Goal: Task Accomplishment & Management: Use online tool/utility

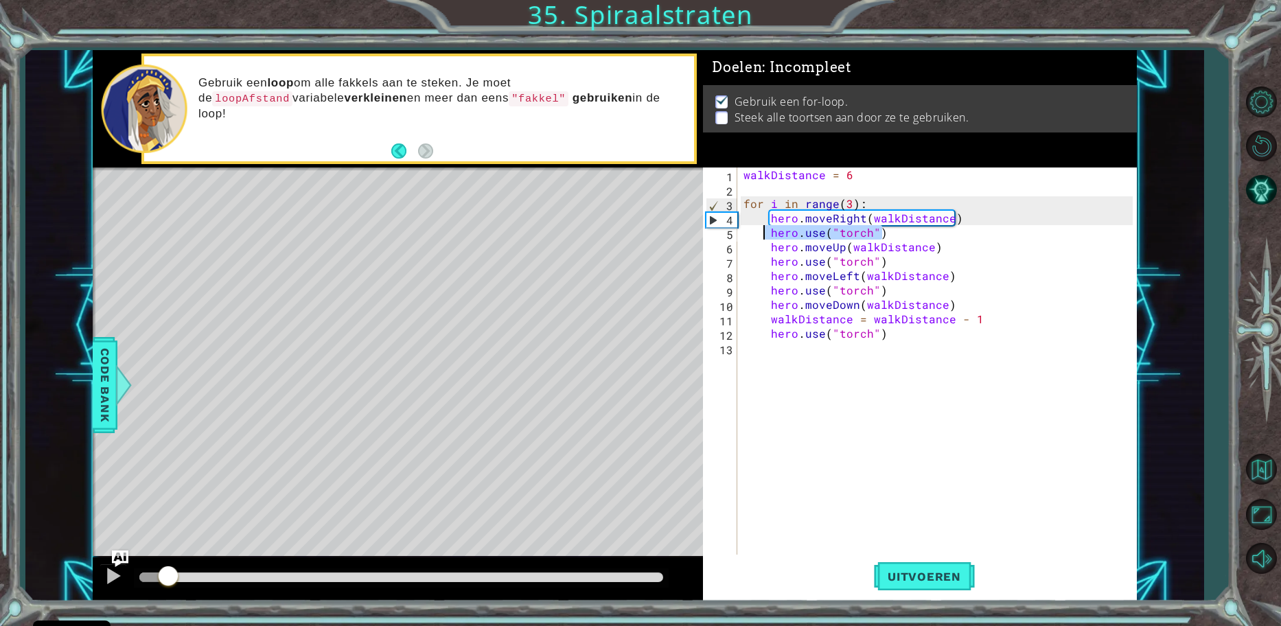
drag, startPoint x: 900, startPoint y: 233, endPoint x: 761, endPoint y: 232, distance: 138.7
click at [761, 232] on div "walkDistance = 6 for i in range ( 3 ) : hero . moveRight ( walkDistance ) hero …" at bounding box center [940, 377] width 399 height 418
type textarea "hero.use("torch")"
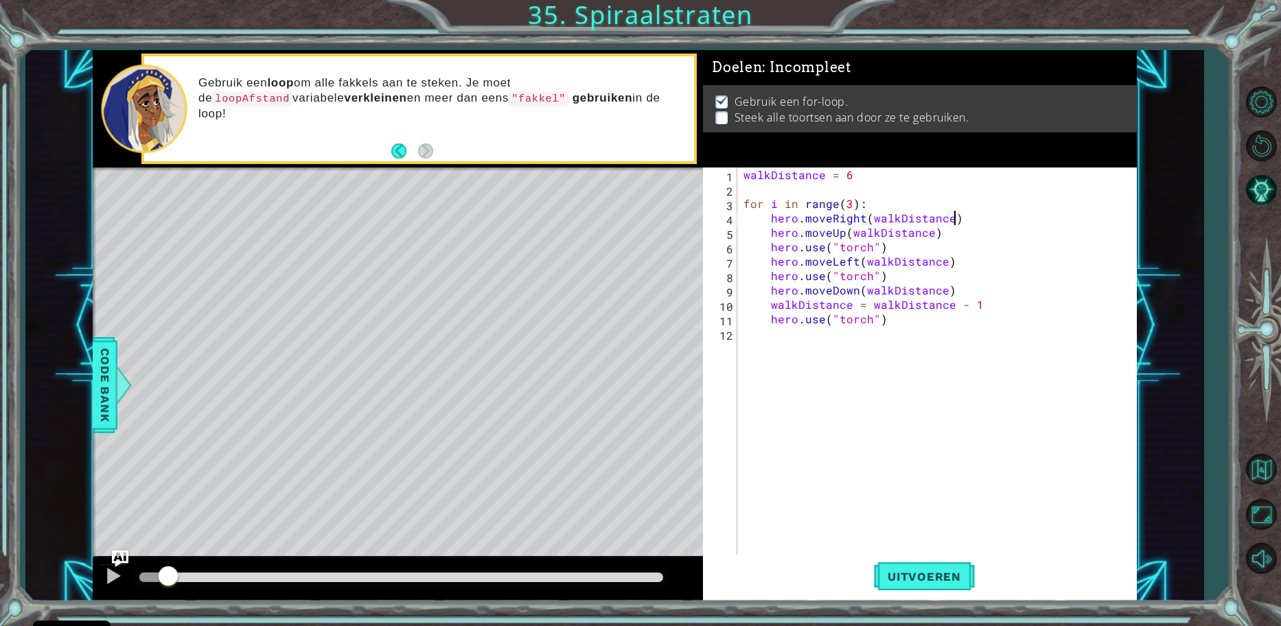
click at [942, 249] on div "walkDistance = 6 for i in range ( 3 ) : hero . moveRight ( walkDistance ) hero …" at bounding box center [940, 377] width 399 height 418
type textarea "hero.use("torch")"
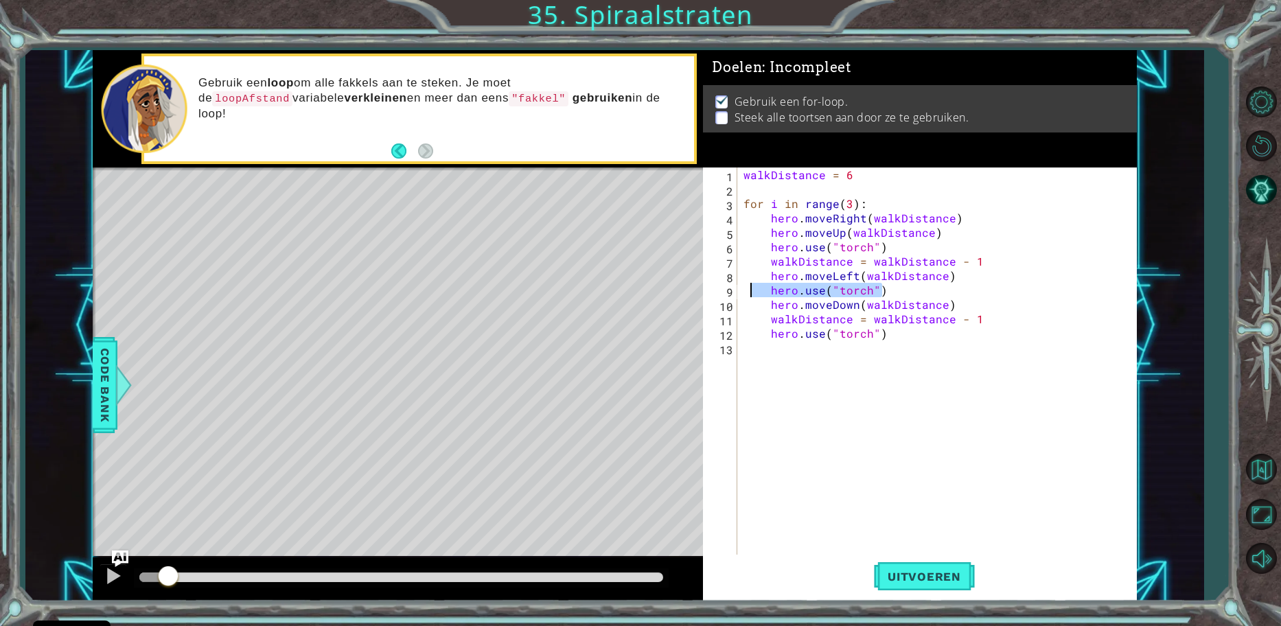
drag, startPoint x: 924, startPoint y: 285, endPoint x: 748, endPoint y: 294, distance: 176.0
click at [748, 294] on div "walkDistance = 6 for i in range ( 3 ) : hero . moveRight ( walkDistance ) hero …" at bounding box center [940, 377] width 399 height 418
type textarea "hero.use("torch")"
type textarea "hero.moveLeft(walkDistance)"
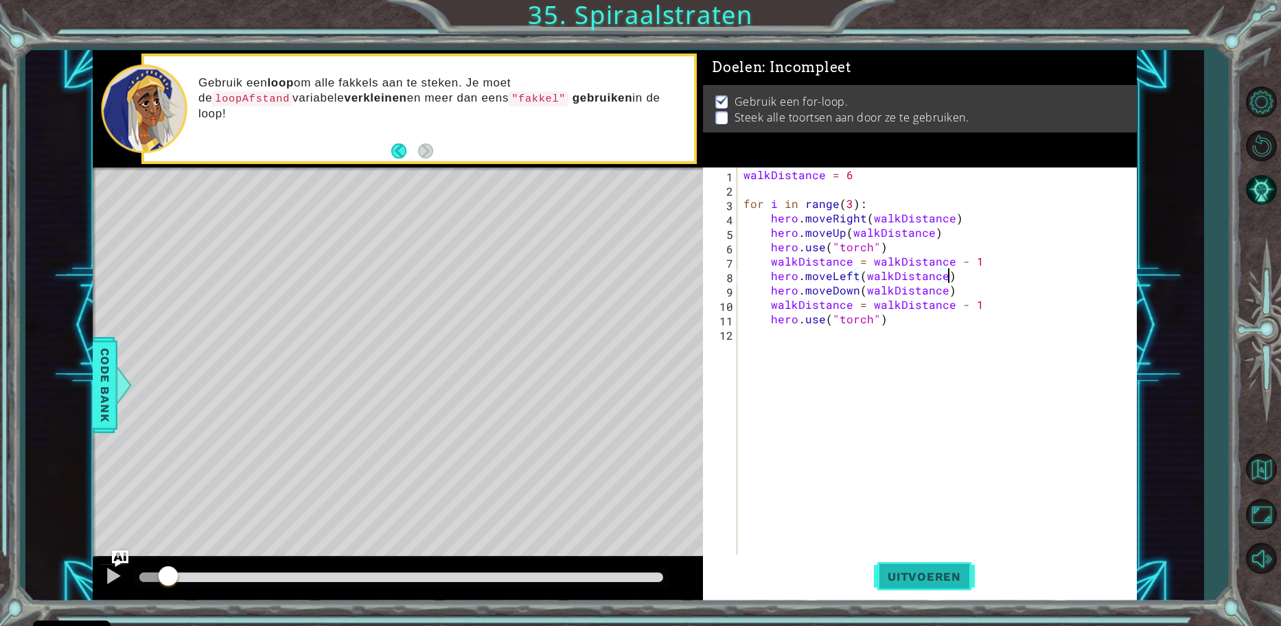
click at [917, 578] on span "Uitvoeren" at bounding box center [924, 577] width 101 height 14
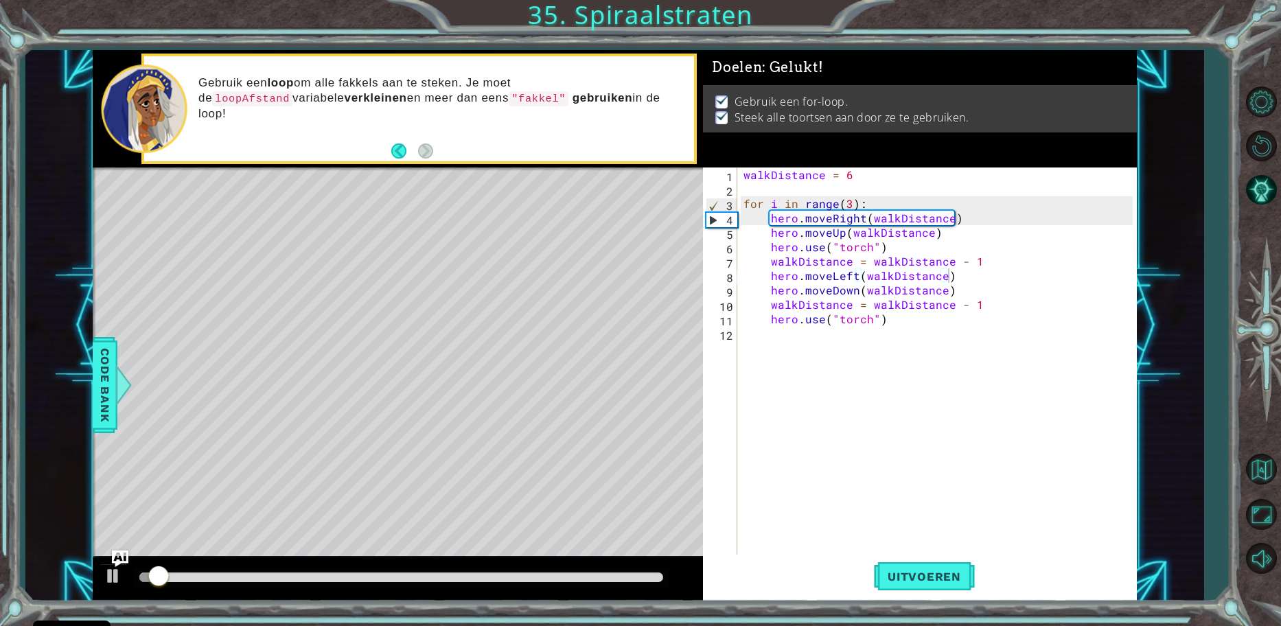
drag, startPoint x: 139, startPoint y: 577, endPoint x: 209, endPoint y: 580, distance: 70.8
click at [209, 580] on div at bounding box center [401, 578] width 535 height 19
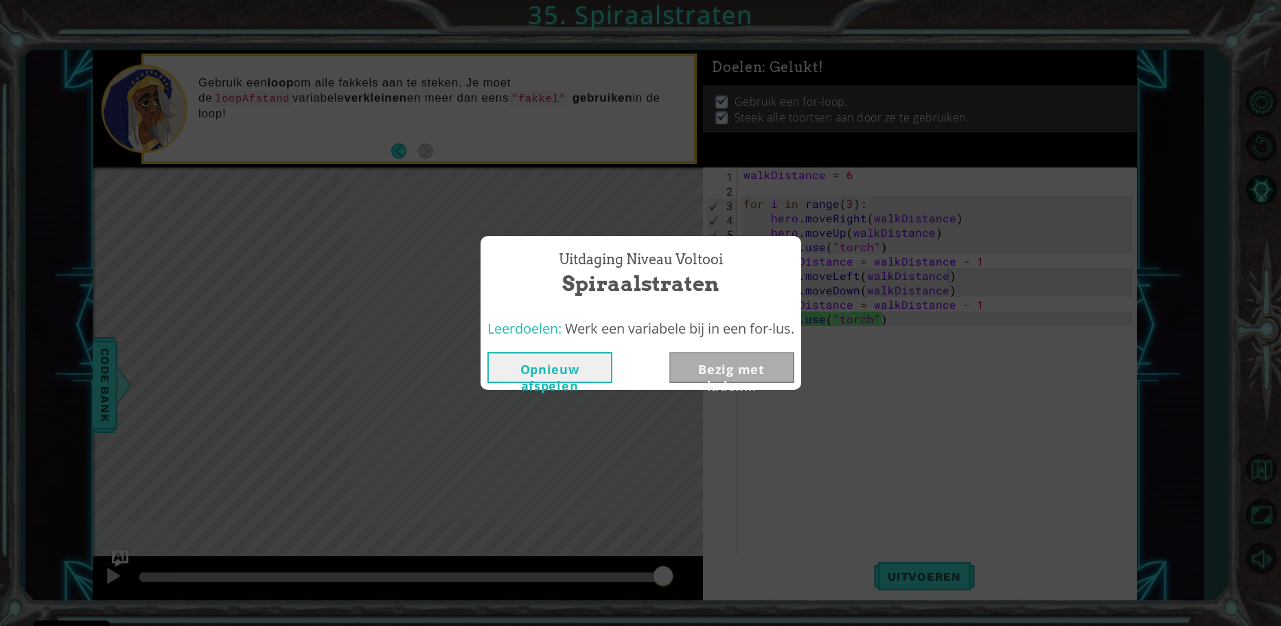
drag, startPoint x: 179, startPoint y: 574, endPoint x: 726, endPoint y: 562, distance: 547.4
click at [726, 562] on body "Cookie Policy CodeCombat gebruikt een aantal essentiële en niet-essentiële cook…" at bounding box center [640, 313] width 1281 height 626
click at [718, 369] on button "Next" at bounding box center [732, 367] width 125 height 31
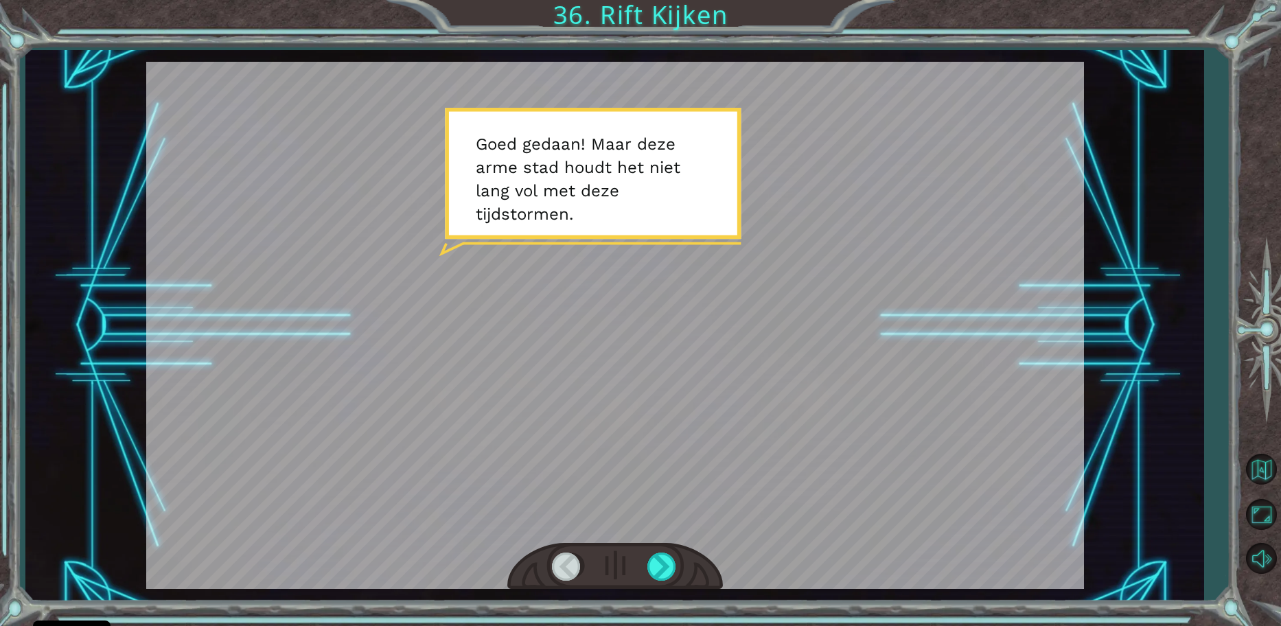
click at [1165, 201] on div "Temporary Text G o e d g e d a a n ! M a a r d e z e a r m e s t a d h o u d t …" at bounding box center [614, 325] width 1179 height 551
click at [678, 567] on div at bounding box center [615, 566] width 216 height 47
click at [678, 567] on div at bounding box center [663, 567] width 31 height 28
click at [677, 569] on div at bounding box center [663, 567] width 31 height 28
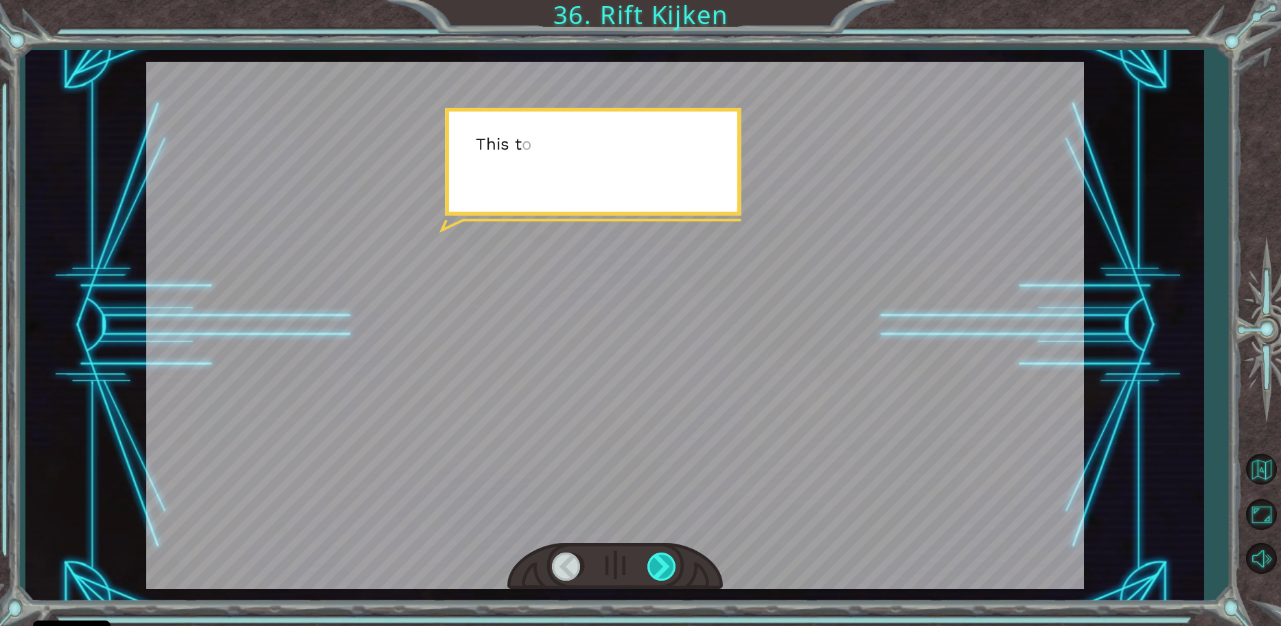
click at [677, 569] on div at bounding box center [663, 567] width 31 height 28
click at [676, 570] on div at bounding box center [663, 567] width 31 height 28
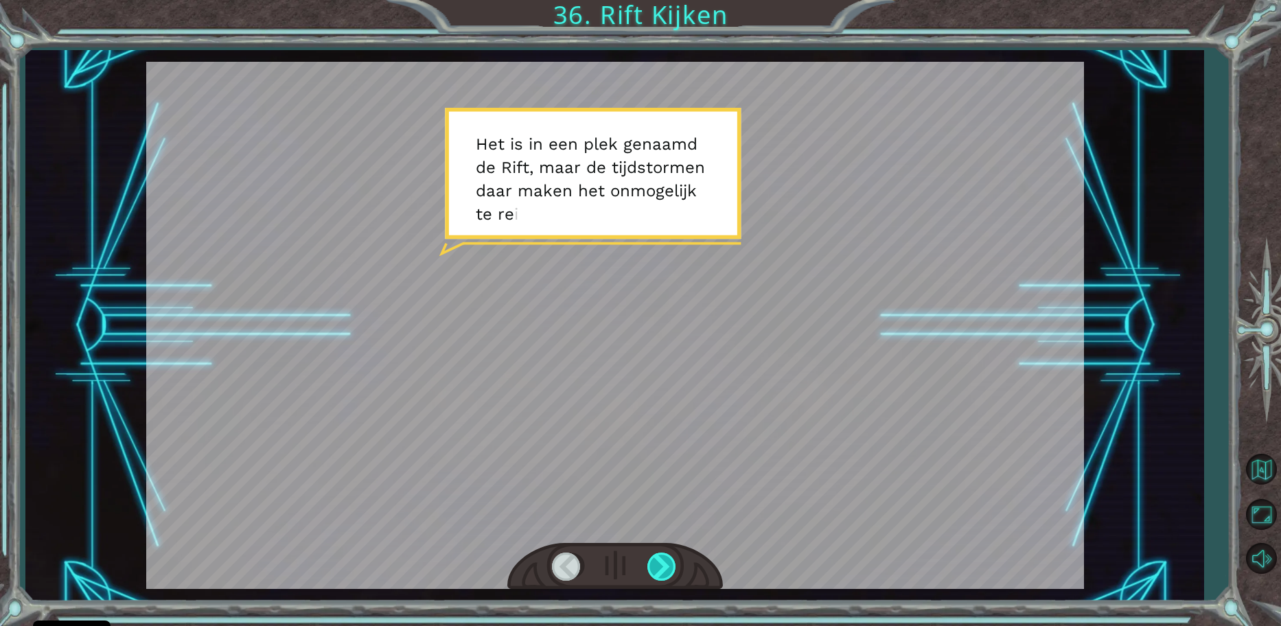
click at [665, 566] on div at bounding box center [663, 567] width 31 height 28
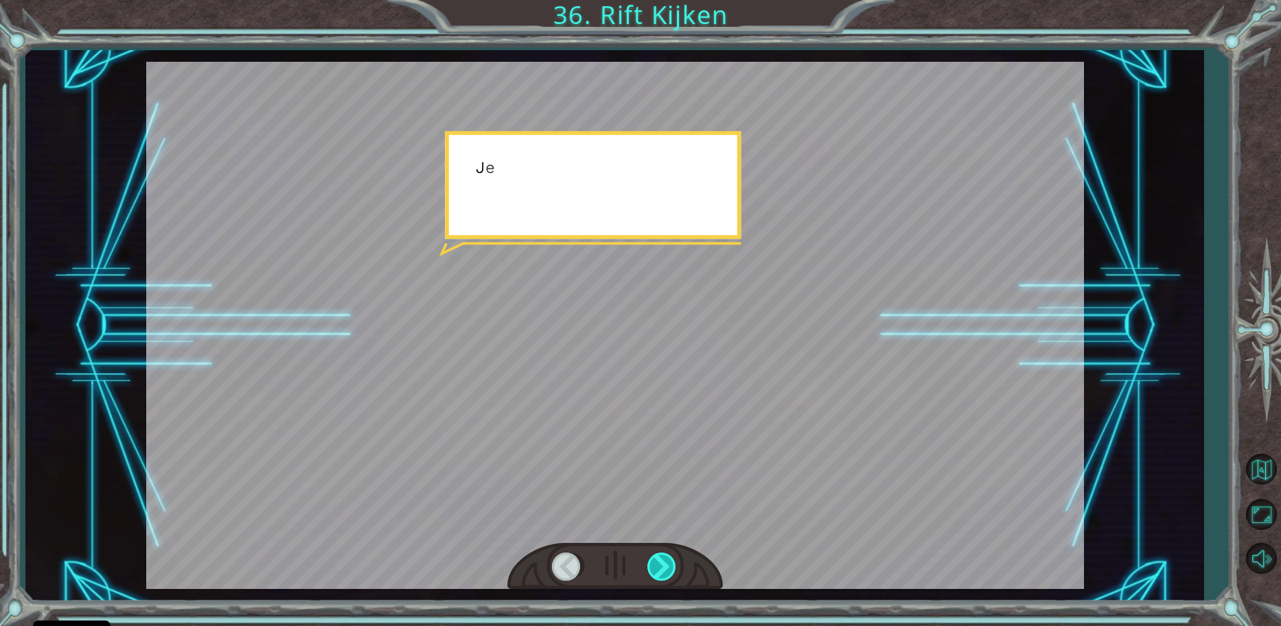
click at [665, 566] on div at bounding box center [663, 567] width 31 height 28
click at [666, 565] on div at bounding box center [663, 567] width 31 height 28
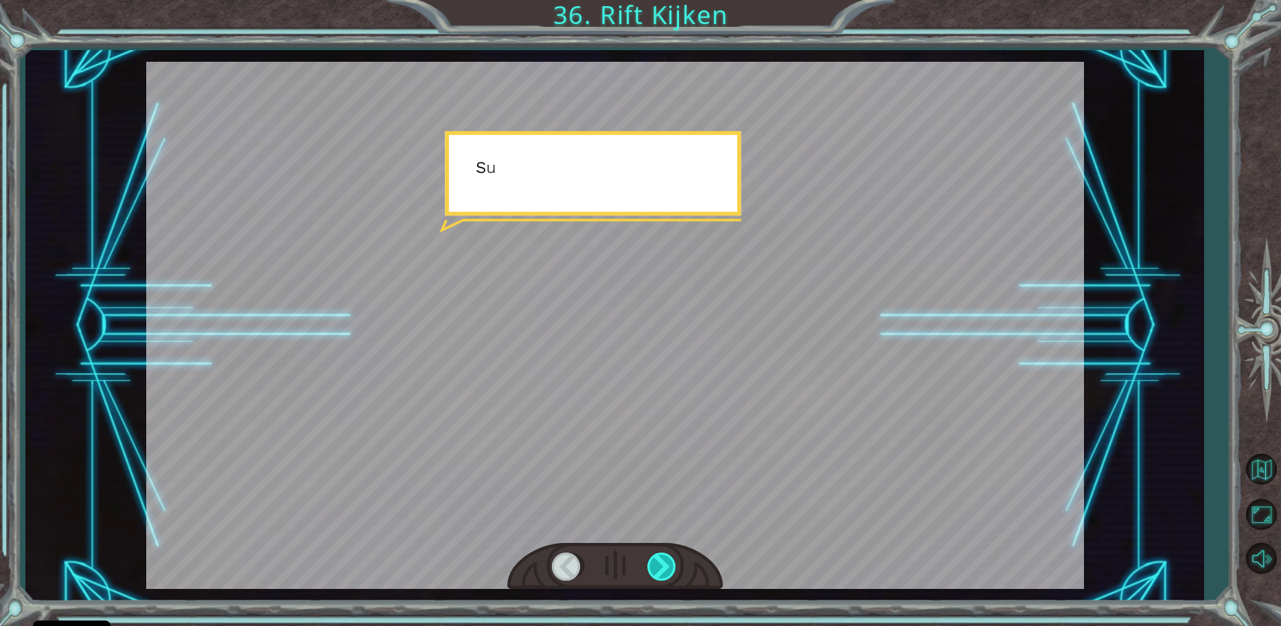
click at [663, 565] on div at bounding box center [663, 567] width 31 height 28
click at [667, 563] on div at bounding box center [663, 567] width 31 height 28
click at [670, 562] on div at bounding box center [663, 567] width 31 height 28
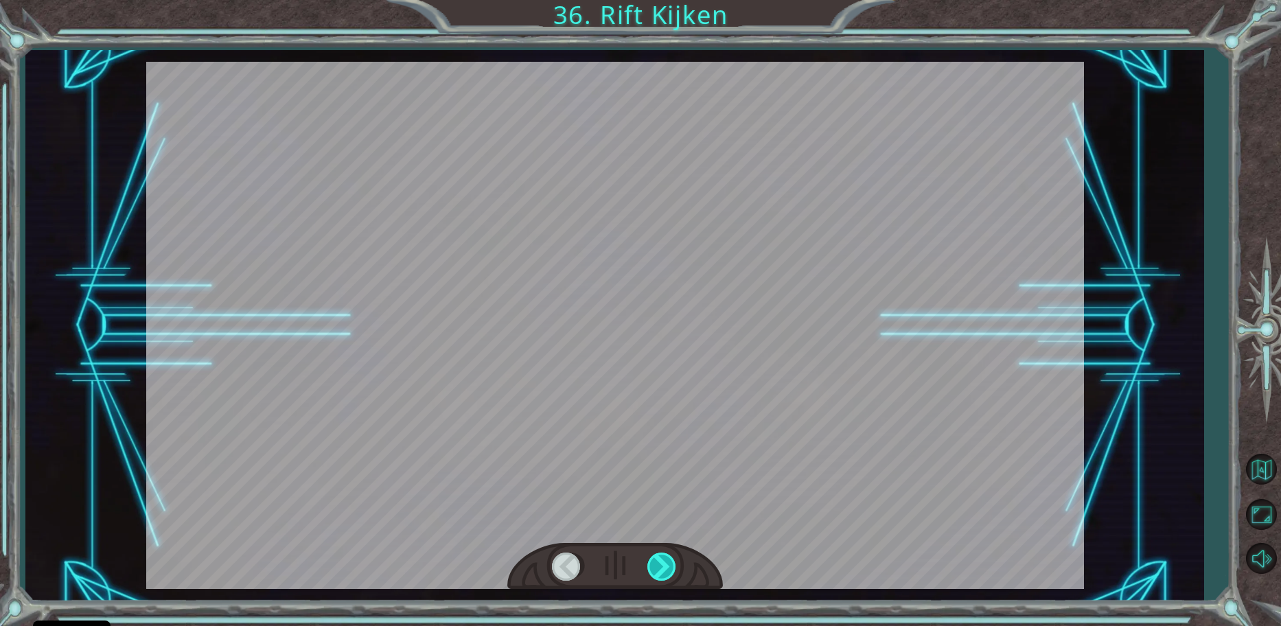
click at [671, 561] on div at bounding box center [663, 567] width 31 height 28
click at [674, 559] on div at bounding box center [663, 567] width 31 height 28
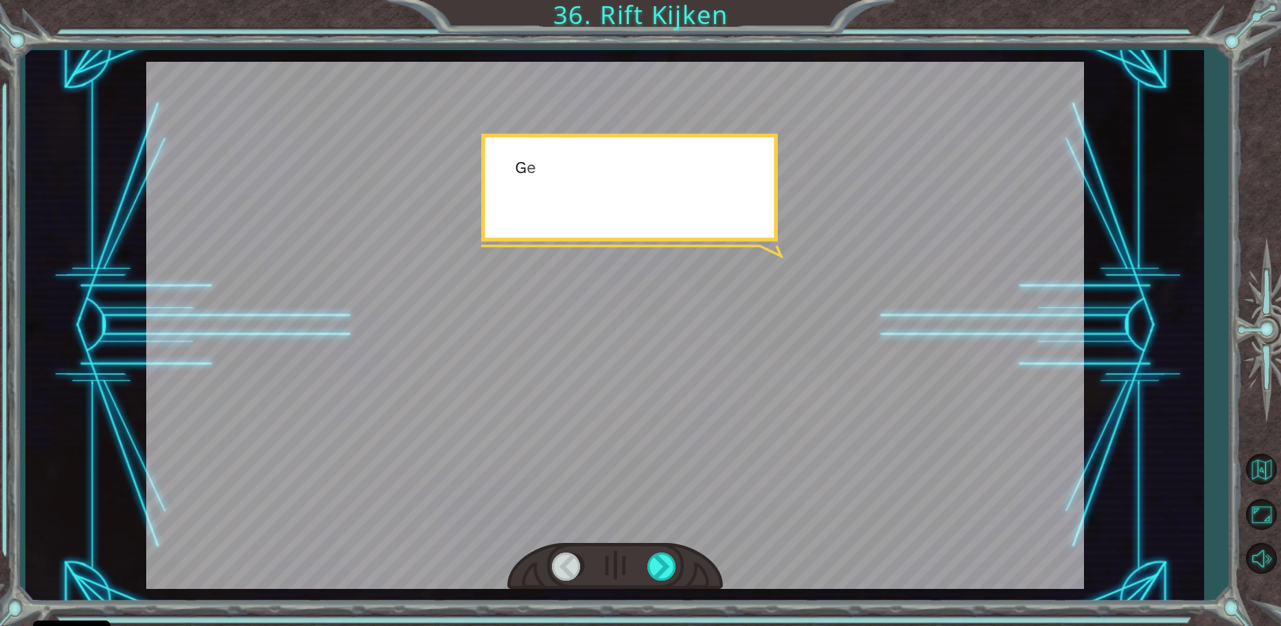
drag, startPoint x: 679, startPoint y: 557, endPoint x: 654, endPoint y: 563, distance: 26.1
click at [678, 557] on div at bounding box center [615, 566] width 216 height 47
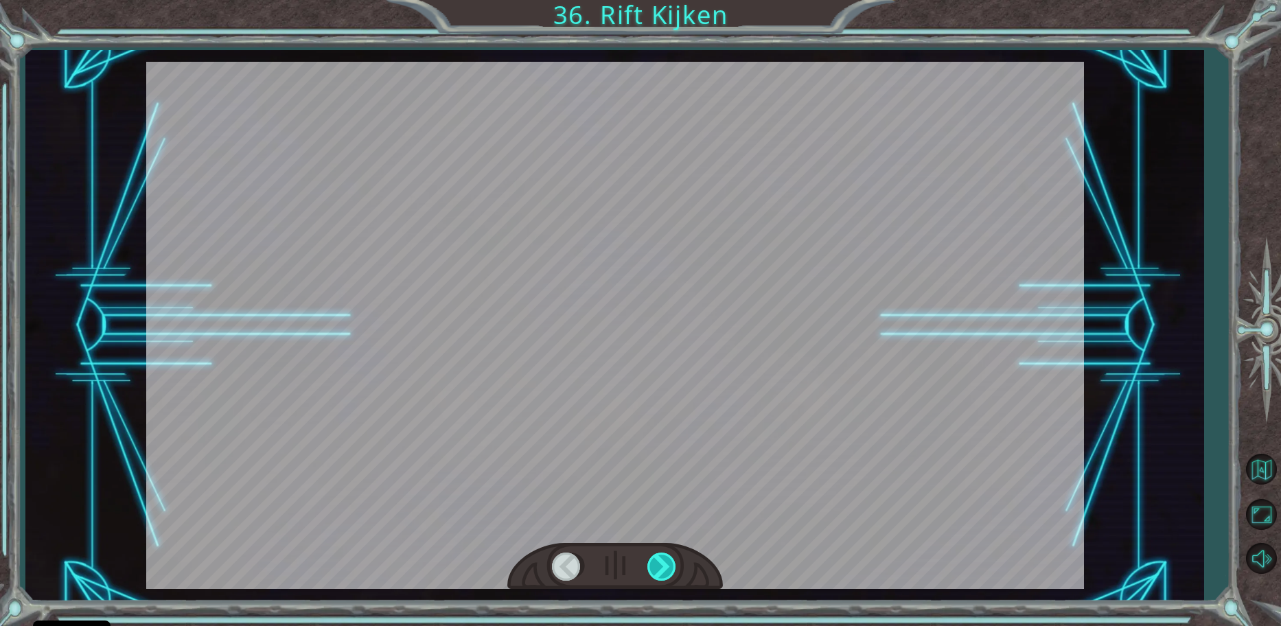
click at [665, 563] on div at bounding box center [663, 567] width 31 height 28
click at [668, 564] on div at bounding box center [663, 567] width 31 height 28
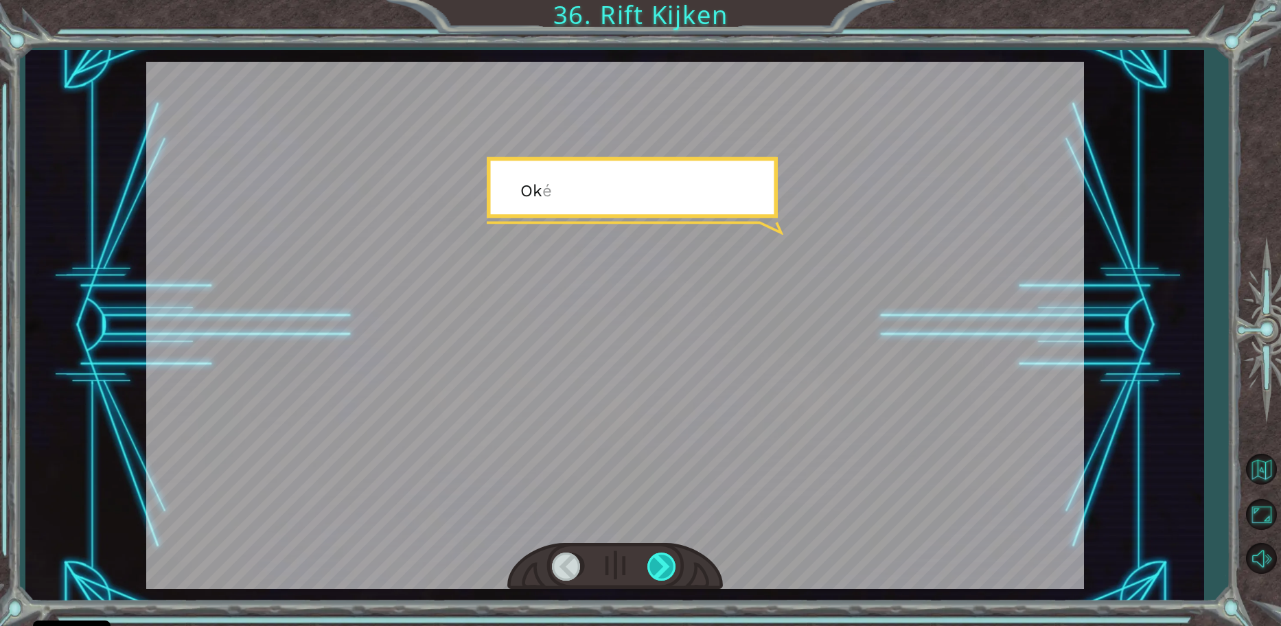
click at [669, 565] on div at bounding box center [663, 567] width 31 height 28
click at [675, 564] on div at bounding box center [663, 567] width 31 height 28
click at [674, 565] on div at bounding box center [663, 567] width 31 height 28
click at [681, 561] on div at bounding box center [615, 566] width 216 height 47
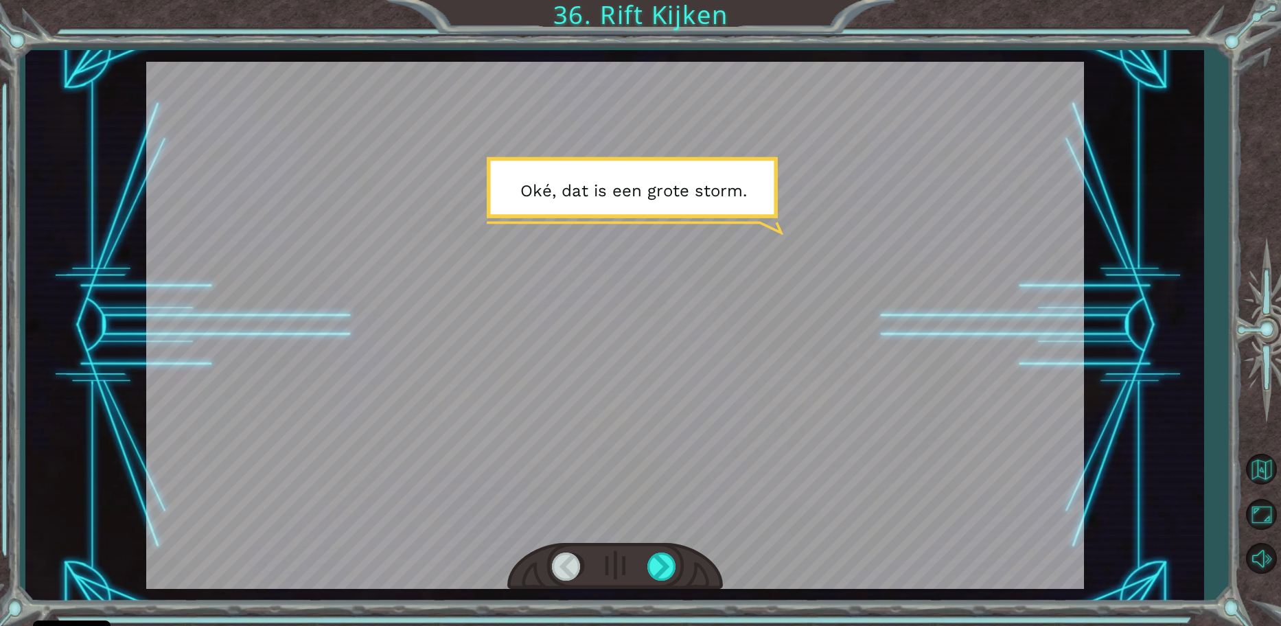
click at [678, 560] on div at bounding box center [615, 566] width 216 height 47
click at [670, 564] on div at bounding box center [663, 567] width 31 height 28
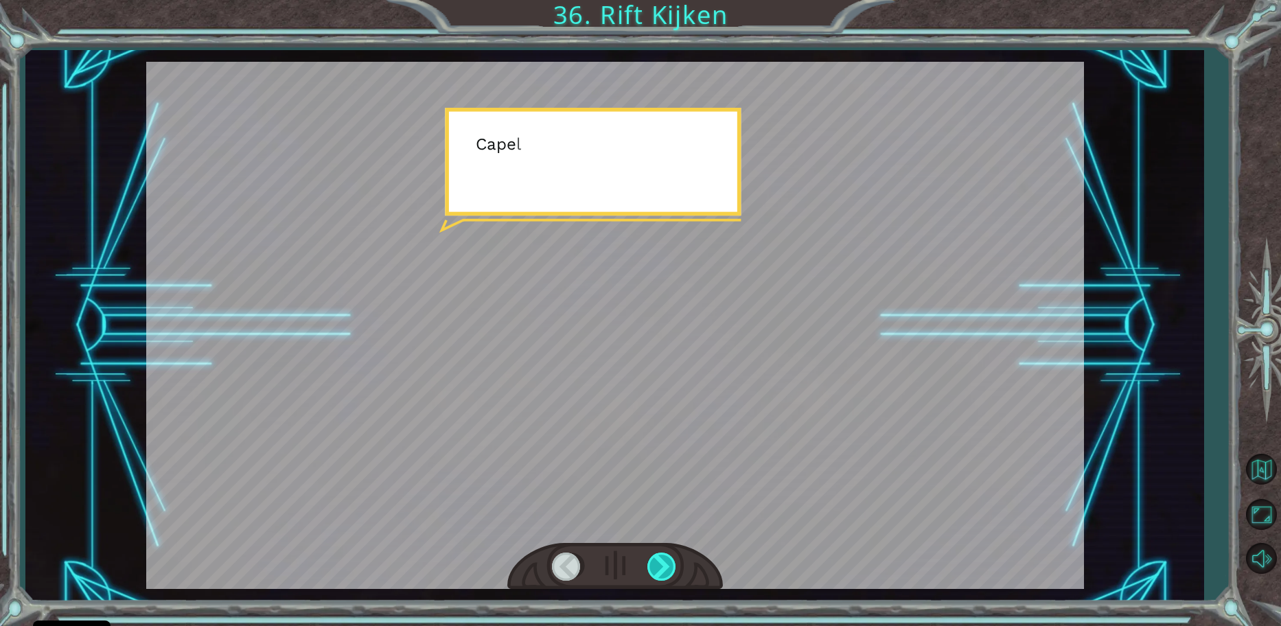
click at [670, 564] on div at bounding box center [663, 567] width 31 height 28
click at [668, 566] on div at bounding box center [663, 567] width 31 height 28
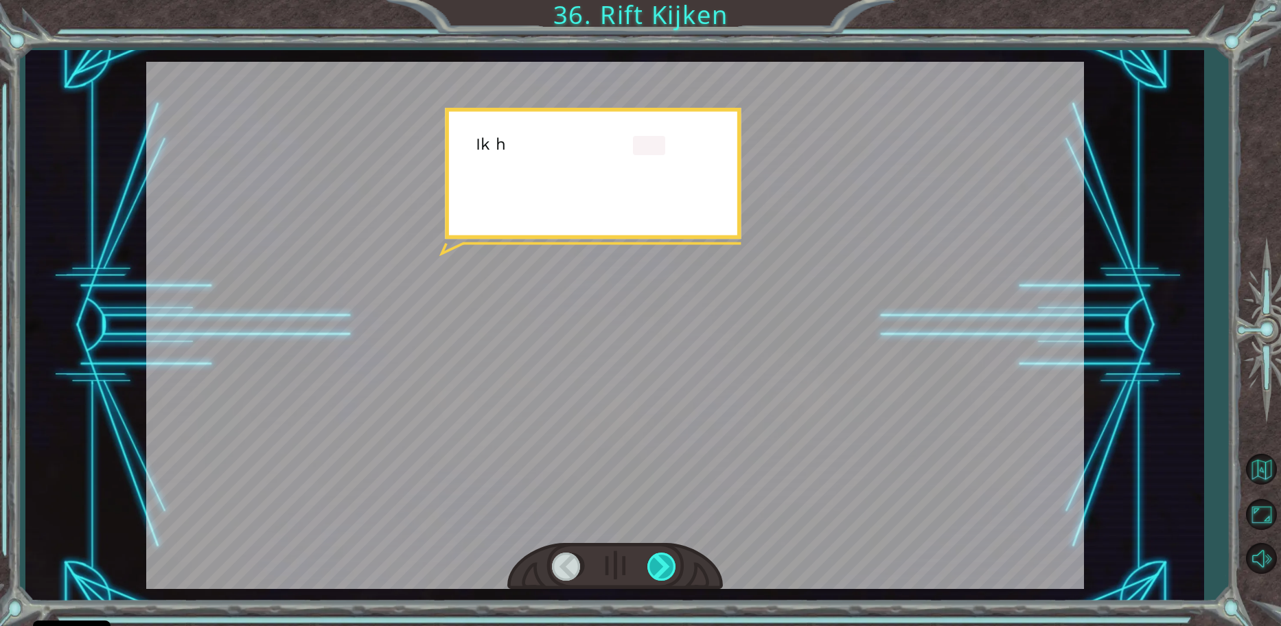
click at [668, 566] on div at bounding box center [663, 567] width 31 height 28
drag, startPoint x: 667, startPoint y: 566, endPoint x: 658, endPoint y: 571, distance: 10.7
click at [665, 565] on div at bounding box center [663, 567] width 31 height 28
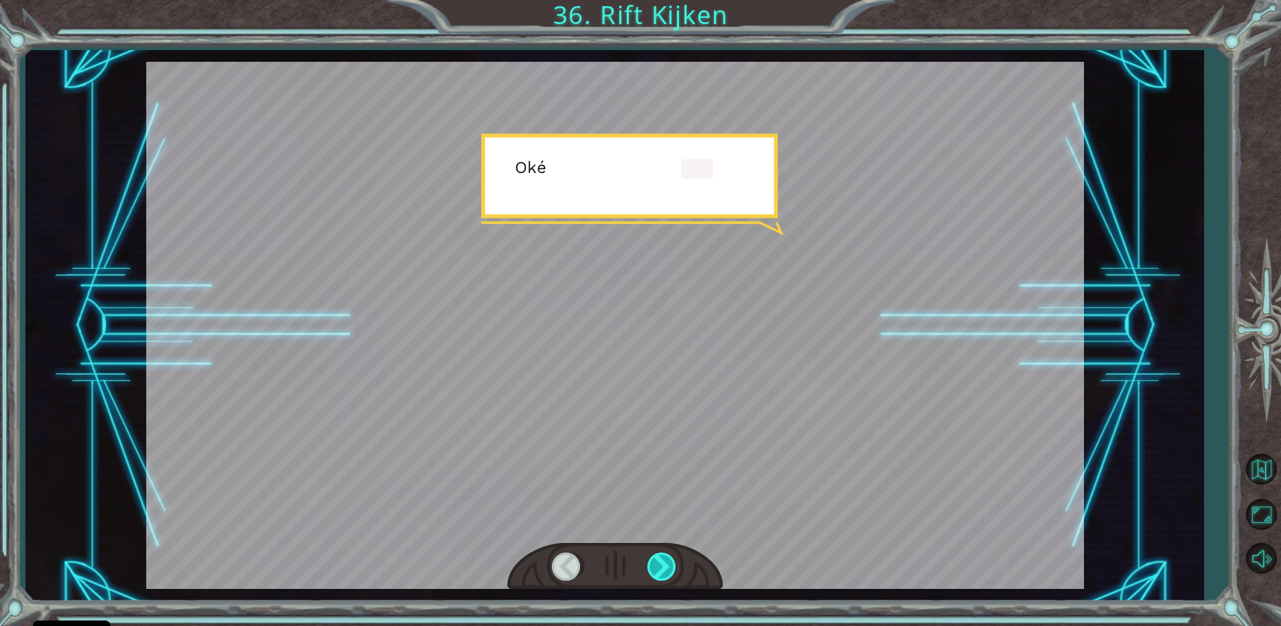
click at [658, 569] on div at bounding box center [663, 567] width 31 height 28
click at [654, 575] on div at bounding box center [663, 567] width 31 height 28
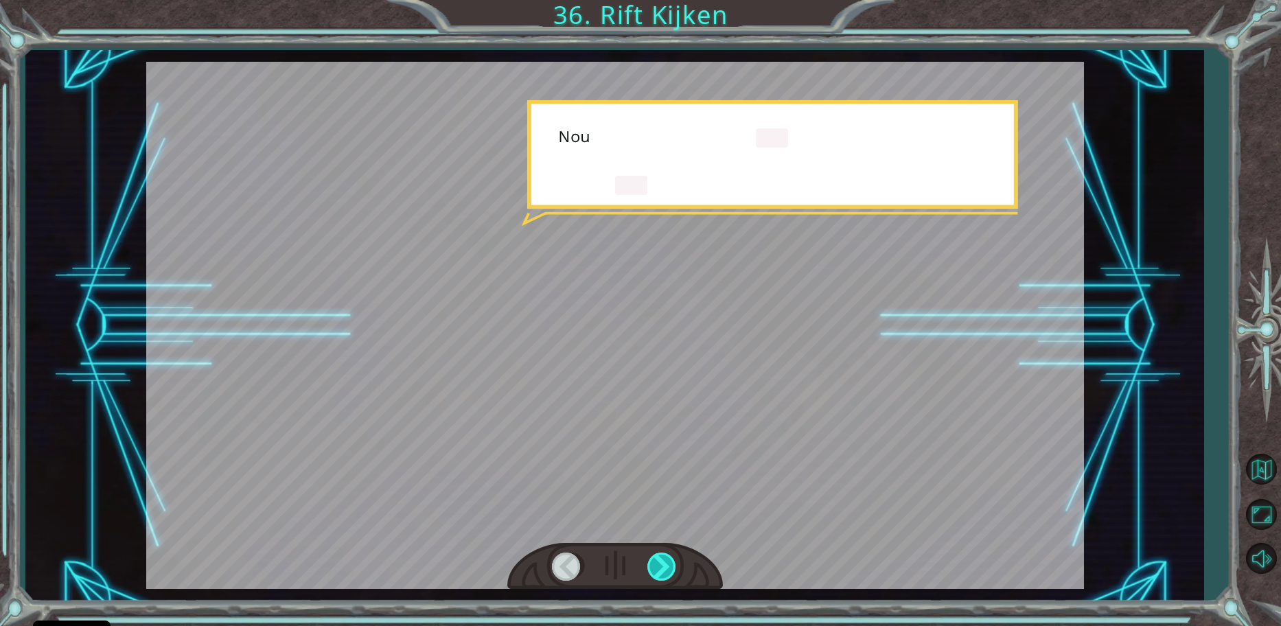
click at [654, 575] on div at bounding box center [663, 567] width 31 height 28
click at [654, 572] on div at bounding box center [663, 567] width 31 height 28
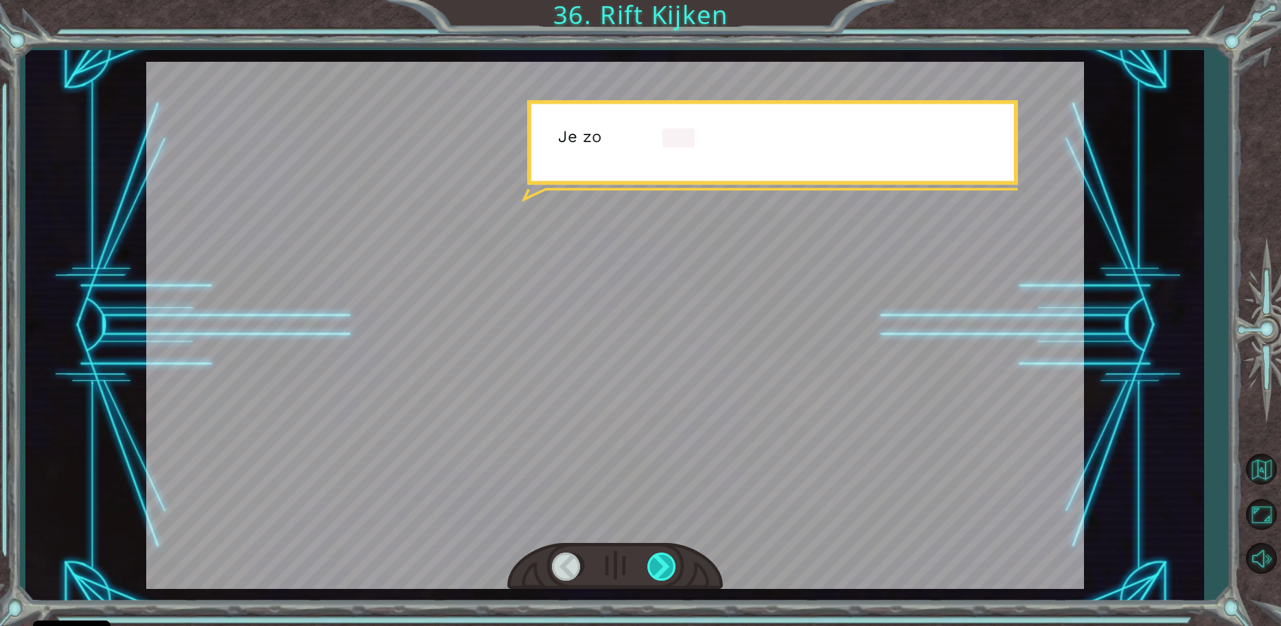
click at [654, 569] on div at bounding box center [663, 567] width 31 height 28
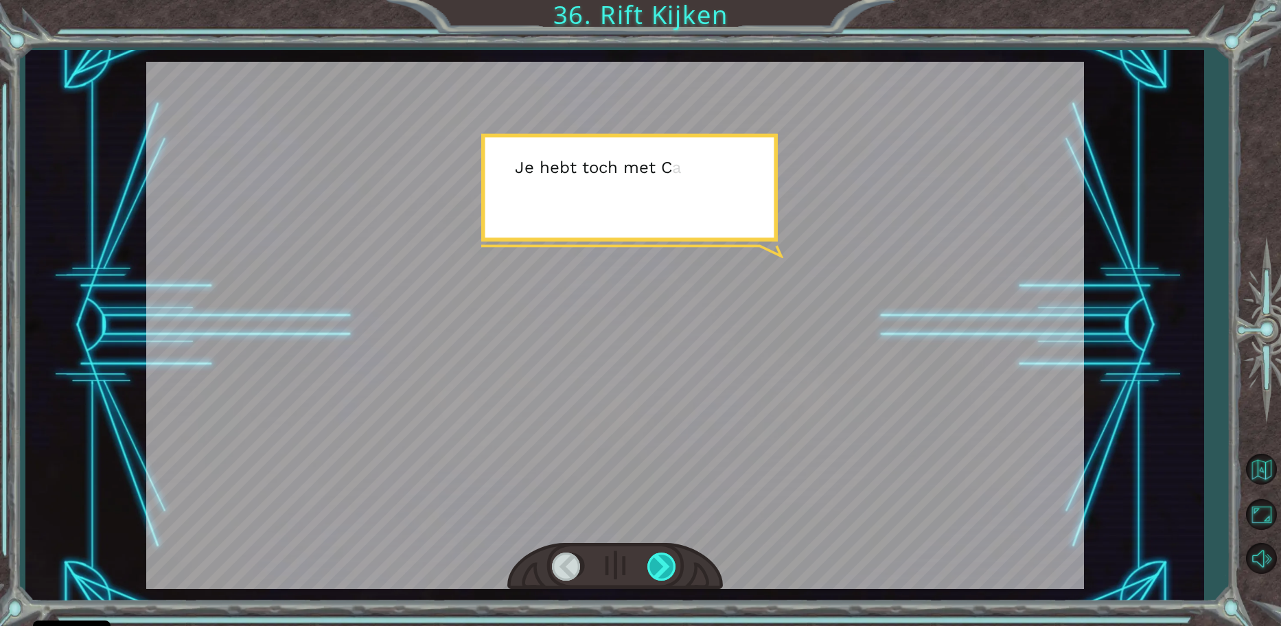
click at [654, 569] on div at bounding box center [663, 567] width 31 height 28
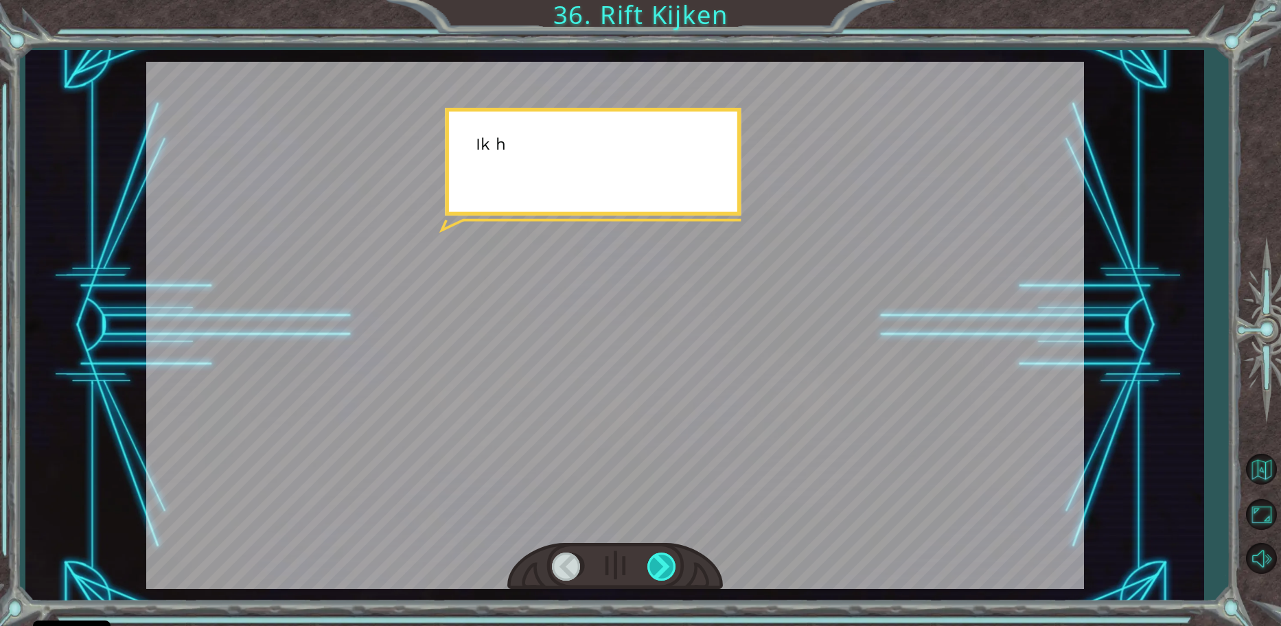
click at [654, 569] on div at bounding box center [663, 567] width 31 height 28
click at [654, 565] on div at bounding box center [663, 567] width 31 height 28
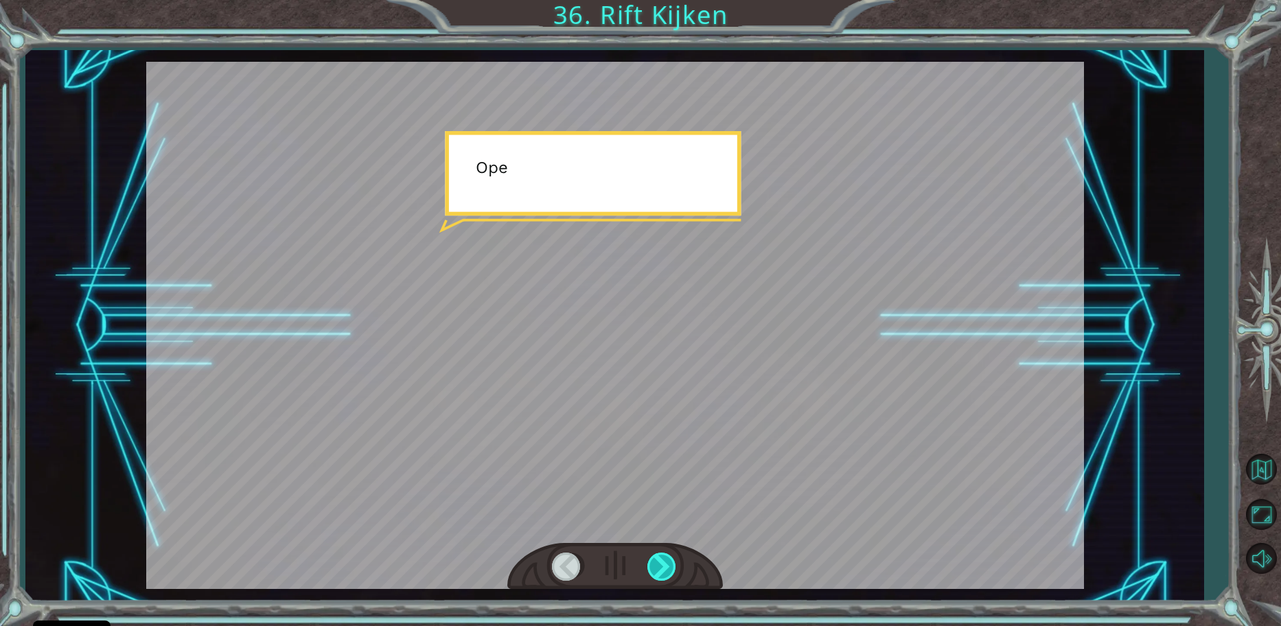
click at [654, 564] on div at bounding box center [663, 567] width 31 height 28
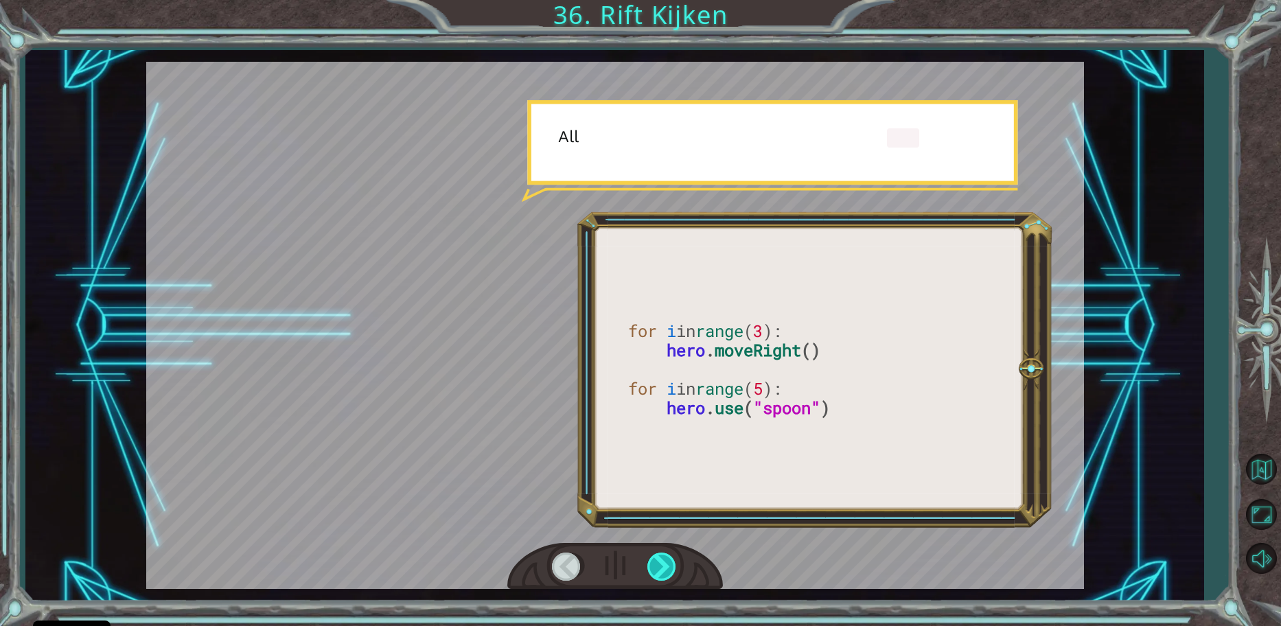
click at [654, 564] on div at bounding box center [663, 567] width 31 height 28
click at [653, 565] on div at bounding box center [663, 567] width 31 height 28
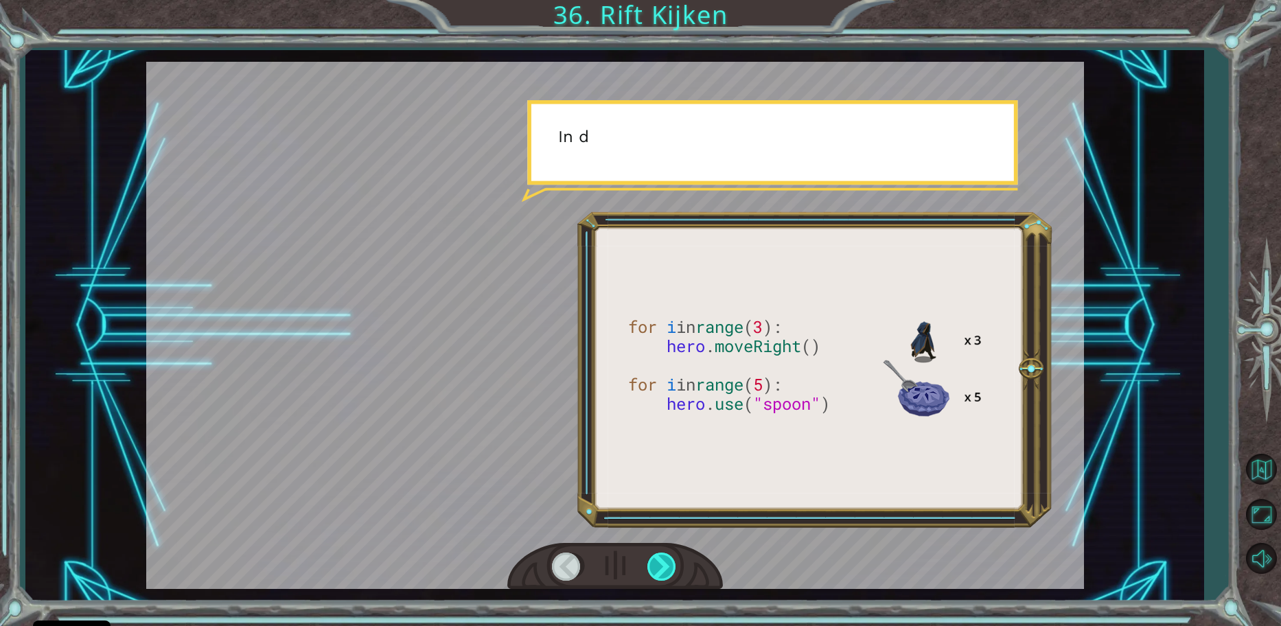
click at [652, 563] on div at bounding box center [663, 567] width 31 height 28
click at [652, 562] on div at bounding box center [663, 567] width 31 height 28
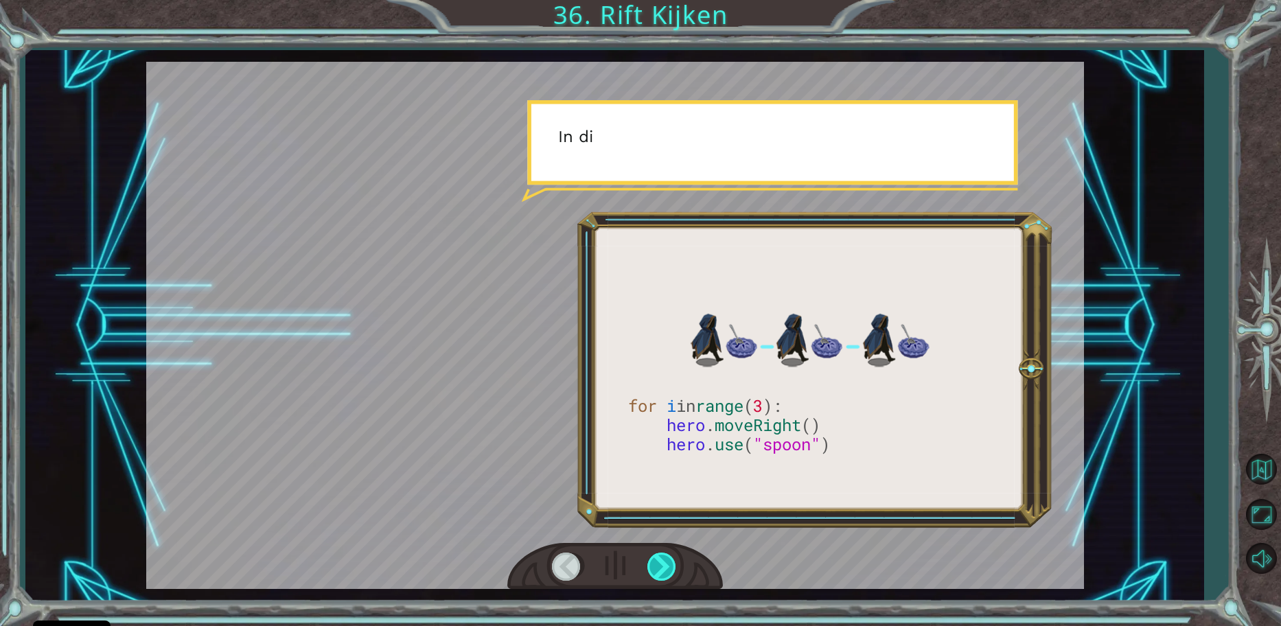
click at [651, 555] on div at bounding box center [663, 567] width 31 height 28
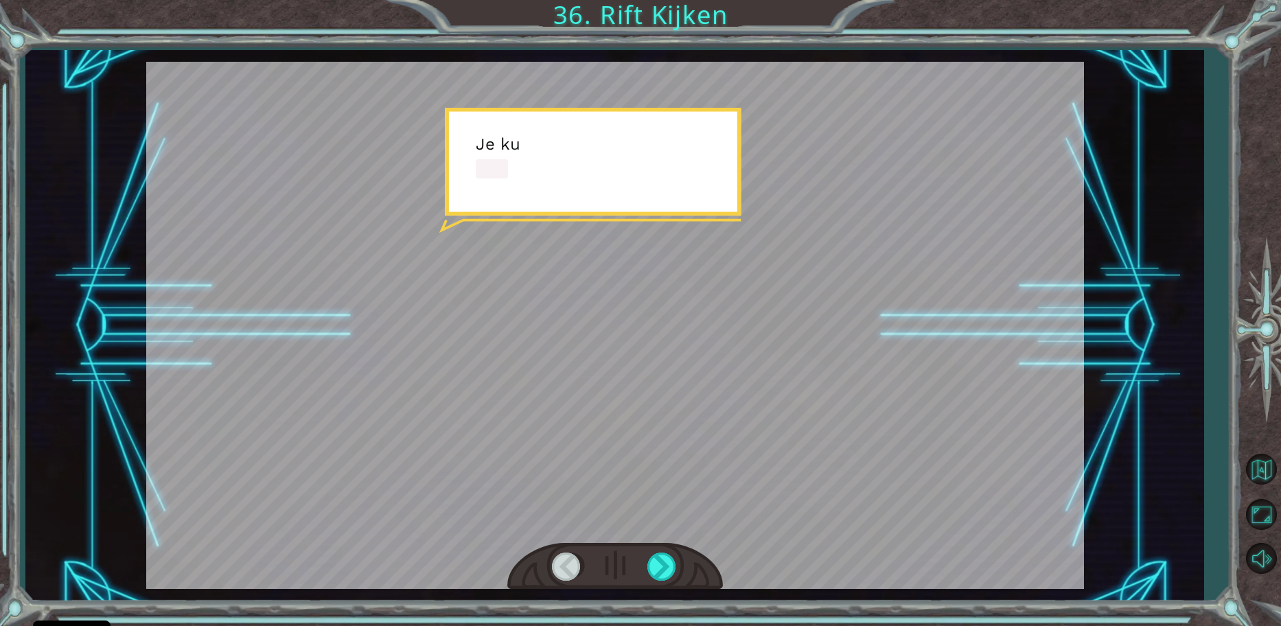
click at [645, 564] on div at bounding box center [615, 566] width 216 height 47
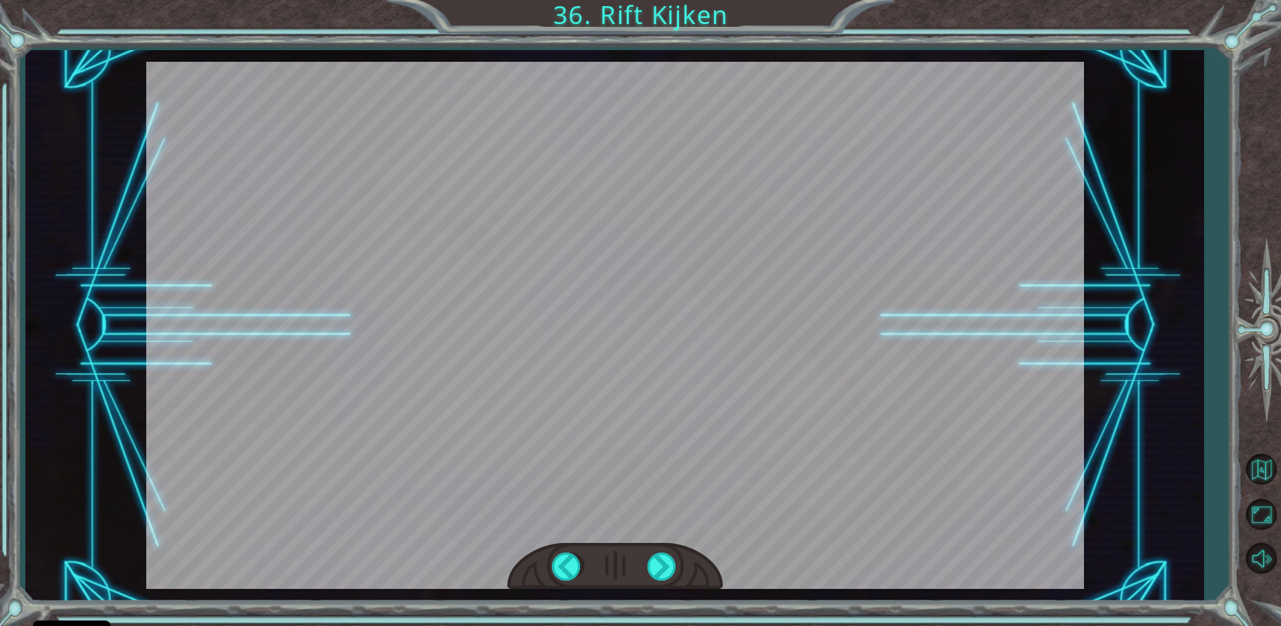
click at [645, 563] on div at bounding box center [615, 566] width 216 height 47
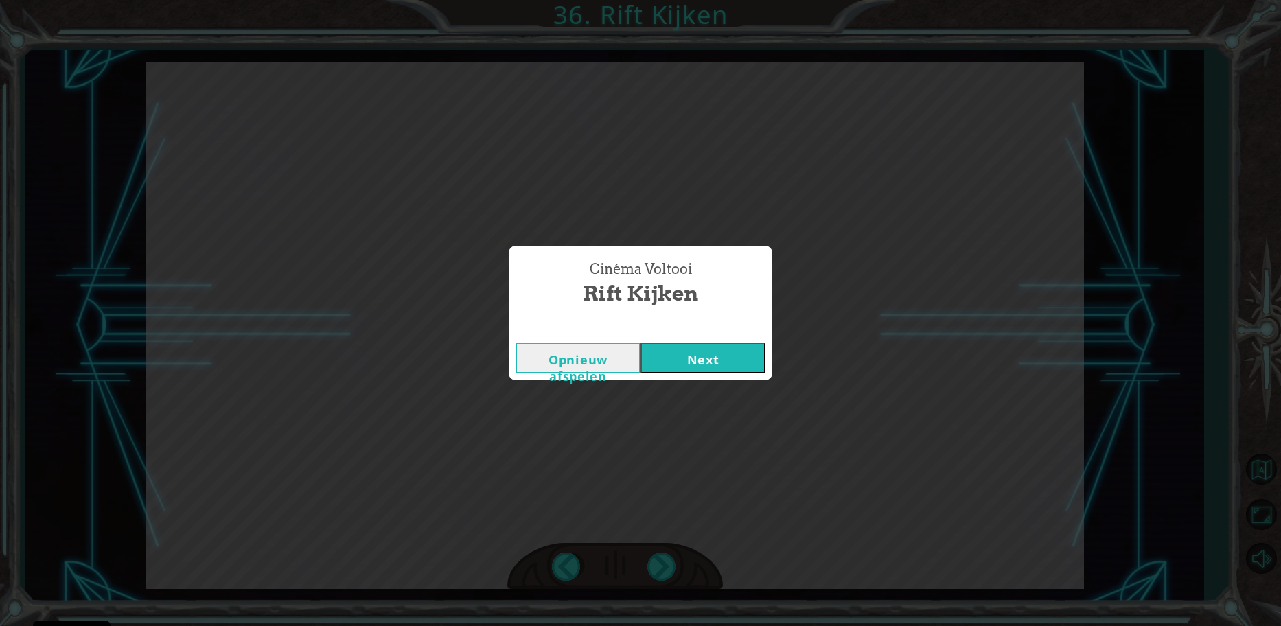
click at [686, 345] on button "Next" at bounding box center [703, 358] width 125 height 31
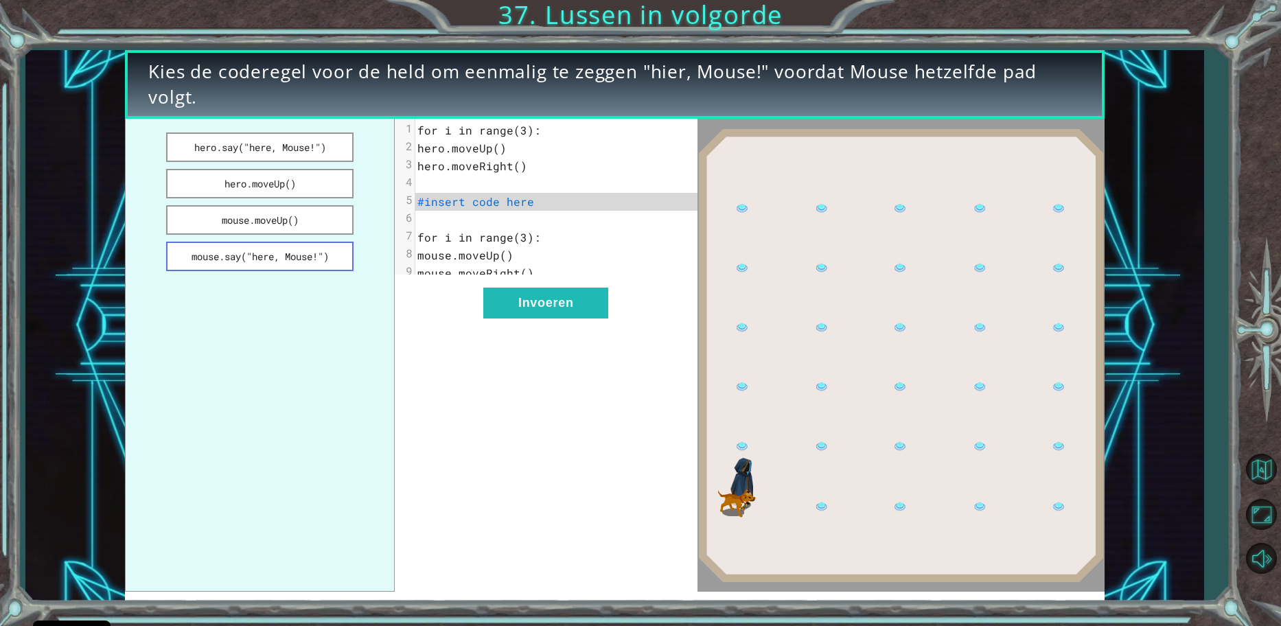
click at [198, 264] on button "mouse.say("here, Mouse!")" at bounding box center [260, 257] width 188 height 30
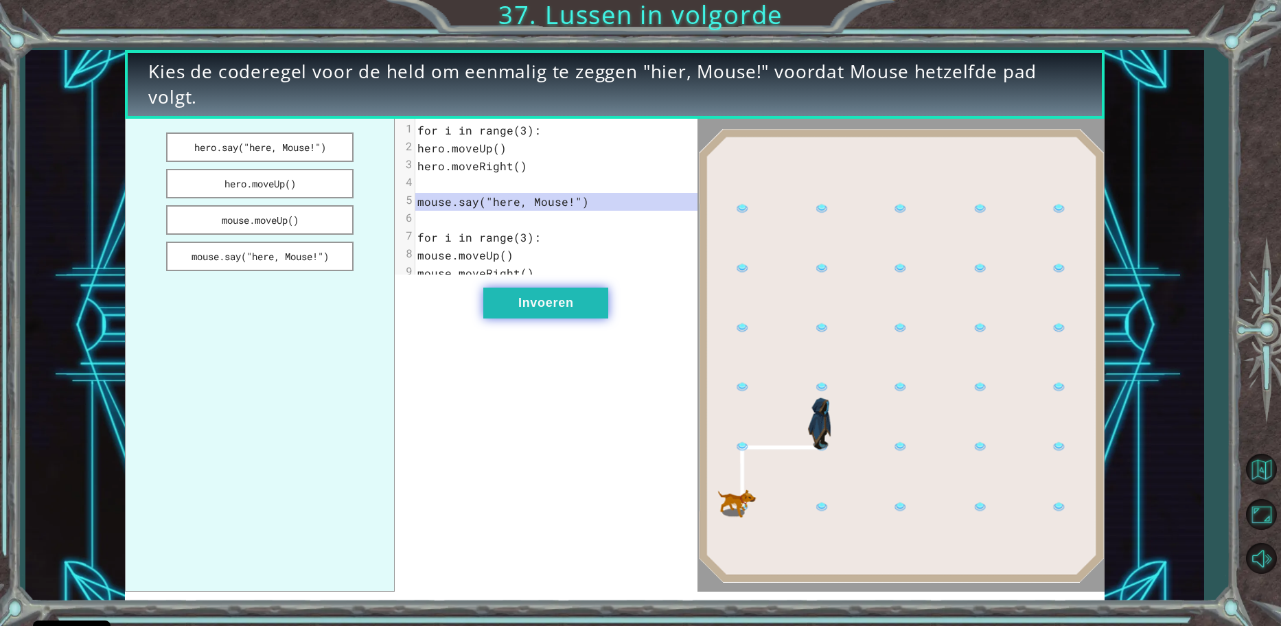
click at [526, 306] on button "Invoeren" at bounding box center [545, 303] width 125 height 31
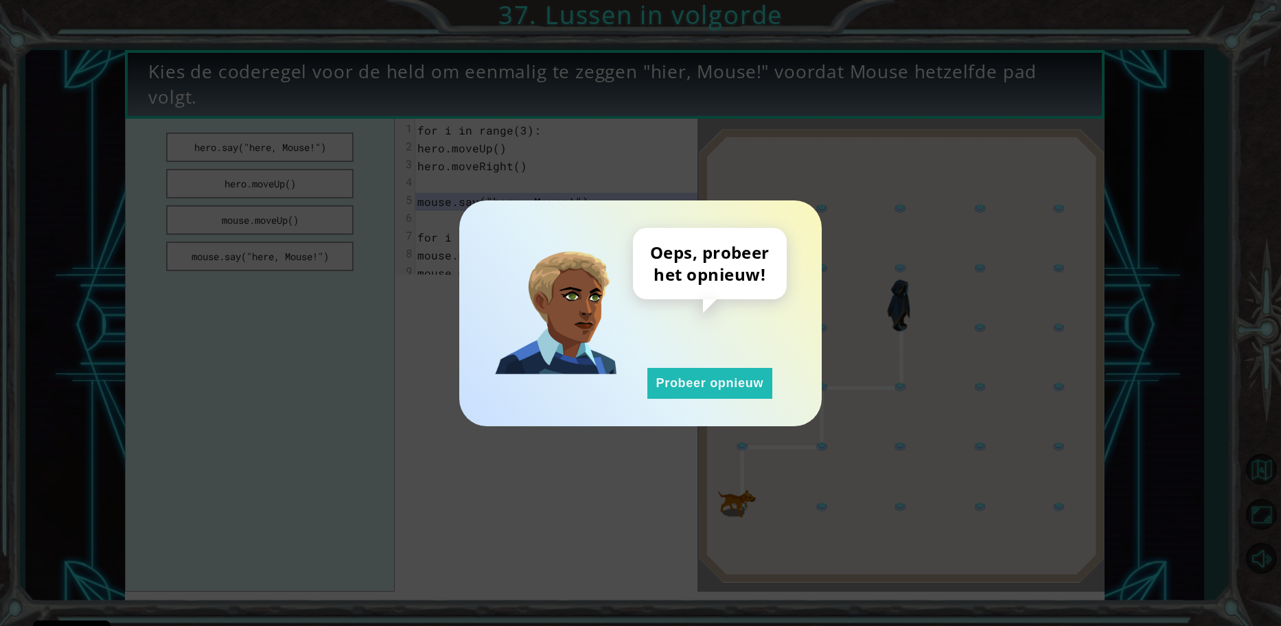
click at [715, 362] on div "Oeps, probeer het opnieuw! Probeer opnieuw" at bounding box center [710, 313] width 154 height 171
click at [713, 396] on button "Probeer opnieuw" at bounding box center [710, 383] width 125 height 31
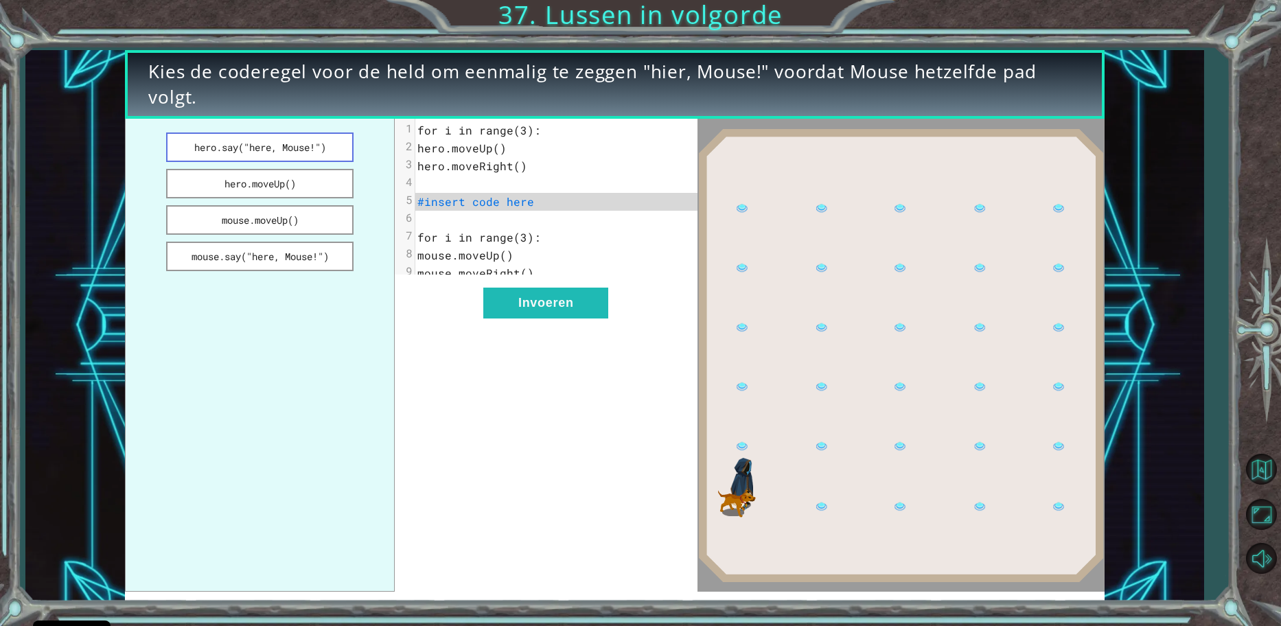
click at [301, 139] on button "hero.say("here, Mouse!")" at bounding box center [260, 148] width 188 height 30
click at [583, 341] on div "xxxxxxxxxx 9 1 for i in range(3): 2 hero.moveUp() 3 hero.moveRight() 4 ​ 5 hero…" at bounding box center [546, 355] width 302 height 473
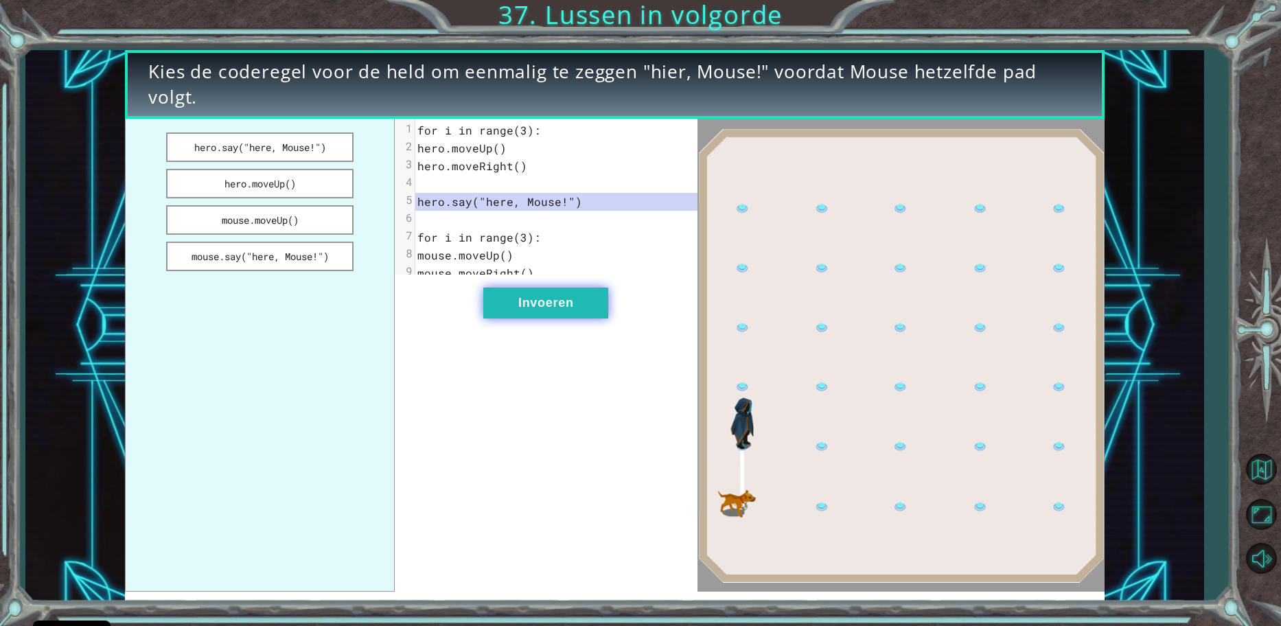
click at [580, 319] on button "Invoeren" at bounding box center [545, 303] width 125 height 31
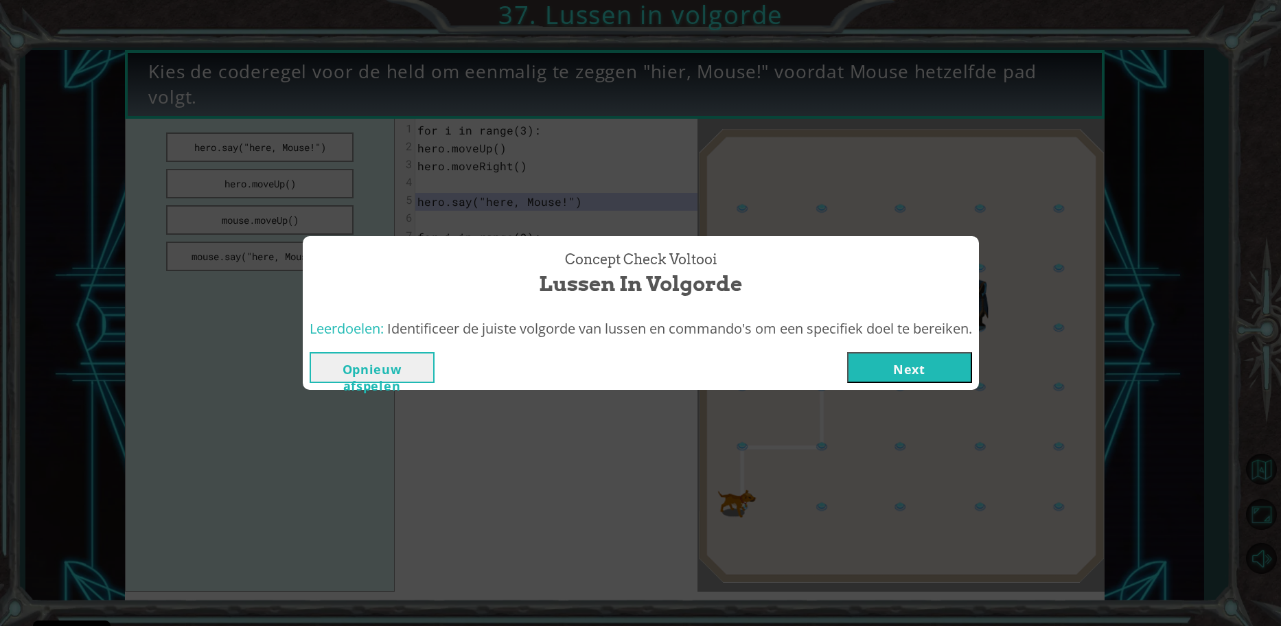
click at [895, 366] on button "Next" at bounding box center [909, 367] width 125 height 31
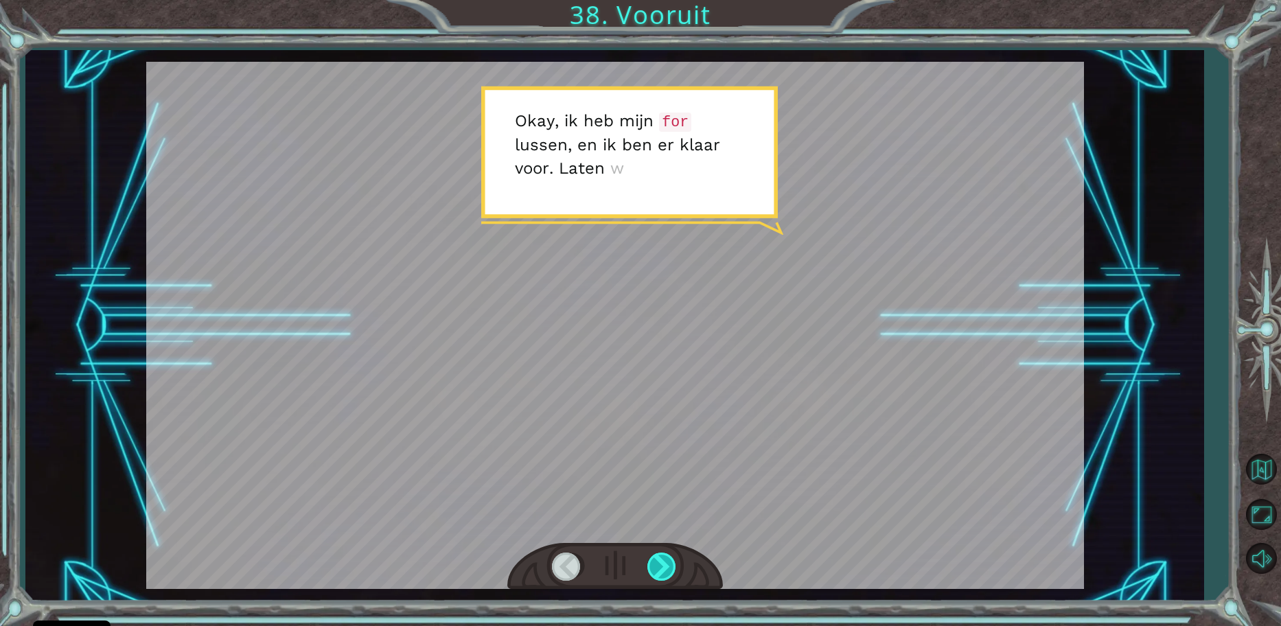
click at [673, 567] on div at bounding box center [663, 567] width 31 height 28
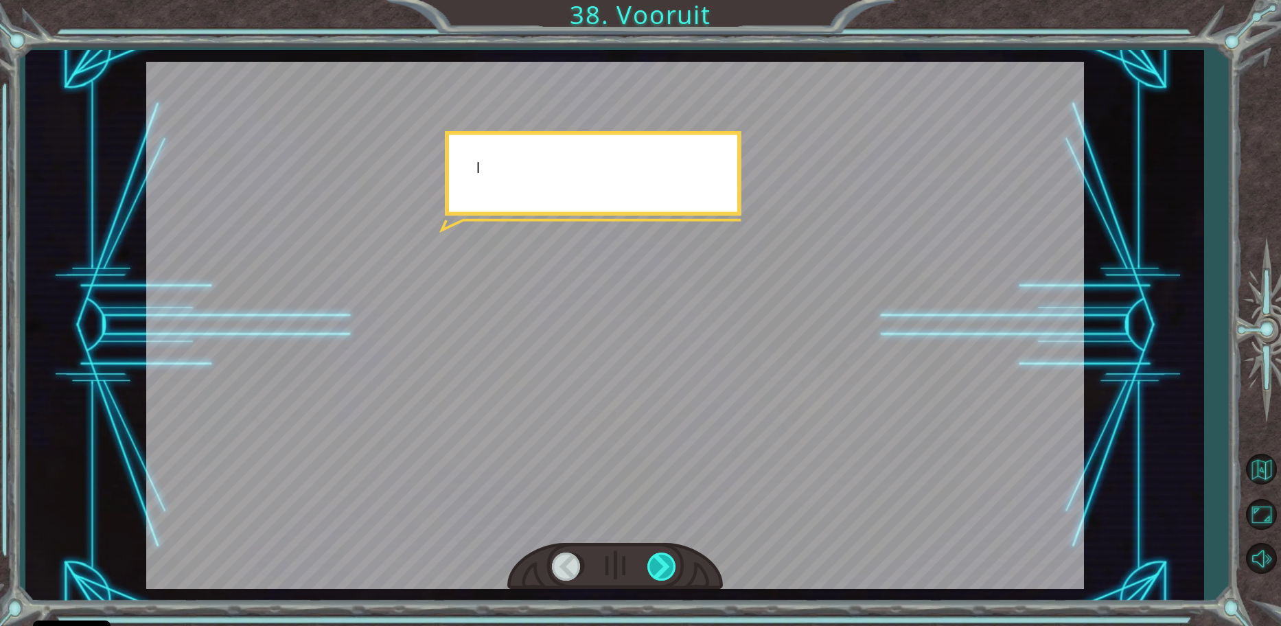
click at [672, 567] on div at bounding box center [663, 567] width 31 height 28
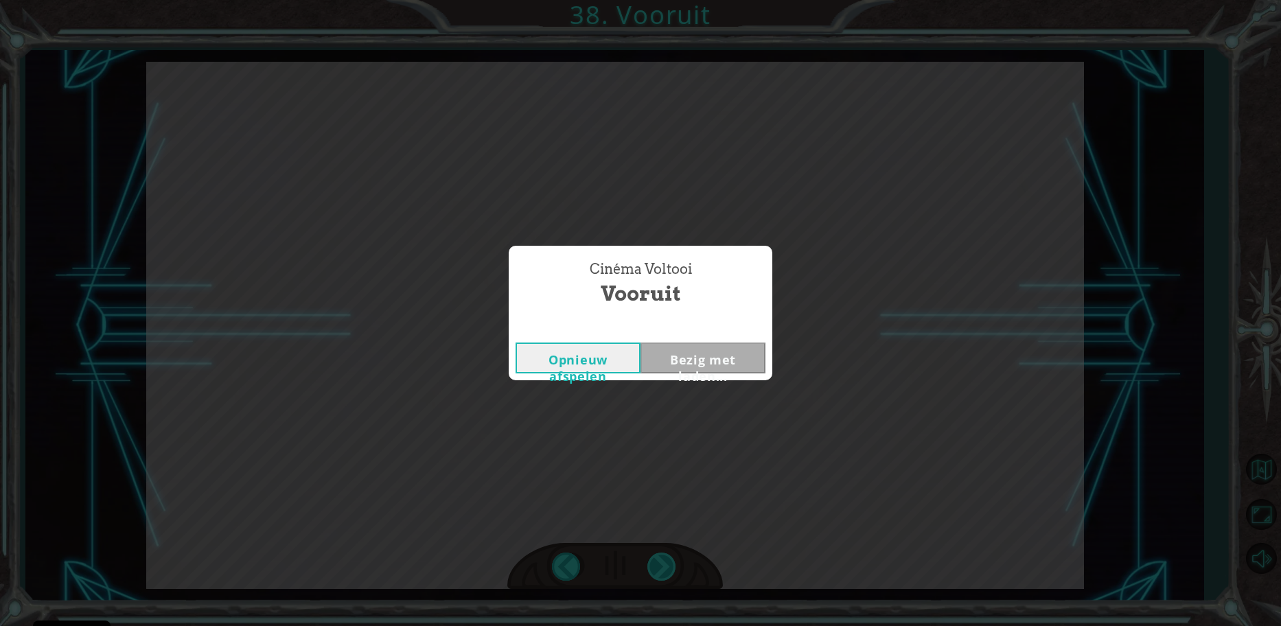
click at [672, 0] on div "Temporary Text O k a y , i k h e b m i j n f o r l u s s e n , e n i k b e n e …" at bounding box center [640, 0] width 1281 height 0
click at [672, 567] on div "Cinéma Voltooi Vooruit Opnieuw afspelen Bezig met laden..." at bounding box center [640, 313] width 1281 height 626
click at [676, 347] on button "Next" at bounding box center [703, 358] width 125 height 31
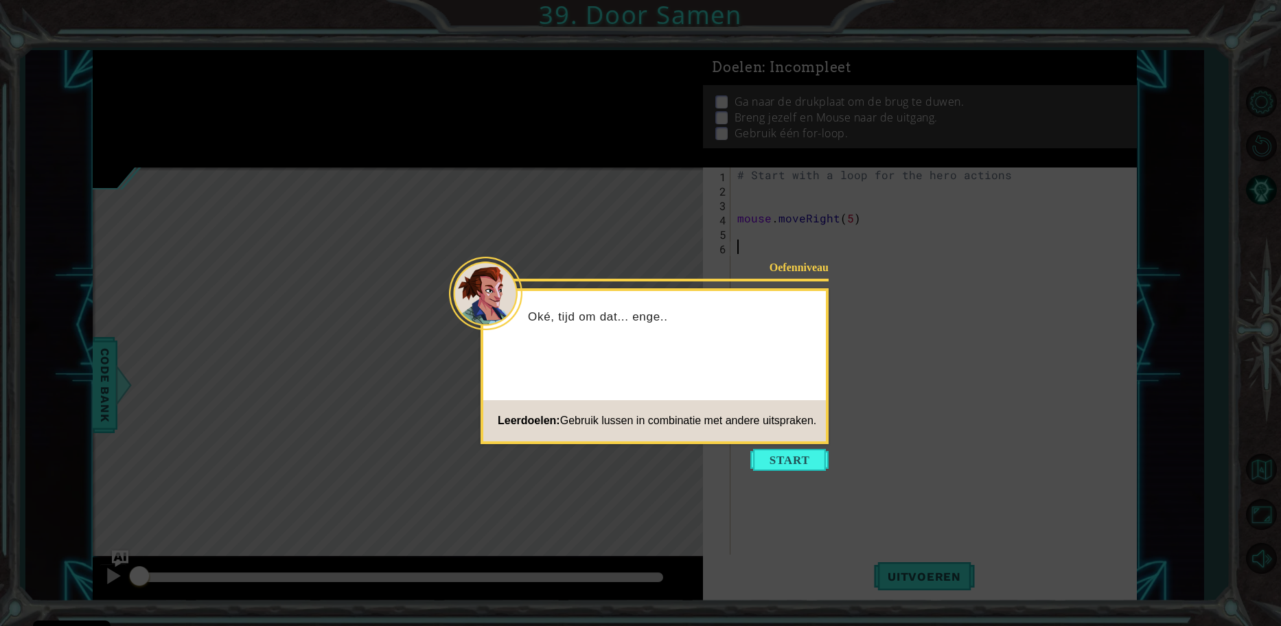
click at [767, 483] on icon at bounding box center [640, 313] width 1281 height 626
click at [775, 468] on button "Start" at bounding box center [790, 460] width 78 height 22
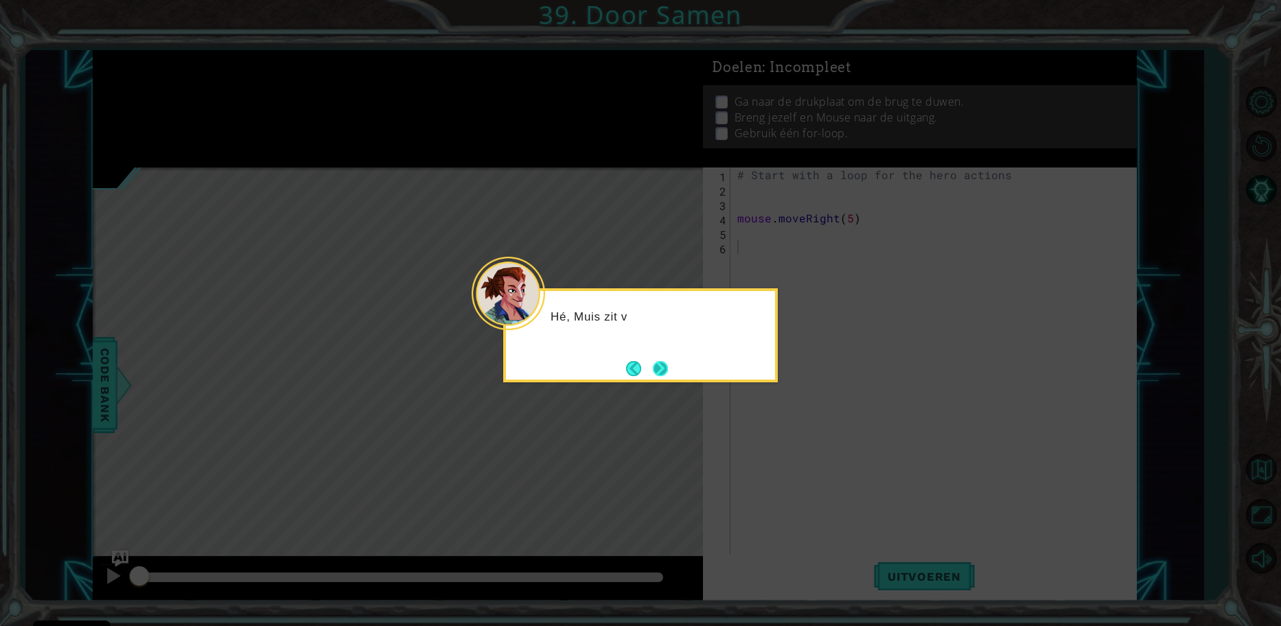
click at [661, 363] on button "Next" at bounding box center [660, 368] width 15 height 15
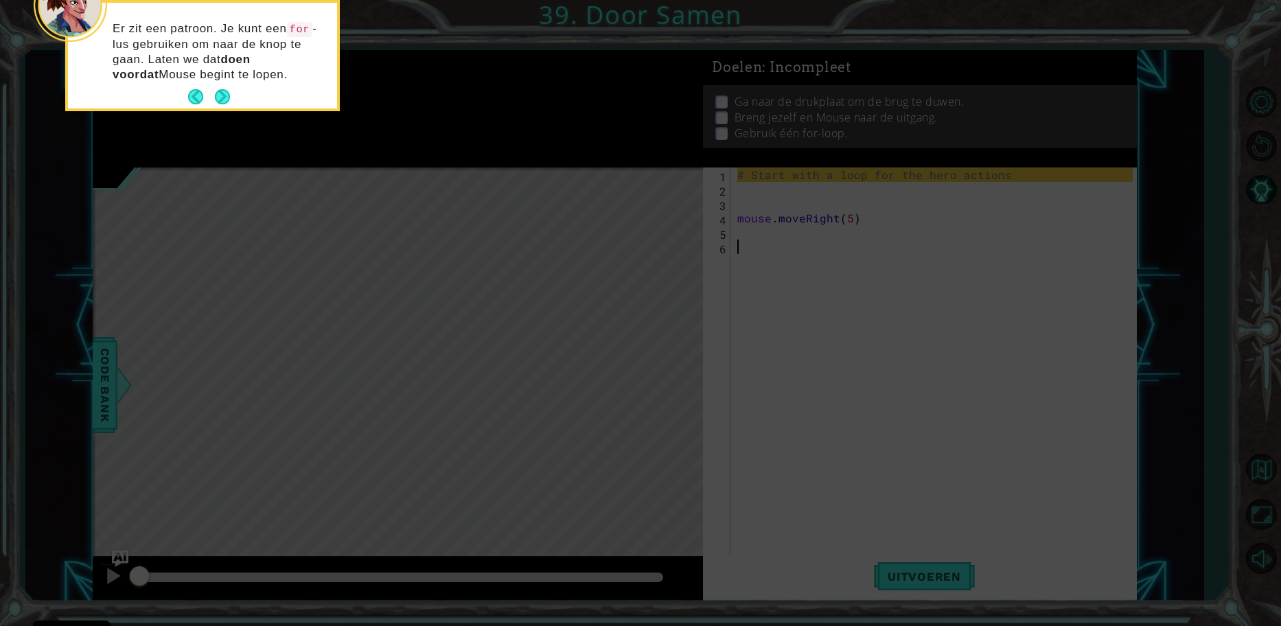
click at [240, 82] on div "Er zit een patroon. Je kunt een for -lus gebruiken om naar de knop te gaan. Lat…" at bounding box center [202, 58] width 269 height 100
click at [215, 96] on button "Next" at bounding box center [222, 96] width 15 height 15
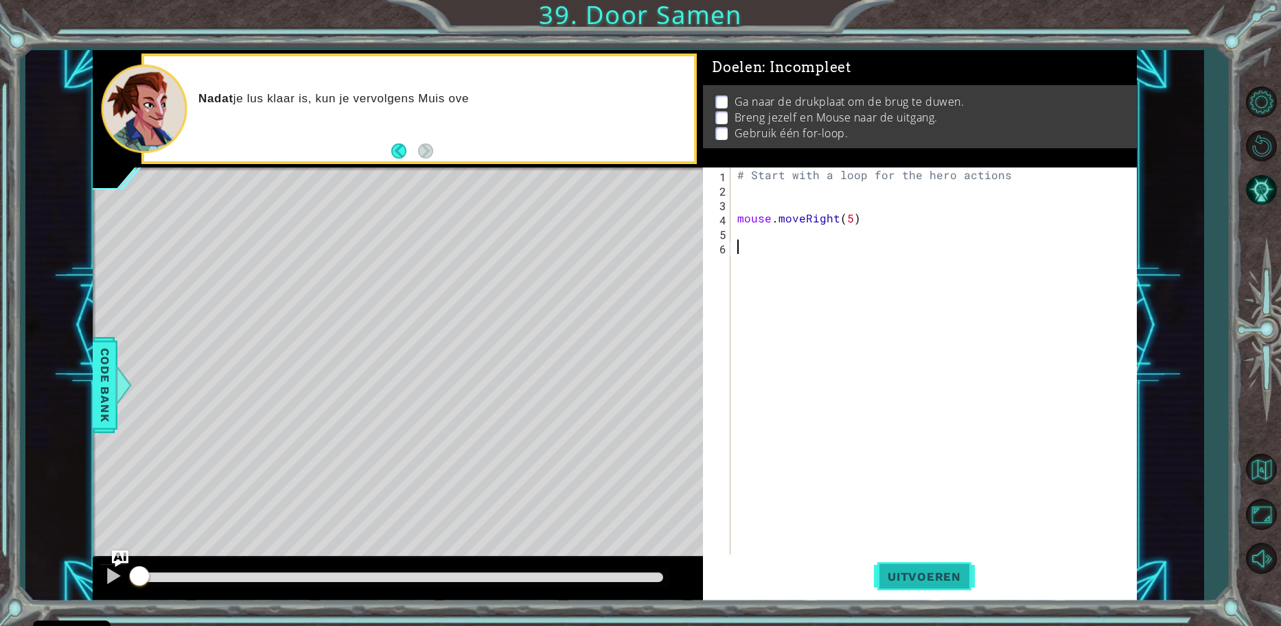
click at [944, 571] on span "Uitvoeren" at bounding box center [924, 577] width 101 height 14
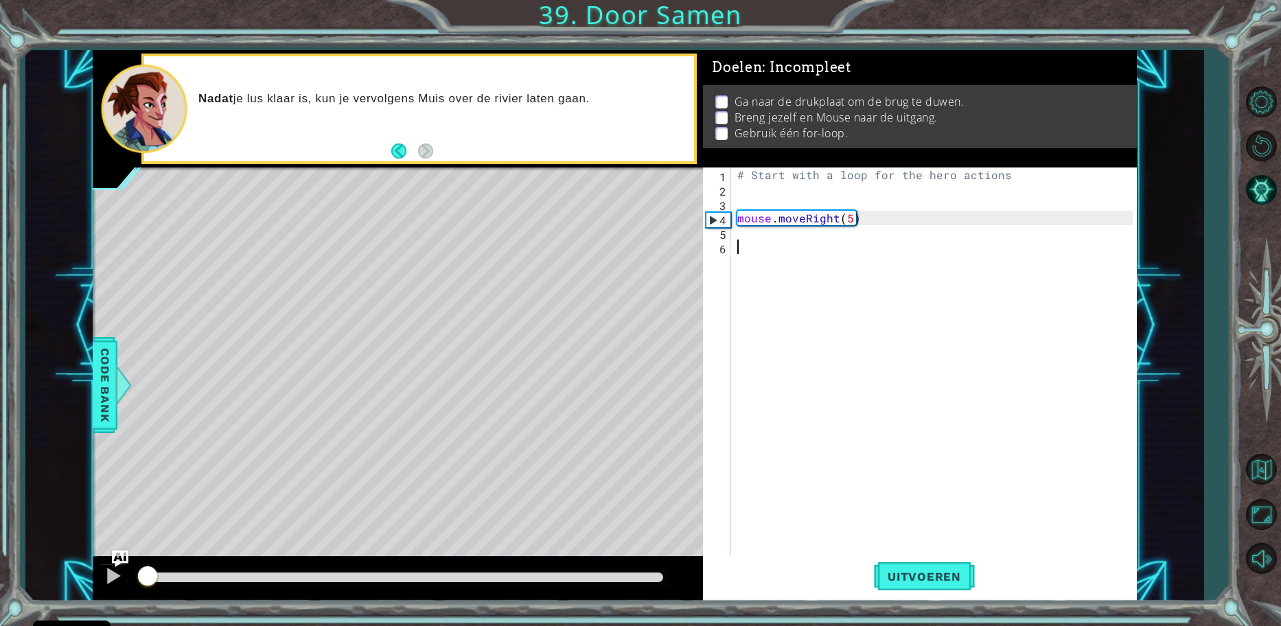
click at [148, 512] on div "methods hero moveUp() moveDown() moveLeft() moveRight() sneakUp() sneakDown() s…" at bounding box center [615, 325] width 1044 height 551
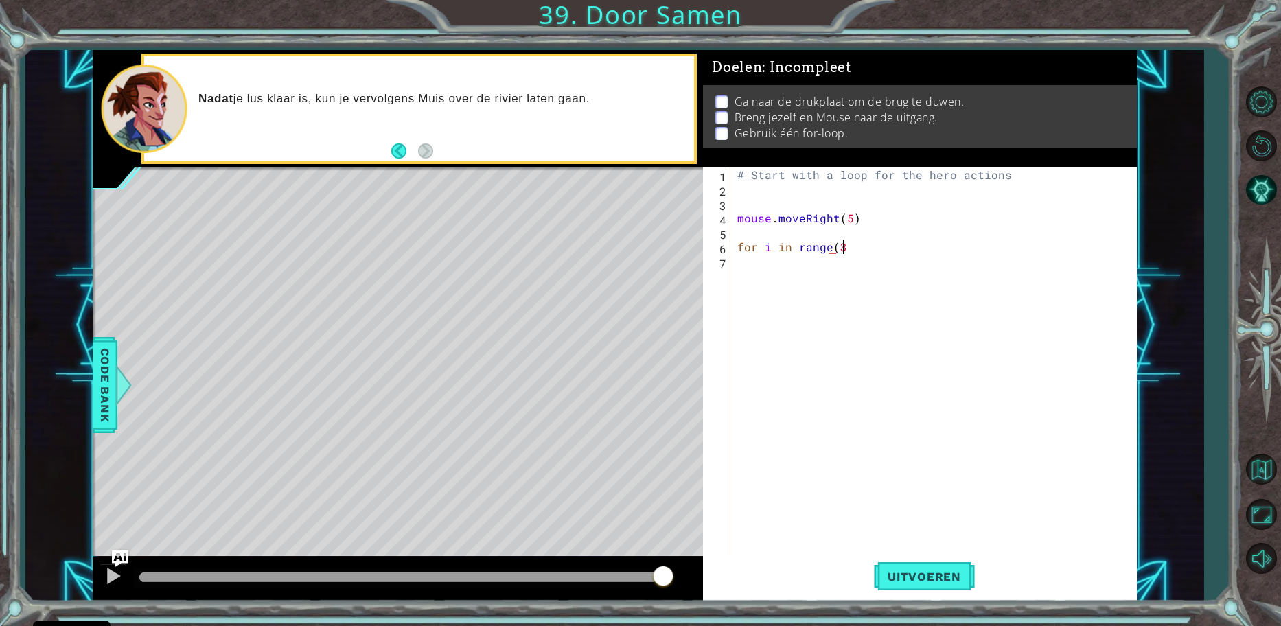
scroll to position [0, 6]
type textarea "for i in range(3)"
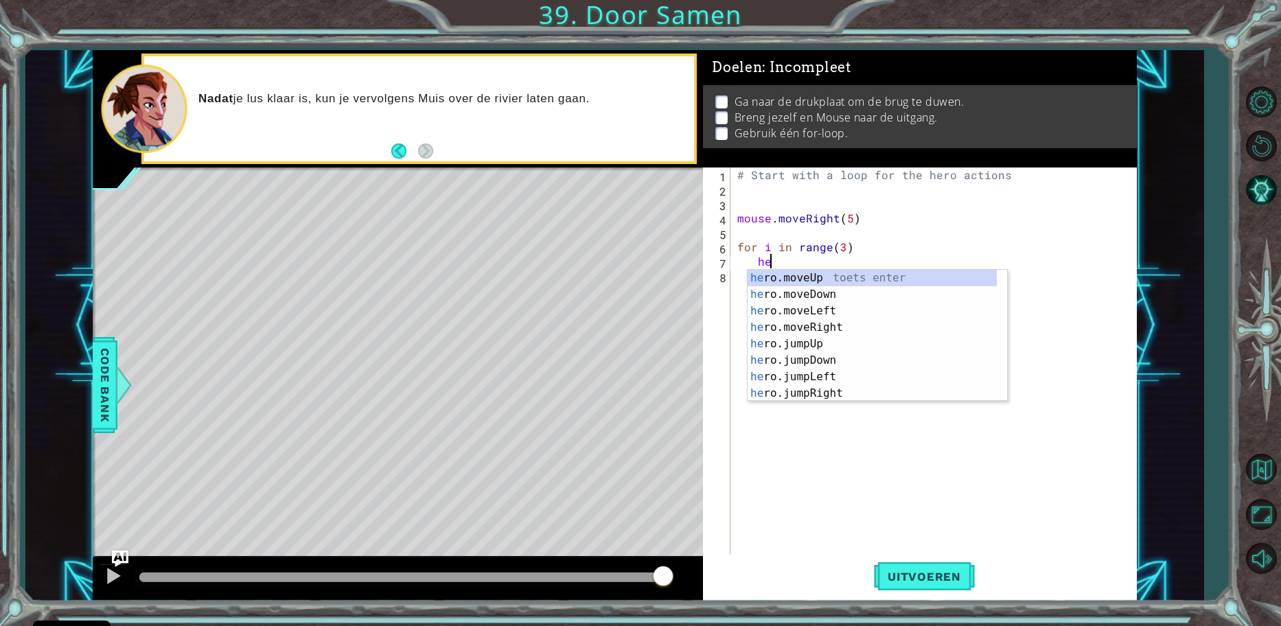
scroll to position [0, 2]
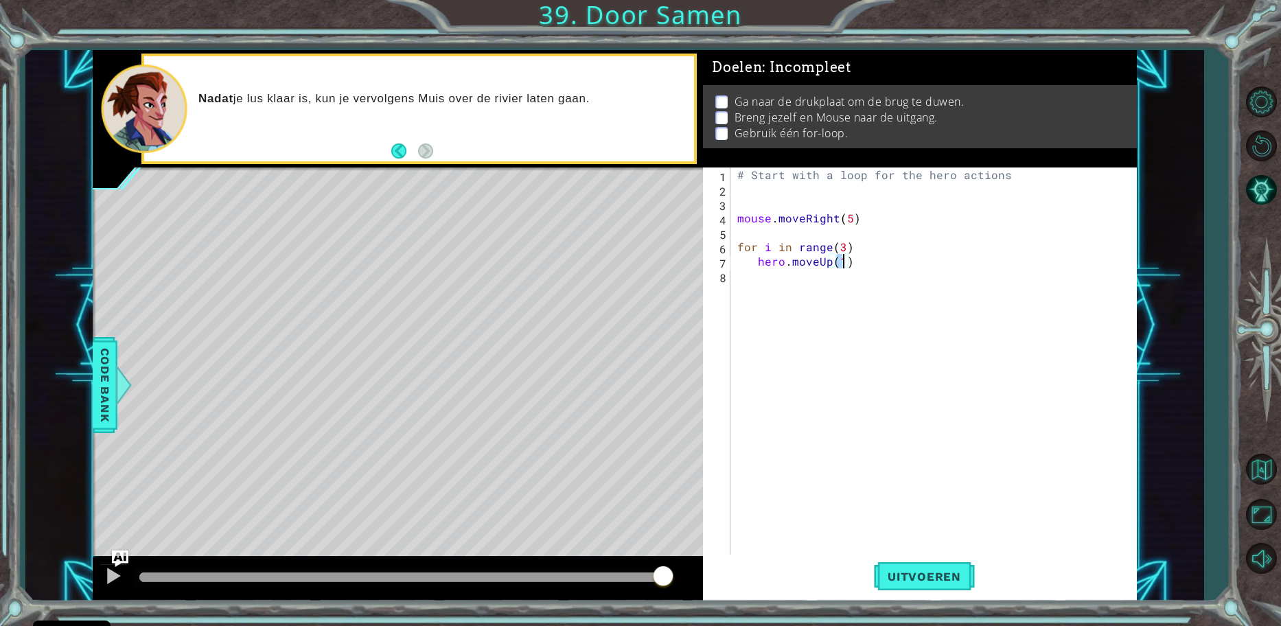
type textarea "hero.moveUp(2)"
click at [922, 257] on div "# Start with a loop for the hero actions mouse . moveRight ( 5 ) for i in range…" at bounding box center [937, 377] width 405 height 418
click at [922, 266] on div "# Start with a loop for the hero actions mouse . moveRight ( 5 ) for i in range…" at bounding box center [937, 377] width 405 height 418
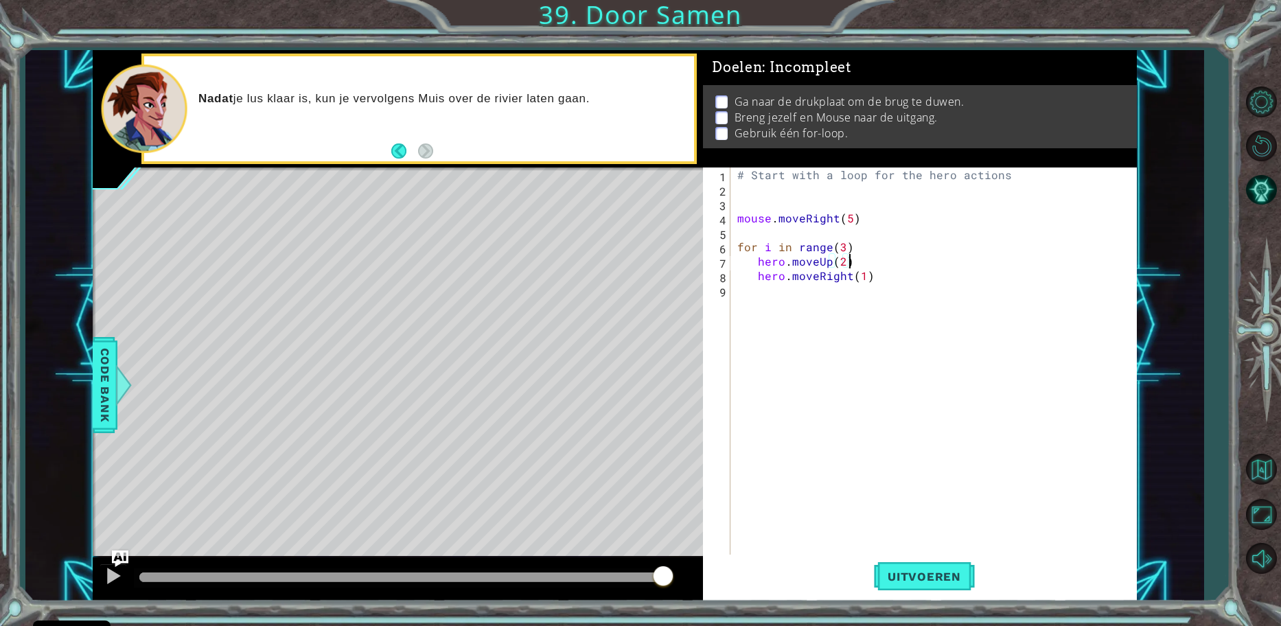
click at [924, 273] on div "# Start with a loop for the hero actions mouse . moveRight ( 5 ) for i in range…" at bounding box center [937, 377] width 405 height 418
type textarea "hero.moveRight(1)"
type textarea "hero.moveDown(2)"
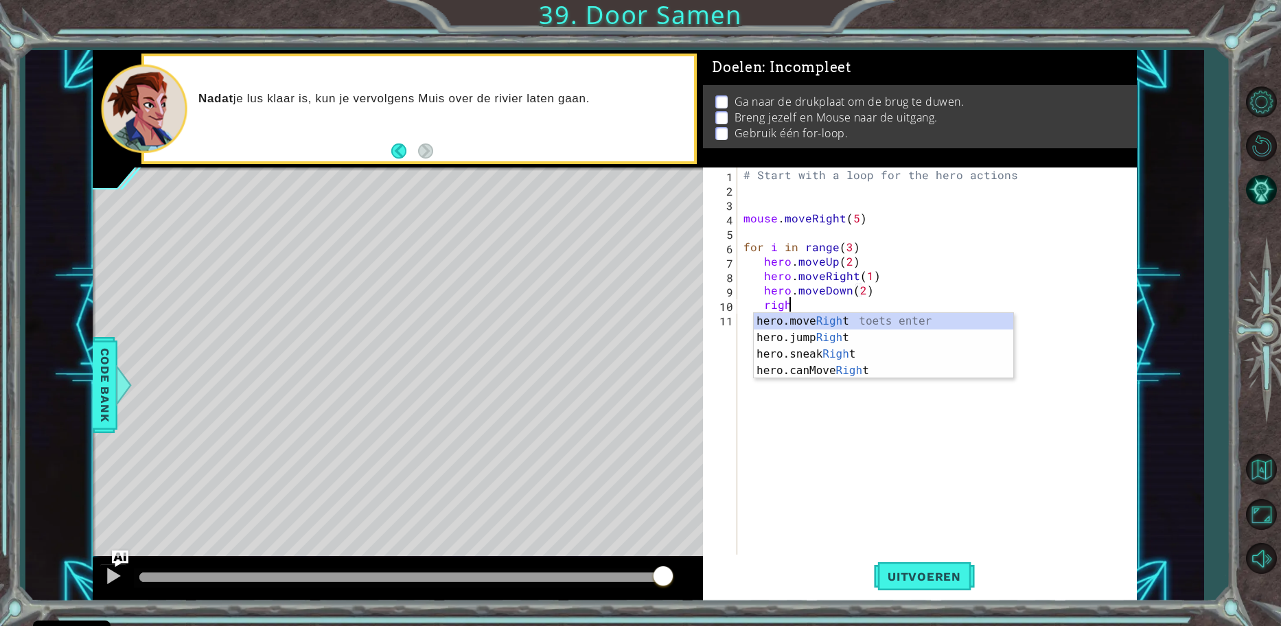
scroll to position [0, 3]
type textarea "hero.moveRight(1)"
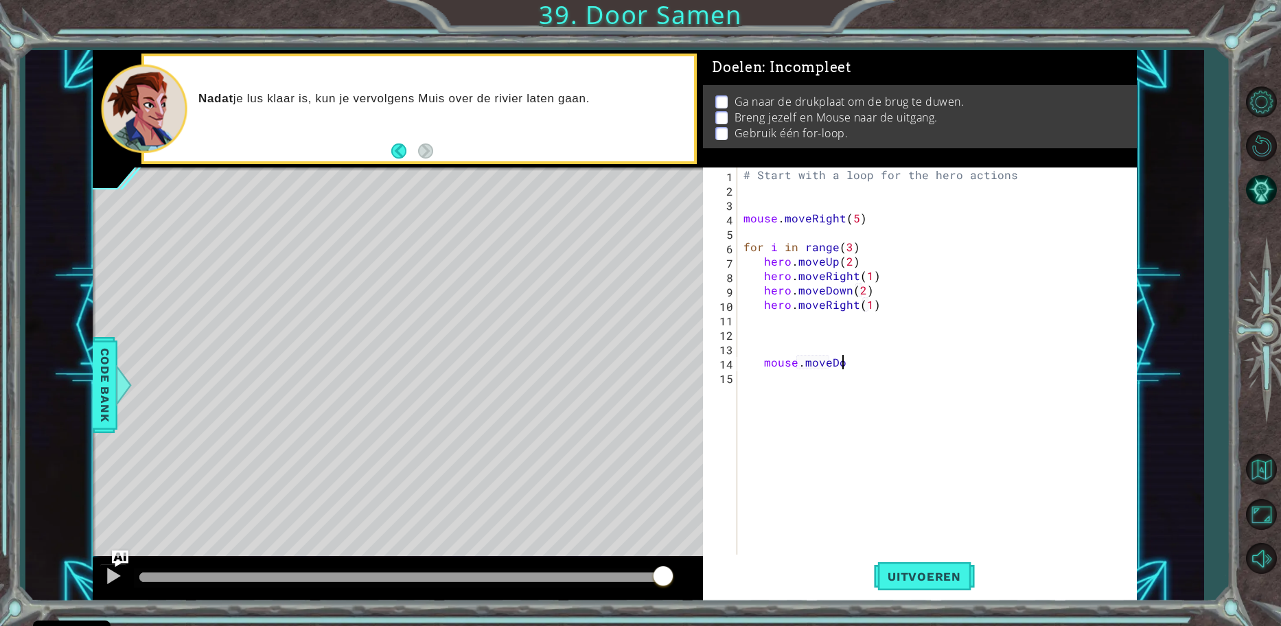
scroll to position [0, 6]
type textarea "mouse.moveDown(3)"
type textarea "mouse.moveRight()"
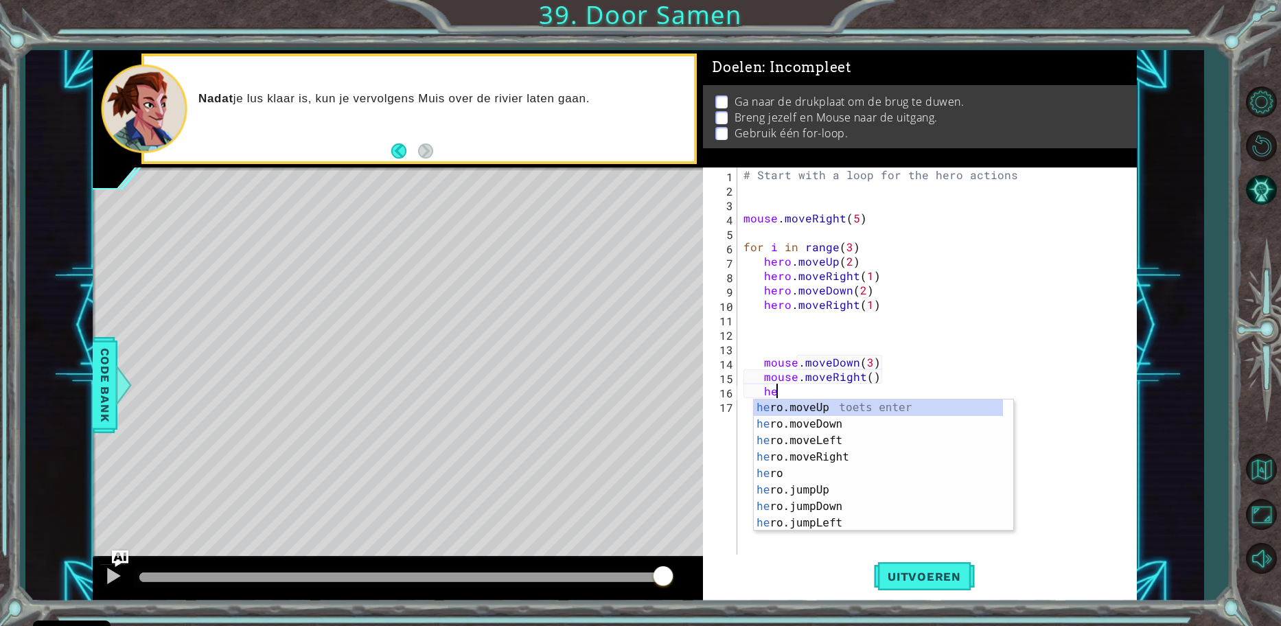
type textarea "h"
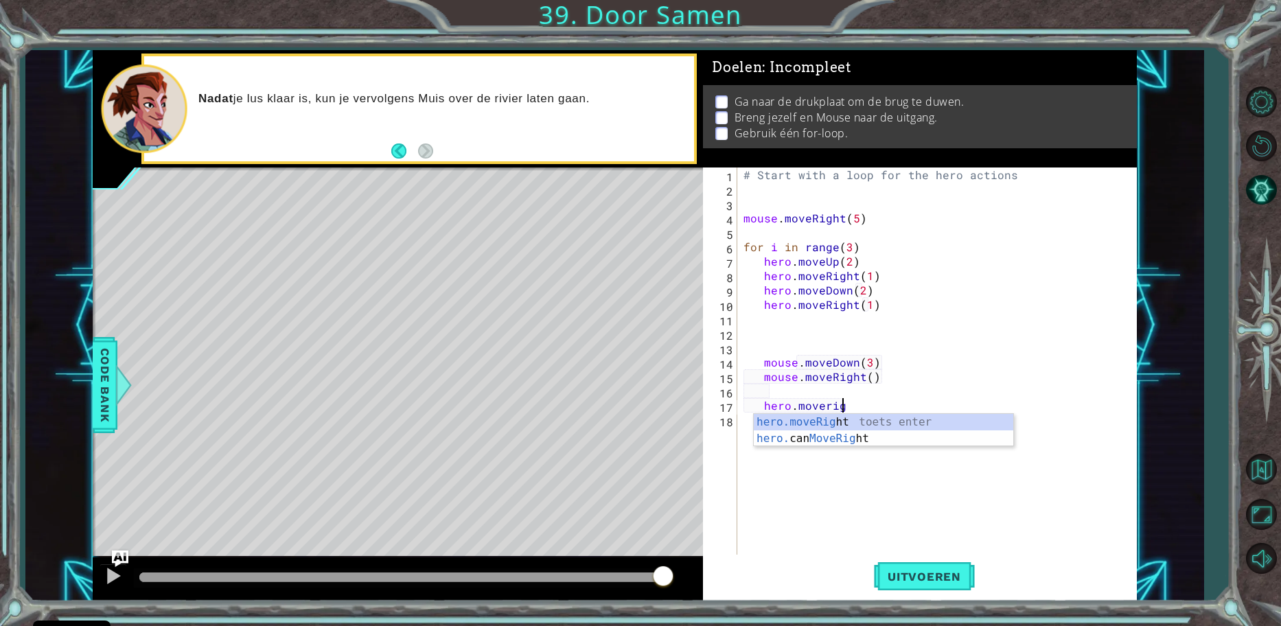
scroll to position [0, 6]
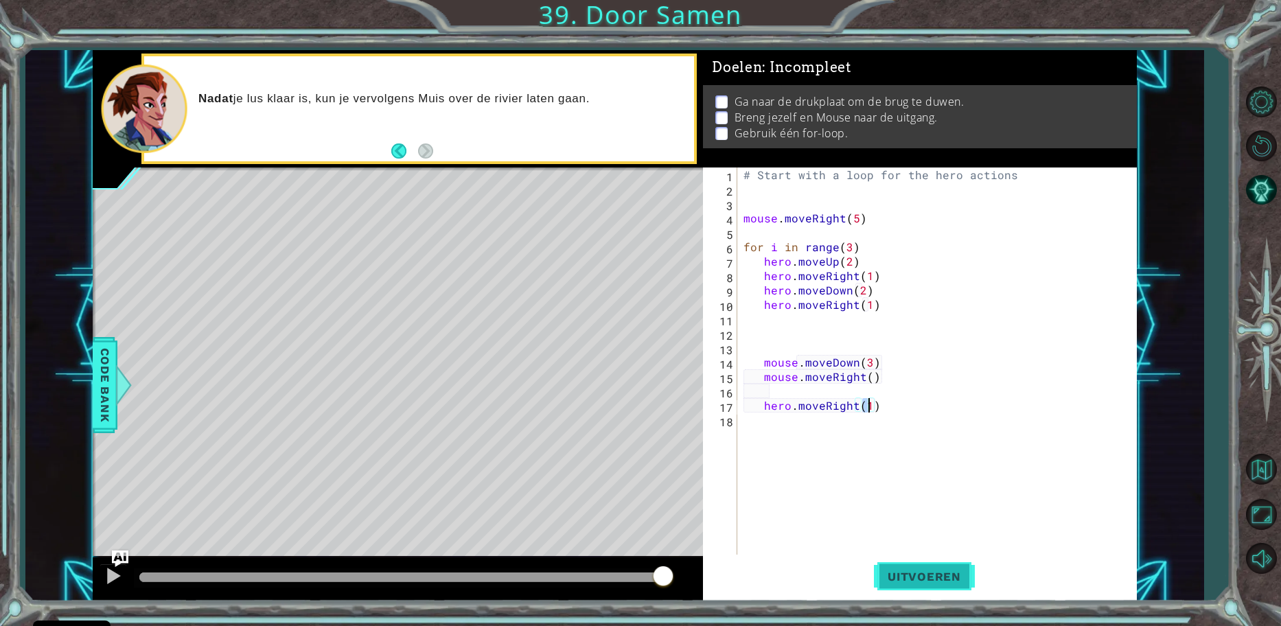
click at [892, 570] on span "Uitvoeren" at bounding box center [924, 577] width 101 height 14
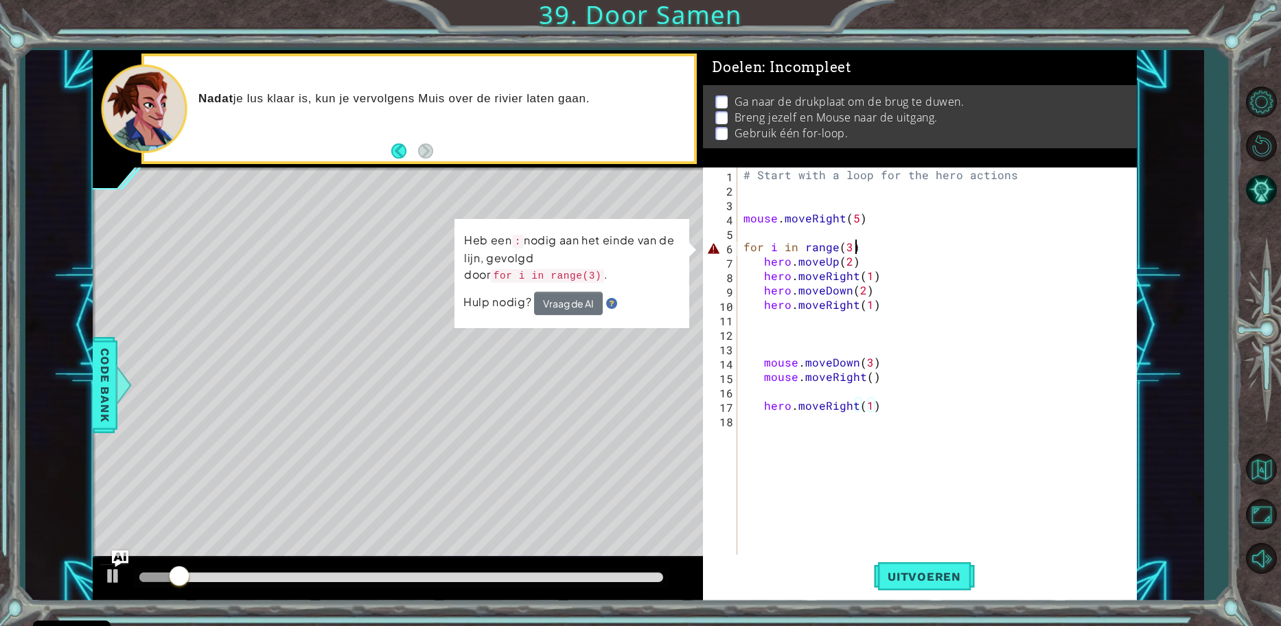
click at [866, 244] on div "# Start with a loop for the hero actions mouse . moveRight ( 5 ) for i in range…" at bounding box center [940, 377] width 399 height 418
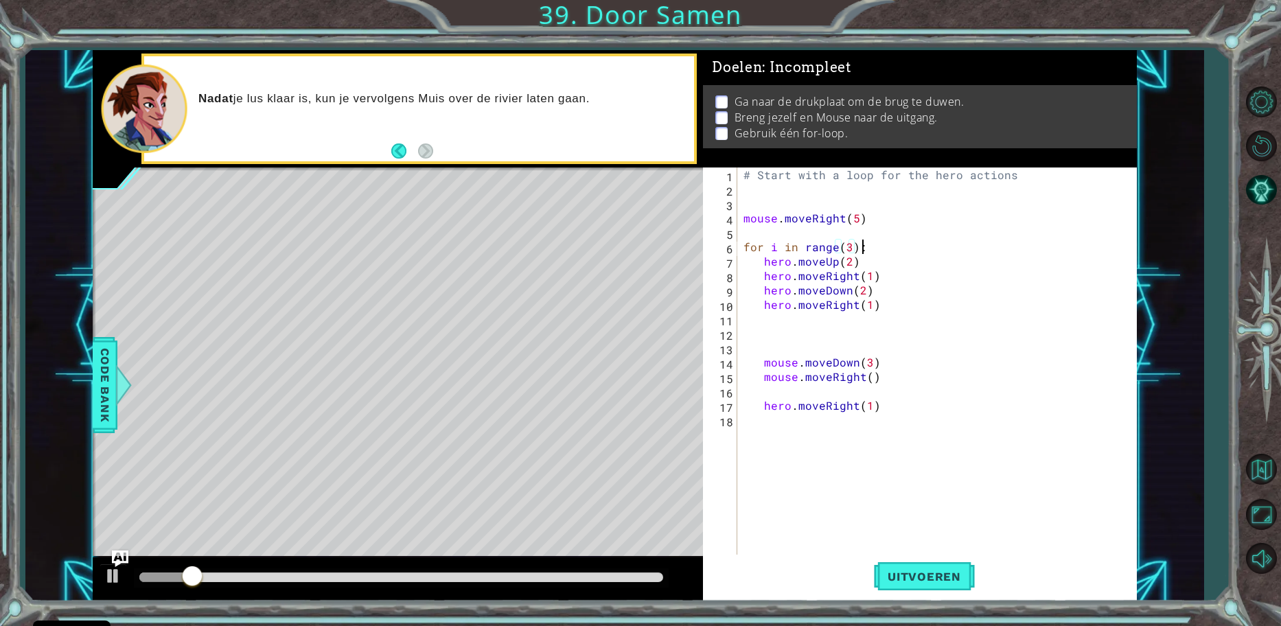
scroll to position [0, 7]
drag, startPoint x: 915, startPoint y: 608, endPoint x: 930, endPoint y: 574, distance: 36.6
click at [929, 575] on div "1 ההההההההההההההההההההההההההההההההההההההההההההההההההההההההההההההההההההההההההההה…" at bounding box center [640, 313] width 1281 height 626
click at [930, 573] on span "Uitvoeren" at bounding box center [924, 577] width 101 height 14
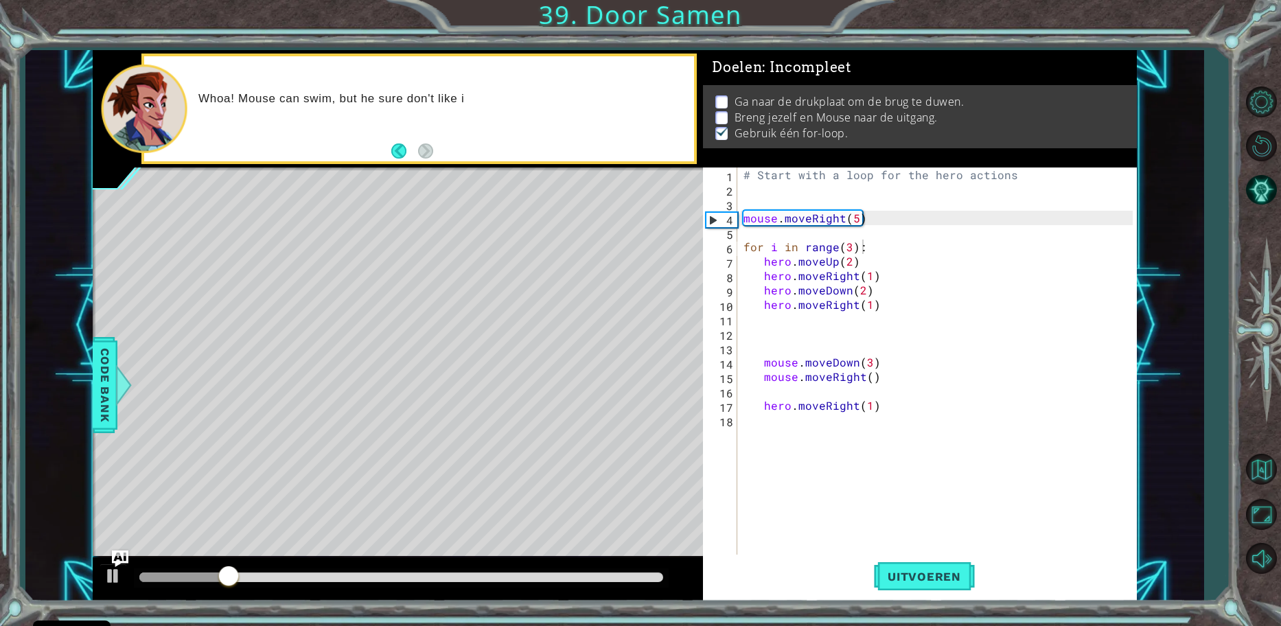
drag, startPoint x: 230, startPoint y: 567, endPoint x: 282, endPoint y: 562, distance: 52.4
click at [285, 566] on div at bounding box center [398, 580] width 610 height 44
click at [757, 264] on div "# Start with a loop for the hero actions mouse . moveRight ( 5 ) for i in range…" at bounding box center [940, 377] width 399 height 418
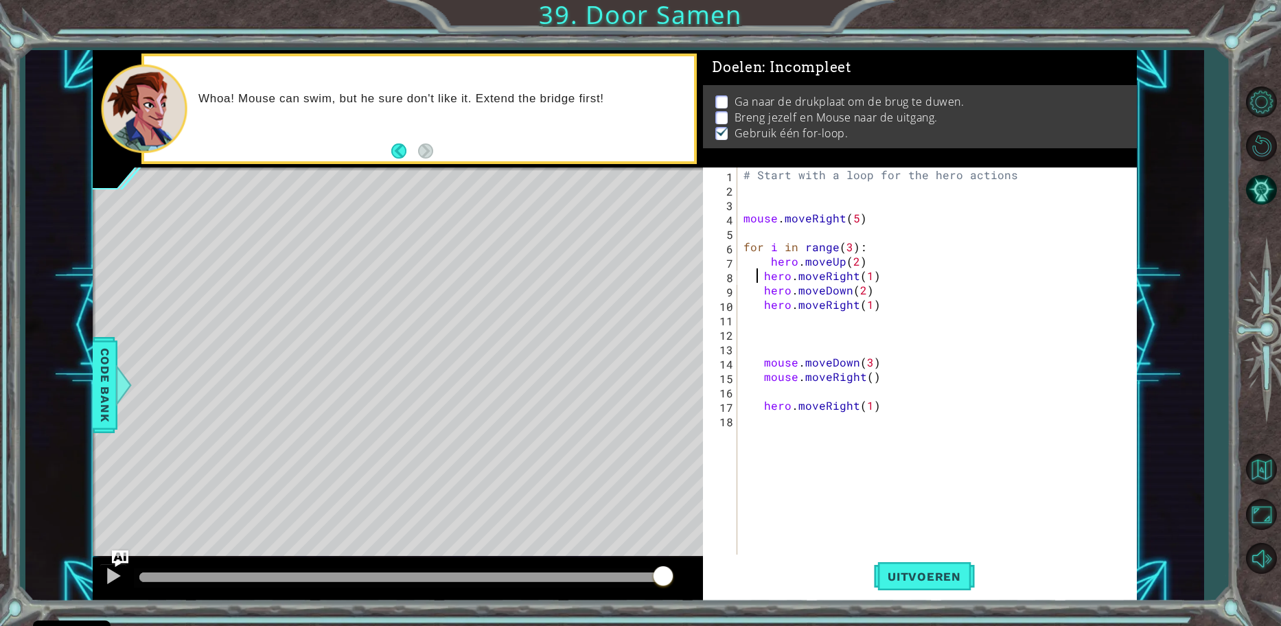
click at [759, 276] on div "# Start with a loop for the hero actions mouse . moveRight ( 5 ) for i in range…" at bounding box center [940, 377] width 399 height 418
click at [759, 292] on div "# Start with a loop for the hero actions mouse . moveRight ( 5 ) for i in range…" at bounding box center [940, 377] width 399 height 418
click at [755, 310] on div "# Start with a loop for the hero actions mouse . moveRight ( 5 ) for i in range…" at bounding box center [940, 377] width 399 height 418
type textarea "hero.moveRight(1)"
click at [906, 600] on div "1 ההההההההההההההההההההההההההההההההההההההההההההההההההההההההההההההההההההההההההההה…" at bounding box center [640, 313] width 1281 height 626
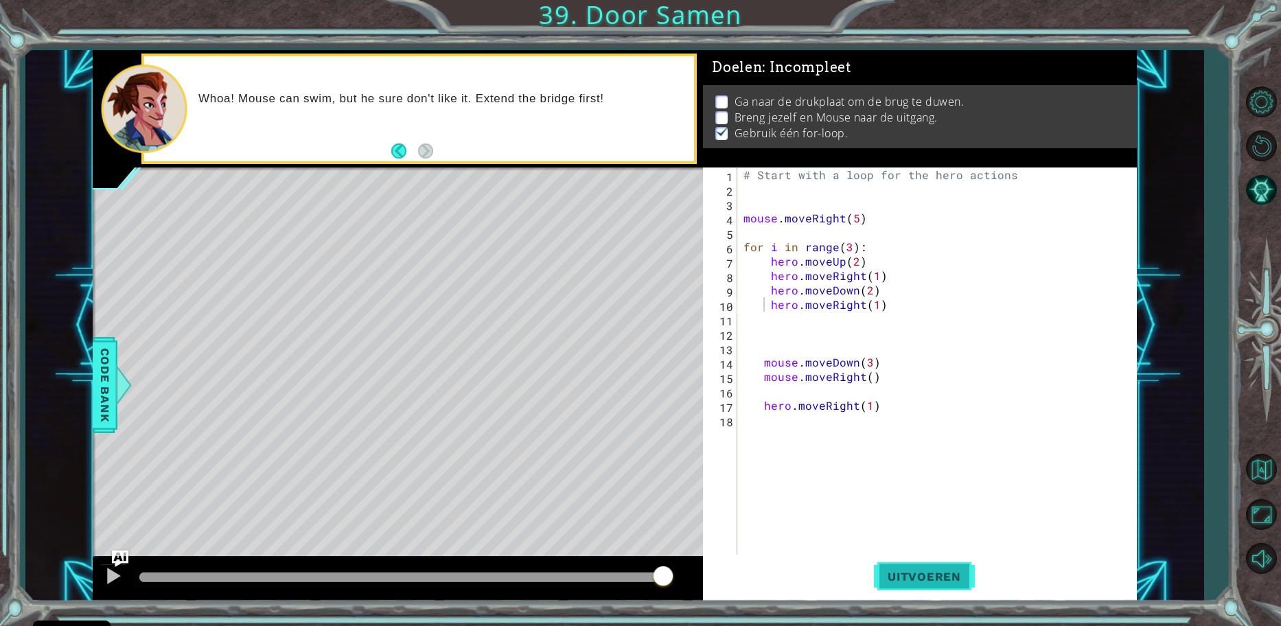
click at [906, 584] on button "Uitvoeren" at bounding box center [924, 576] width 101 height 43
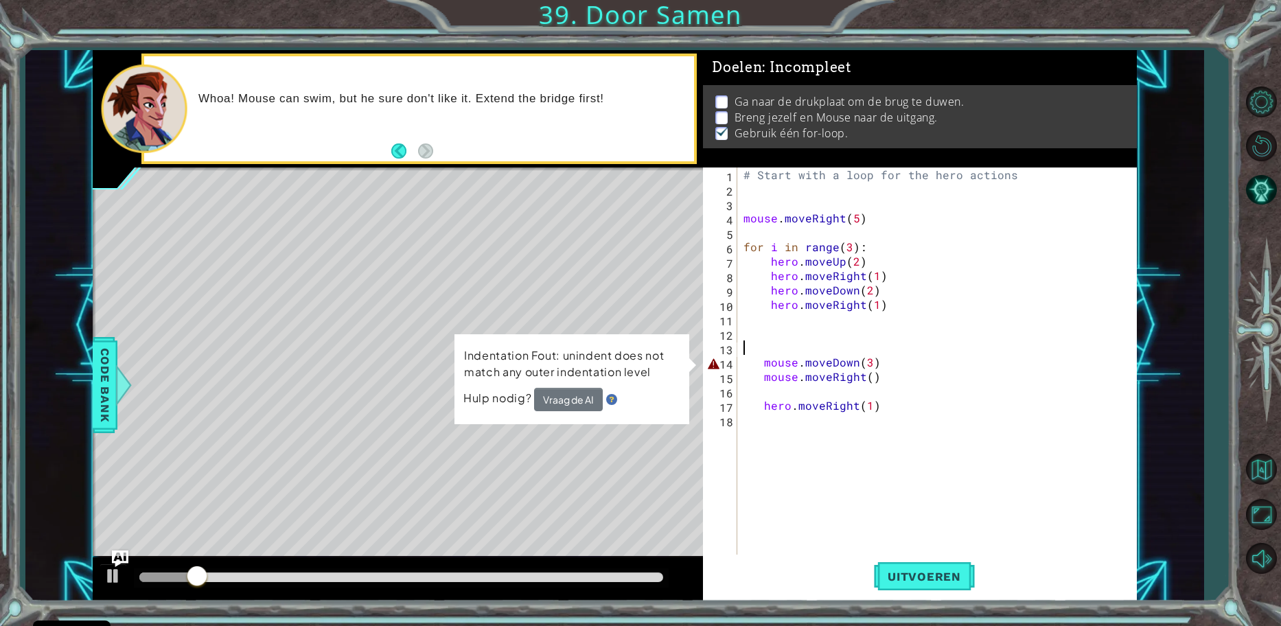
click at [747, 353] on div "# Start with a loop for the hero actions mouse . moveRight ( 5 ) for i in range…" at bounding box center [940, 377] width 399 height 418
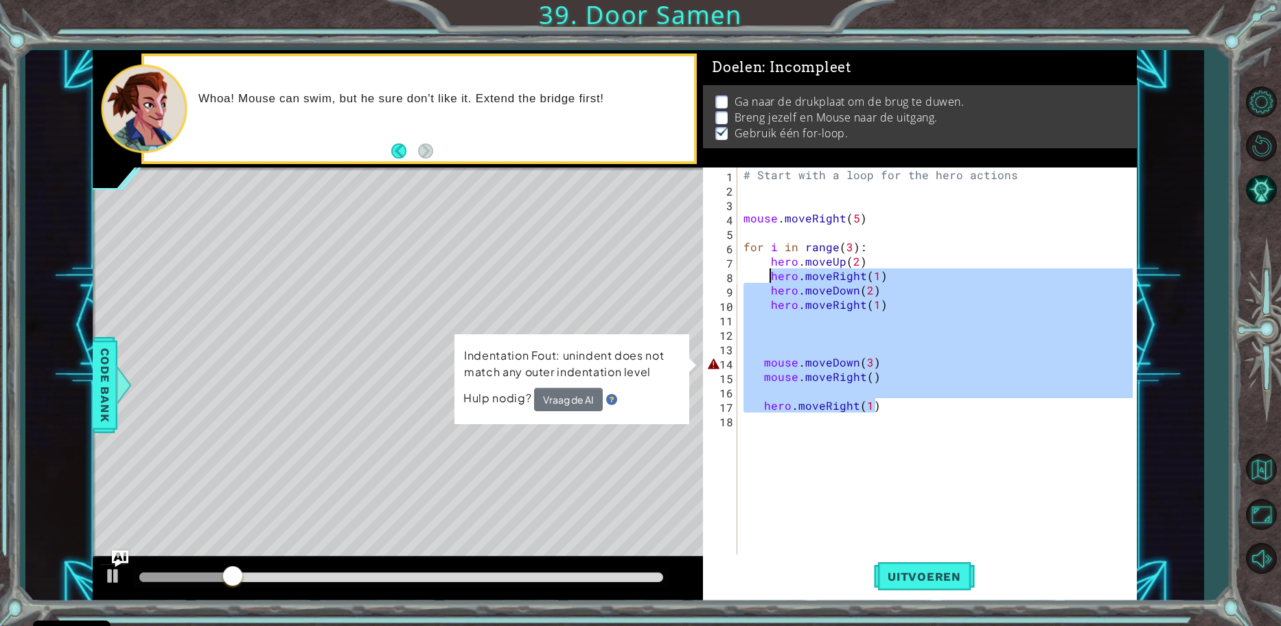
drag, startPoint x: 863, startPoint y: 366, endPoint x: 758, endPoint y: 260, distance: 149.6
click at [761, 260] on div "# Start with a loop for the hero actions mouse . moveRight ( 5 ) for i in range…" at bounding box center [940, 377] width 399 height 418
type textarea "hero.moveUp(2) hero.moveRight(1)"
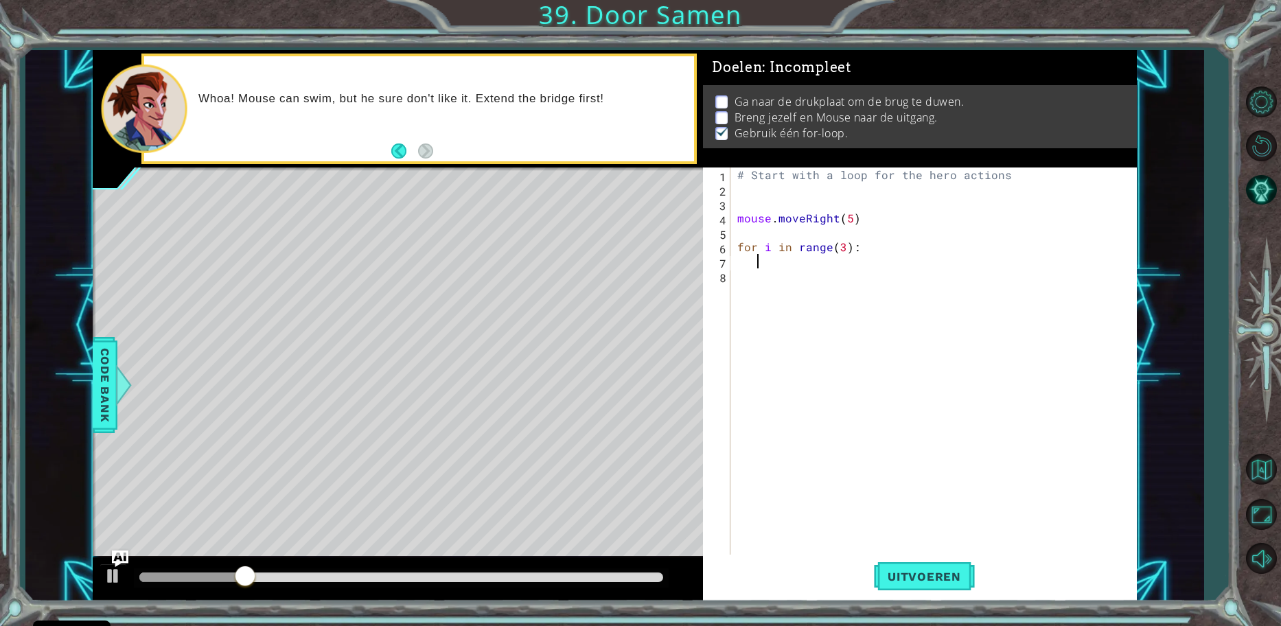
scroll to position [0, 0]
type textarea "for i in range(3):"
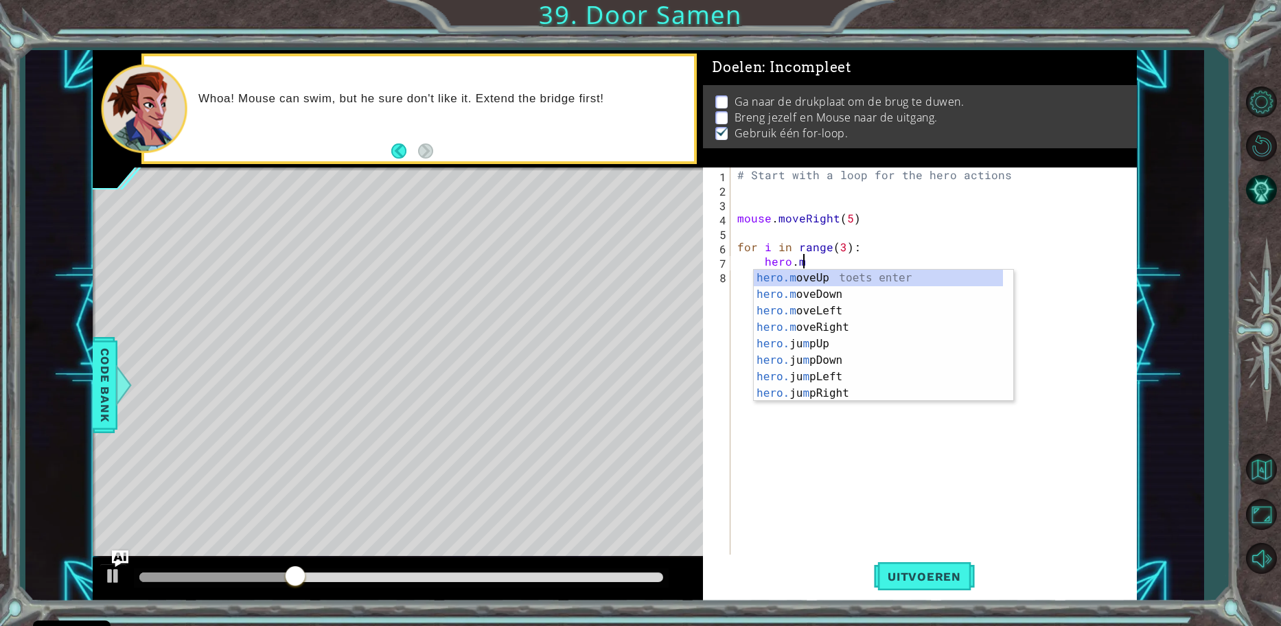
scroll to position [0, 4]
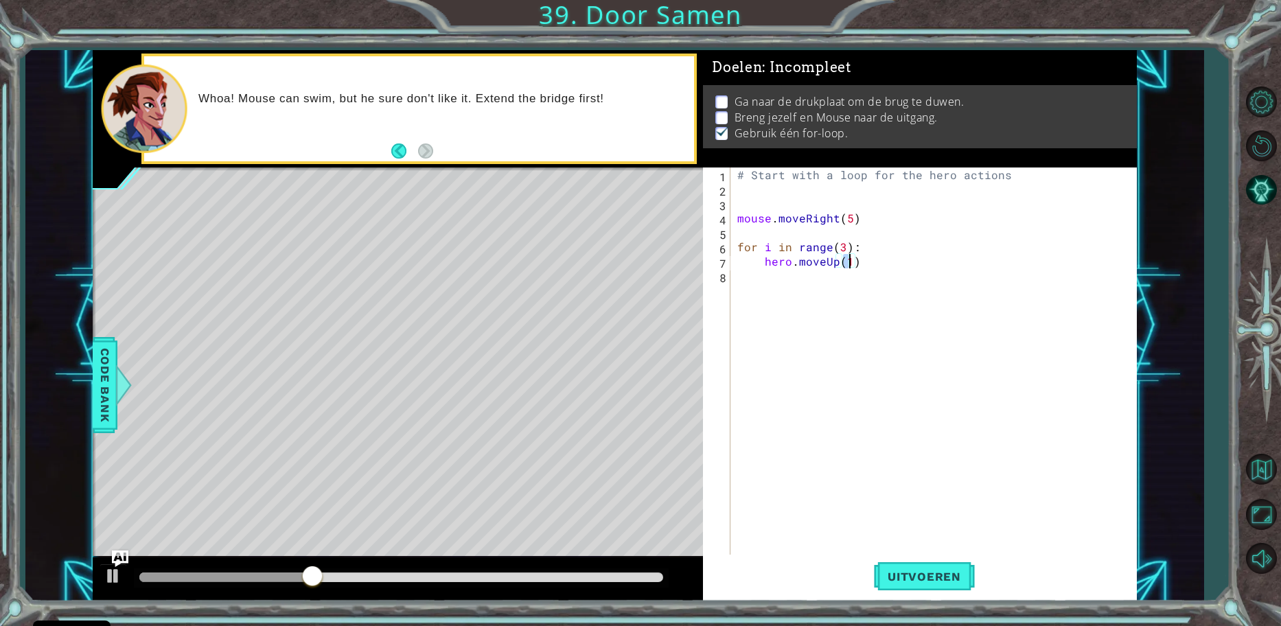
type textarea "hero.moveUp(2)"
click at [876, 271] on div "# Start with a loop for the hero actions mouse . moveRight ( 5 ) for i in range…" at bounding box center [937, 377] width 405 height 418
click at [878, 268] on div "# Start with a loop for the hero actions mouse . moveRight ( 5 ) for i in range…" at bounding box center [937, 377] width 405 height 418
type textarea "hero.moveUp(2)"
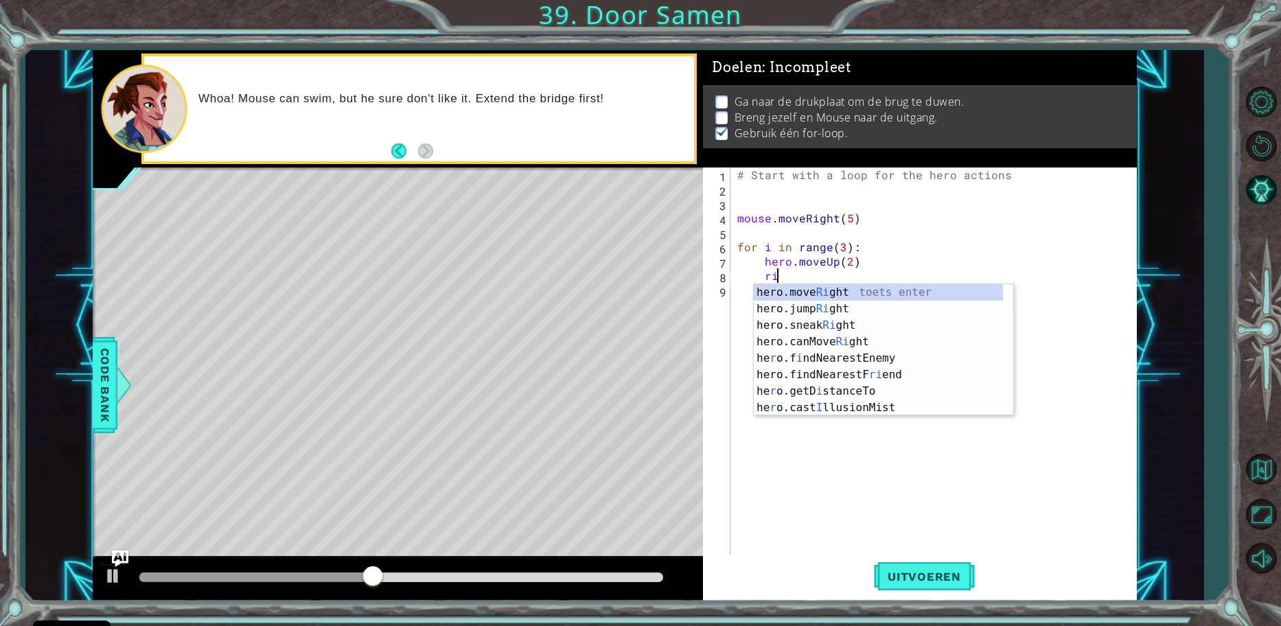
scroll to position [0, 3]
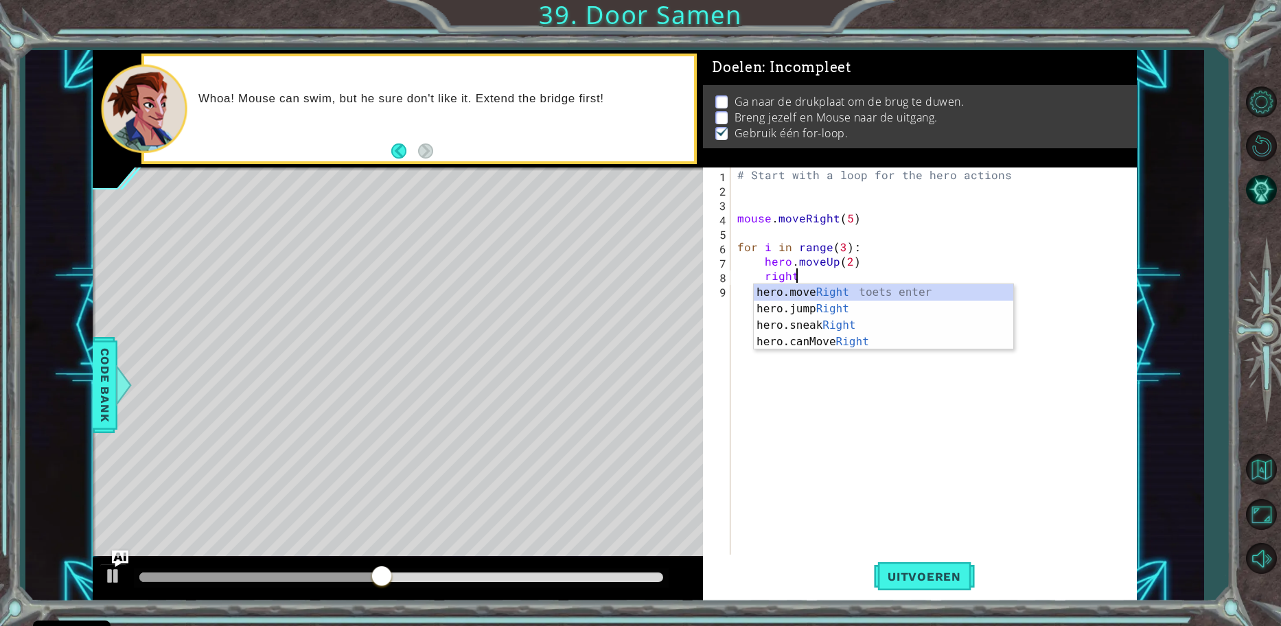
type textarea "hero.moveRight(1)"
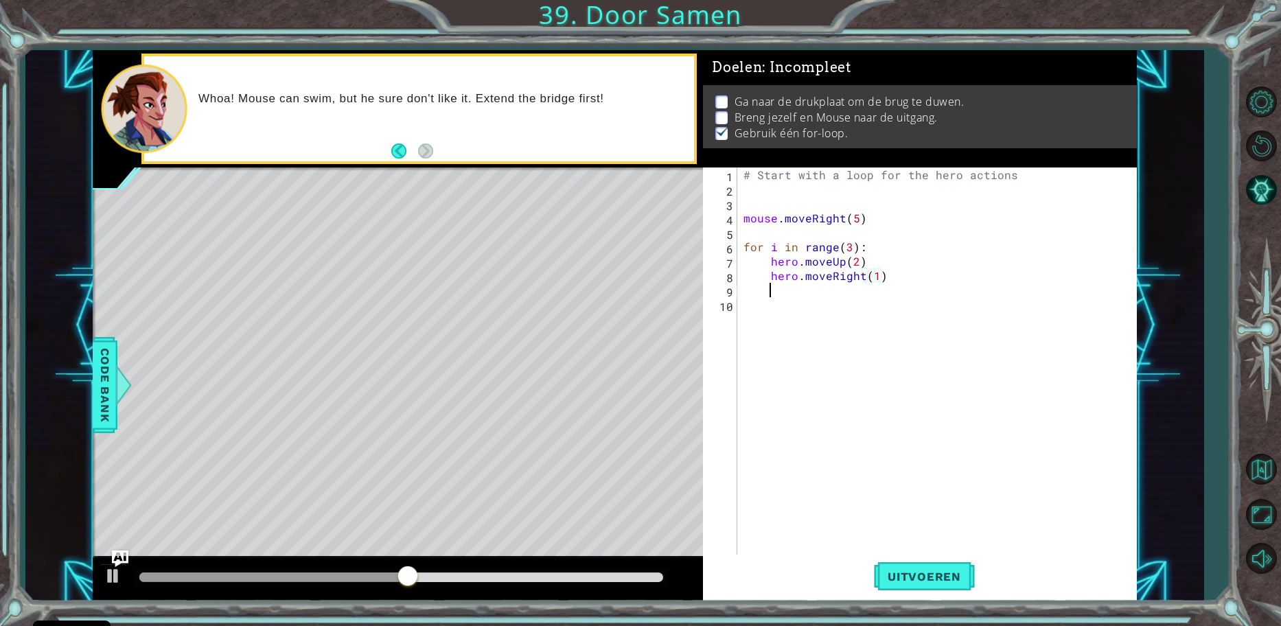
scroll to position [0, 1]
type textarea "hero.moveDown(2)"
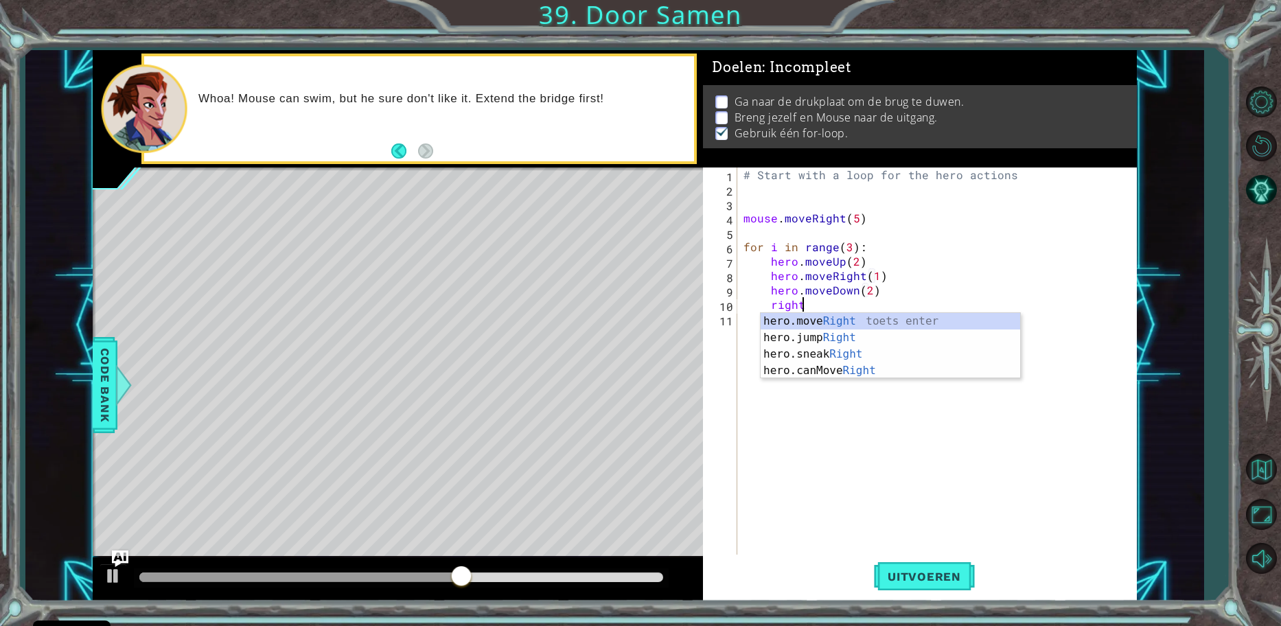
type textarea "hero.moveRight(1)"
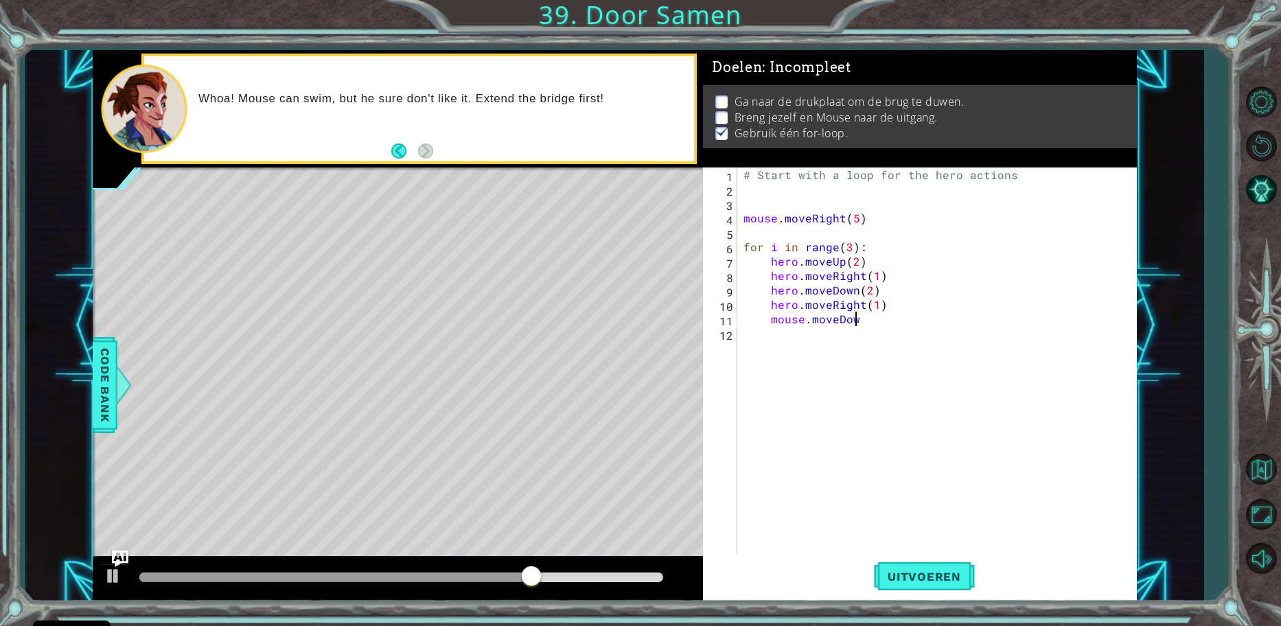
scroll to position [0, 7]
type textarea "mouse.moveDown3"
type textarea "mouse.moveDown(3)"
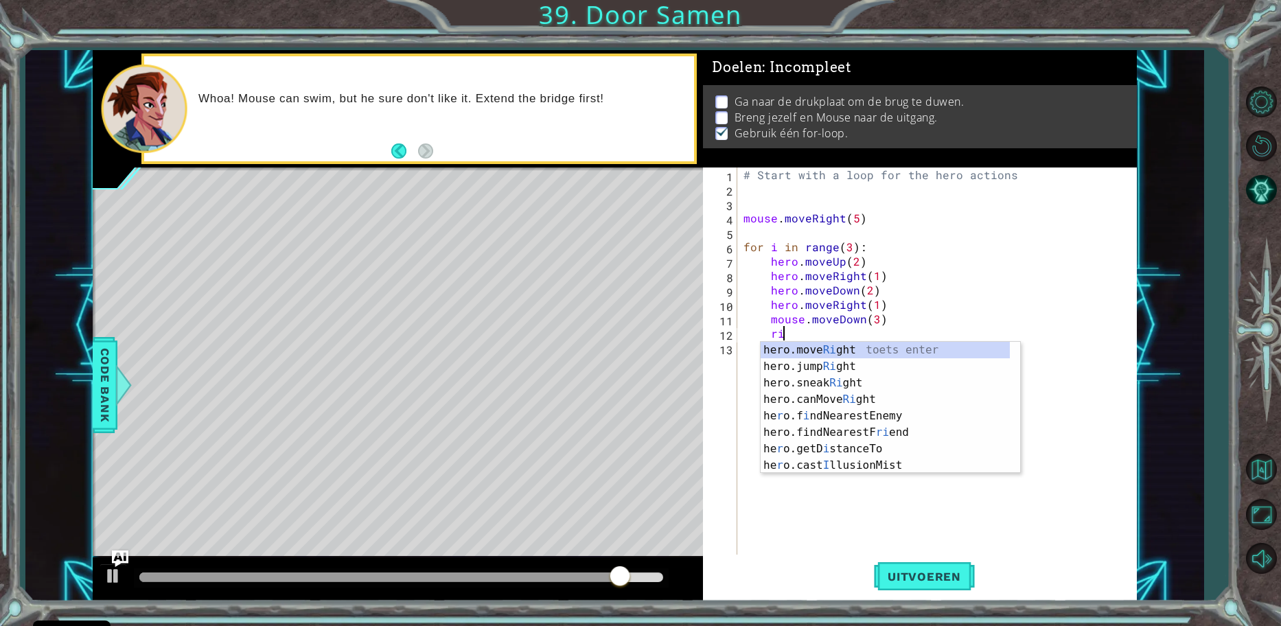
type textarea "right"
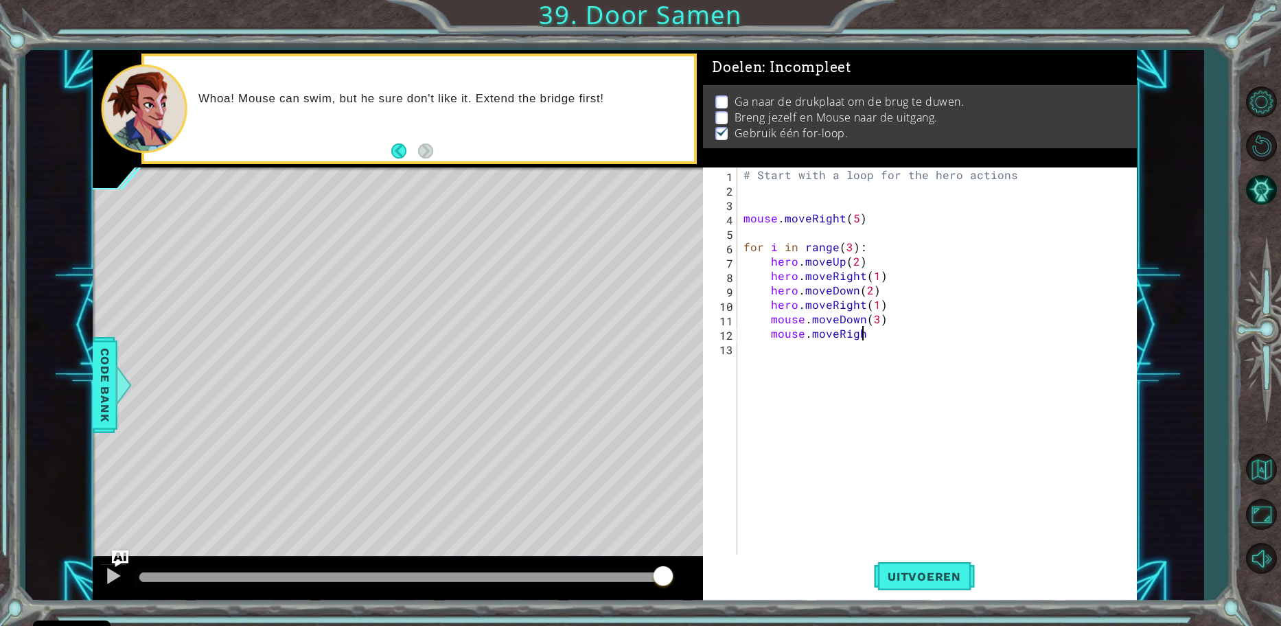
scroll to position [0, 7]
type textarea "mouse.moveRight()"
type textarea "hero.moveRight(1)"
click at [925, 549] on div "# Start with a loop for the hero actions mouse . moveRight ( 5 ) for i in range…" at bounding box center [940, 377] width 399 height 418
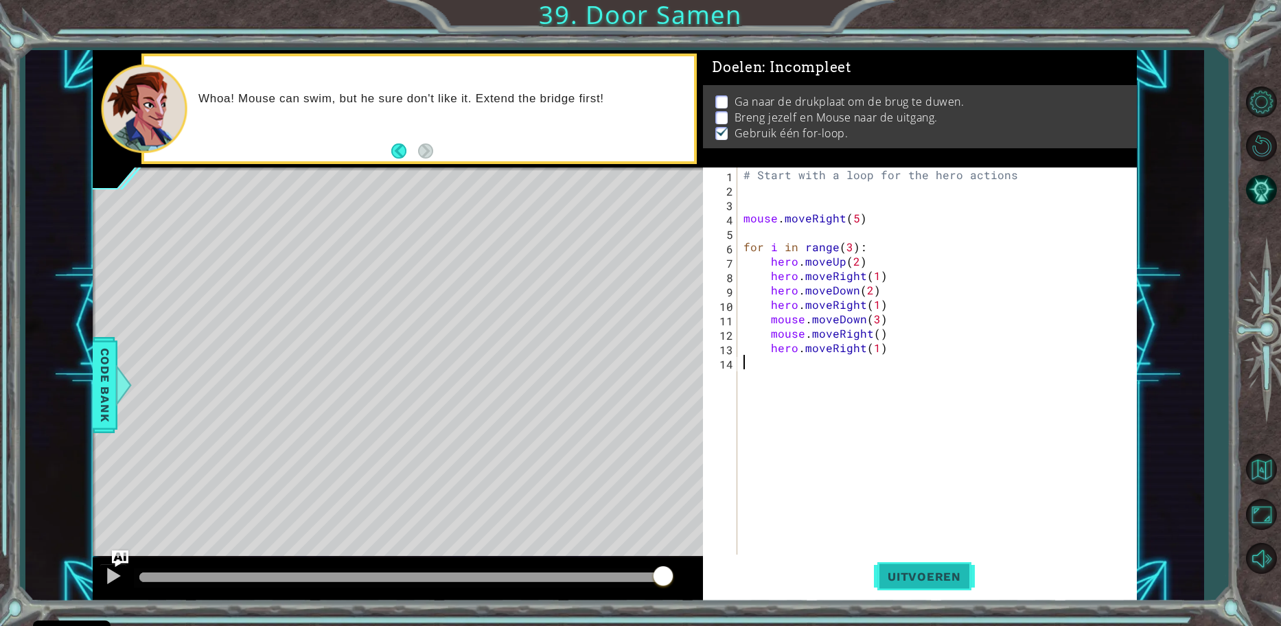
scroll to position [0, 0]
click at [922, 573] on span "Uitvoeren" at bounding box center [924, 577] width 101 height 14
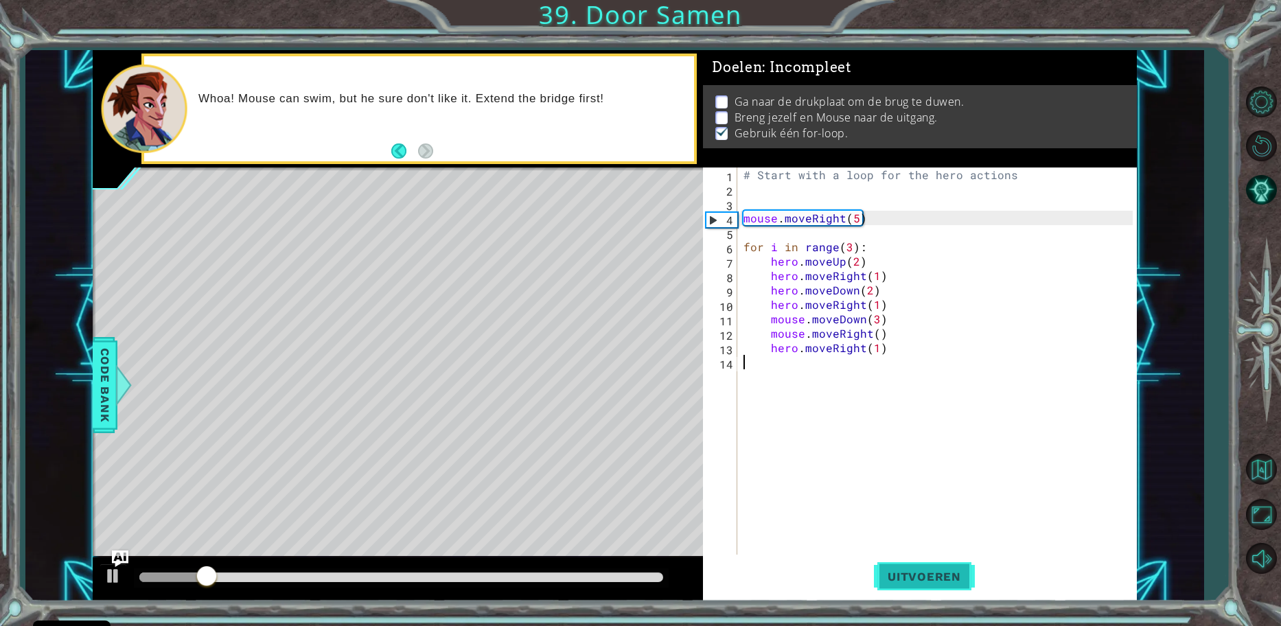
click at [946, 573] on span "Uitvoeren" at bounding box center [924, 577] width 101 height 14
click at [948, 573] on span "Uitvoeren" at bounding box center [924, 577] width 101 height 14
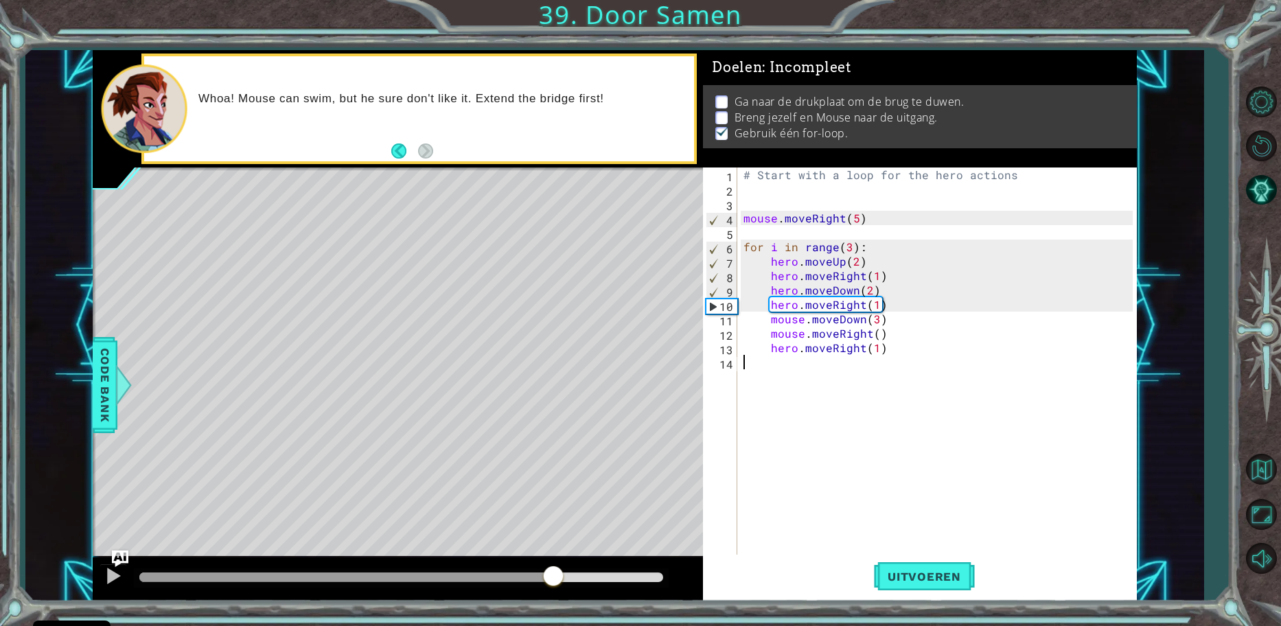
click at [555, 535] on div "methods hero moveUp() moveDown() moveLeft() moveRight() sneakUp() sneakDown() s…" at bounding box center [615, 325] width 1044 height 551
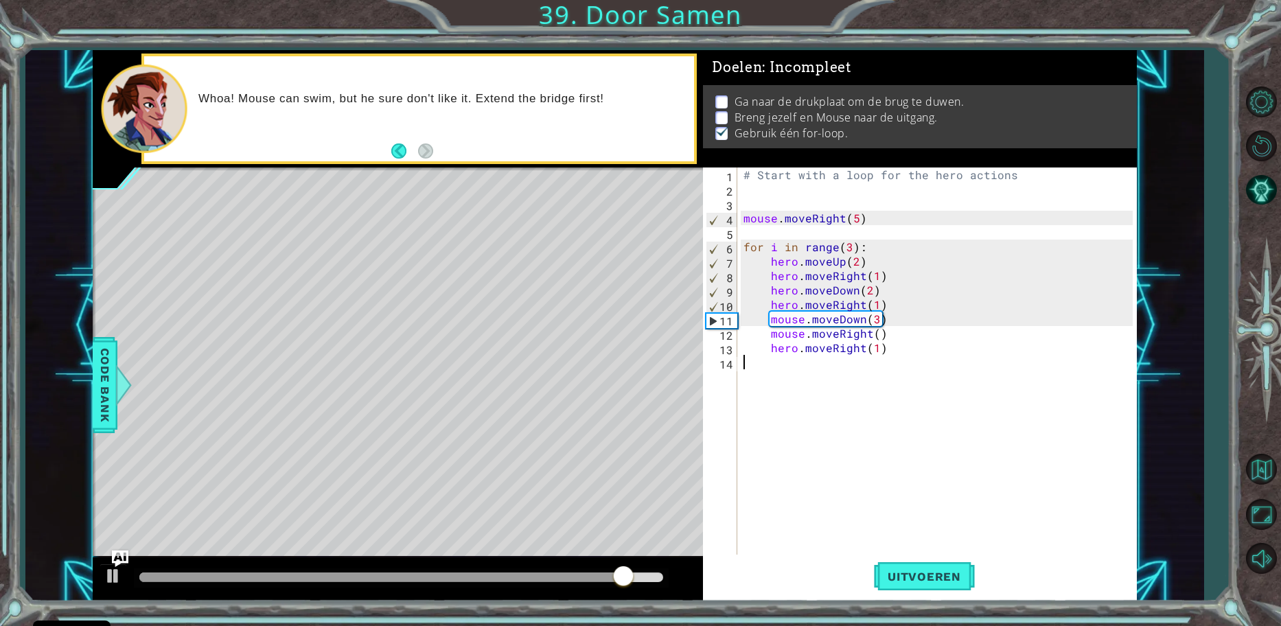
click at [759, 324] on div "# Start with a loop for the hero actions mouse . moveRight ( 5 ) for i in range…" at bounding box center [940, 377] width 399 height 418
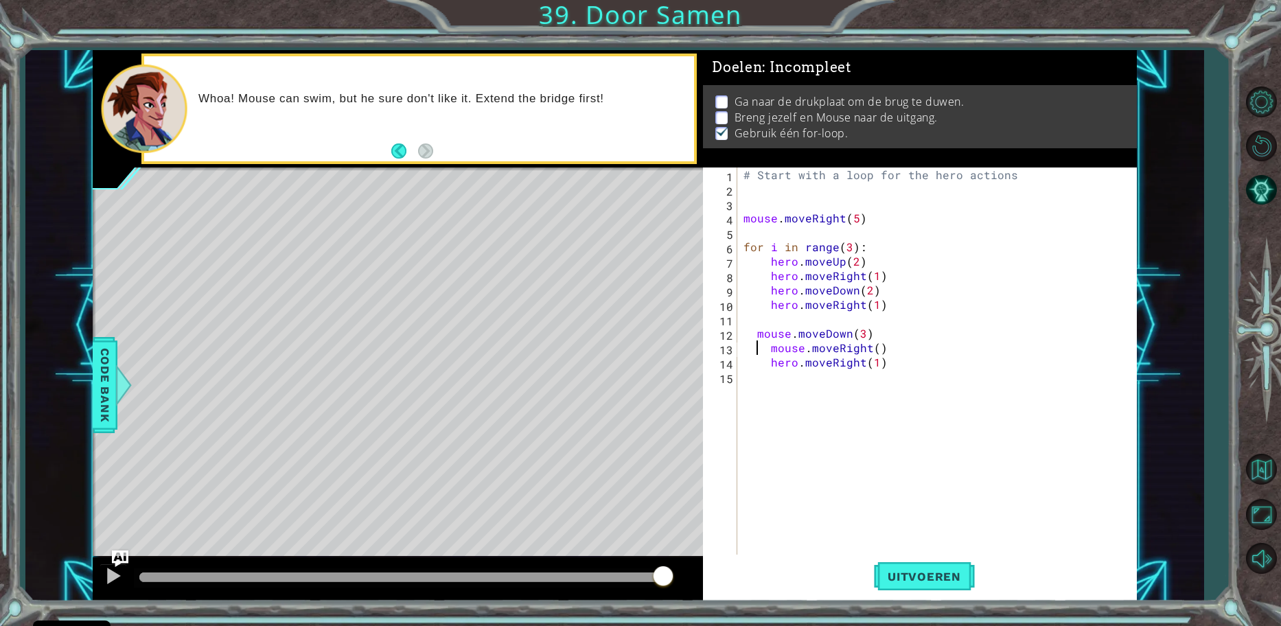
click at [758, 349] on div "# Start with a loop for the hero actions mouse . moveRight ( 5 ) for i in range…" at bounding box center [940, 377] width 399 height 418
click at [757, 368] on div "# Start with a loop for the hero actions mouse . moveRight ( 5 ) for i in range…" at bounding box center [940, 377] width 399 height 418
type textarea "hero.moveRight(1)"
click at [945, 553] on div "# Start with a loop for the hero actions mouse . moveRight ( 5 ) for i in range…" at bounding box center [940, 377] width 399 height 418
click at [943, 566] on button "Uitvoeren" at bounding box center [924, 576] width 101 height 43
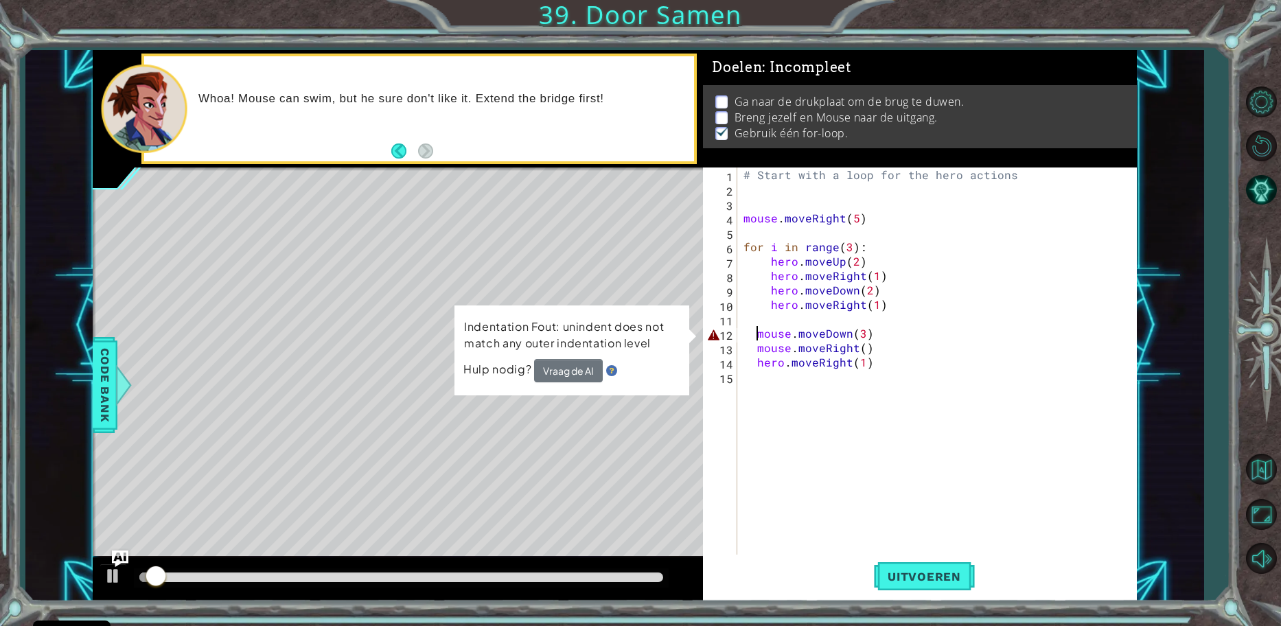
click at [757, 336] on div "# Start with a loop for the hero actions mouse . moveRight ( 5 ) for i in range…" at bounding box center [940, 377] width 399 height 418
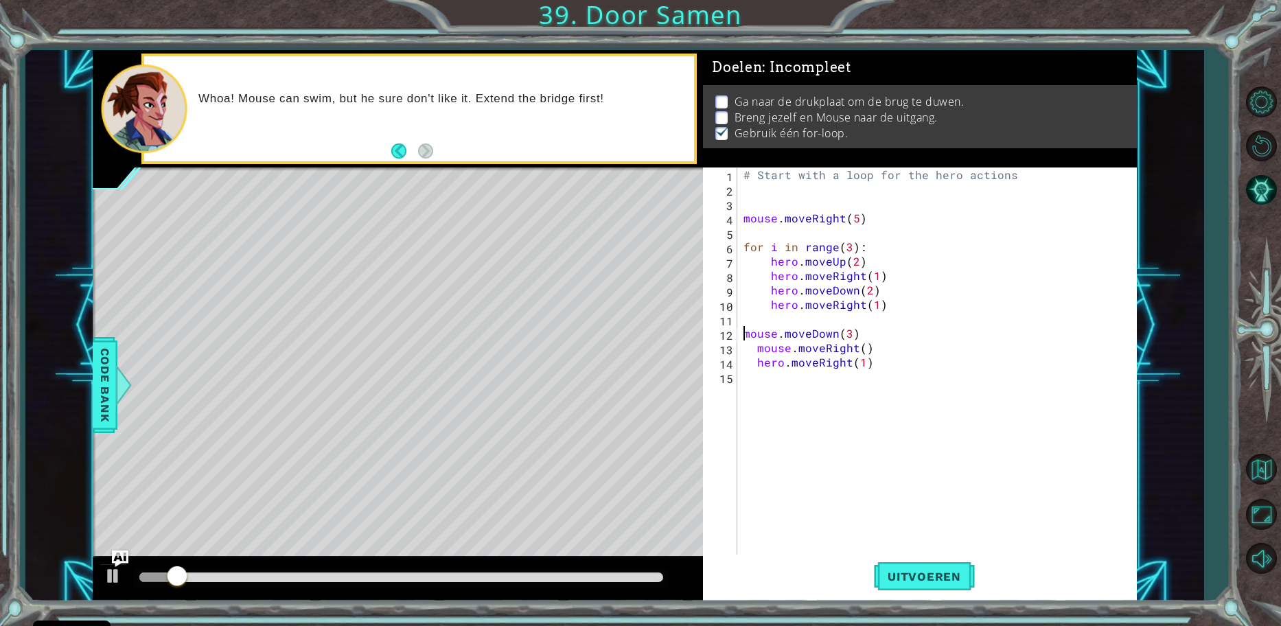
click at [757, 347] on div "# Start with a loop for the hero actions mouse . moveRight ( 5 ) for i in range…" at bounding box center [940, 377] width 399 height 418
click at [751, 365] on div "# Start with a loop for the hero actions mouse . moveRight ( 5 ) for i in range…" at bounding box center [940, 377] width 399 height 418
type textarea "hero.moveRight(1)"
click at [755, 356] on div "# Start with a loop for the hero actions mouse . moveRight ( 5 ) for i in range…" at bounding box center [940, 377] width 399 height 418
click at [752, 343] on div "# Start with a loop for the hero actions mouse . moveRight ( 5 ) for i in range…" at bounding box center [940, 377] width 399 height 418
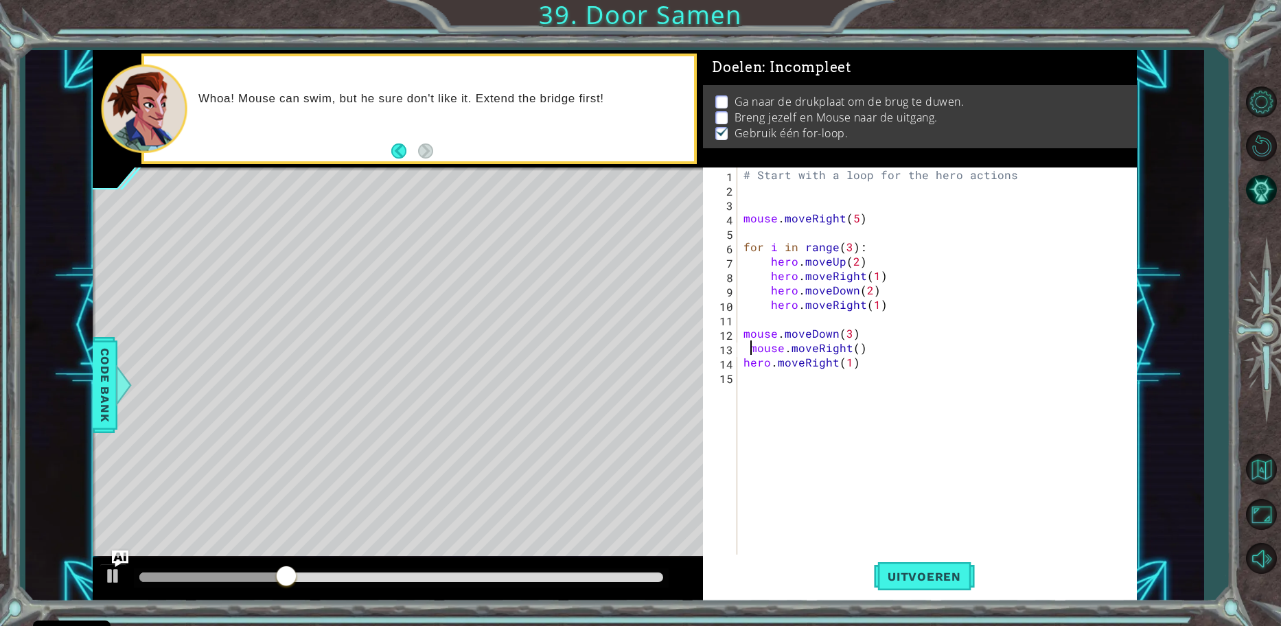
click at [750, 344] on div "# Start with a loop for the hero actions mouse . moveRight ( 5 ) for i in range…" at bounding box center [940, 377] width 399 height 418
type textarea "mouse.moveRight()"
click at [949, 570] on span "Uitvoeren" at bounding box center [924, 577] width 101 height 14
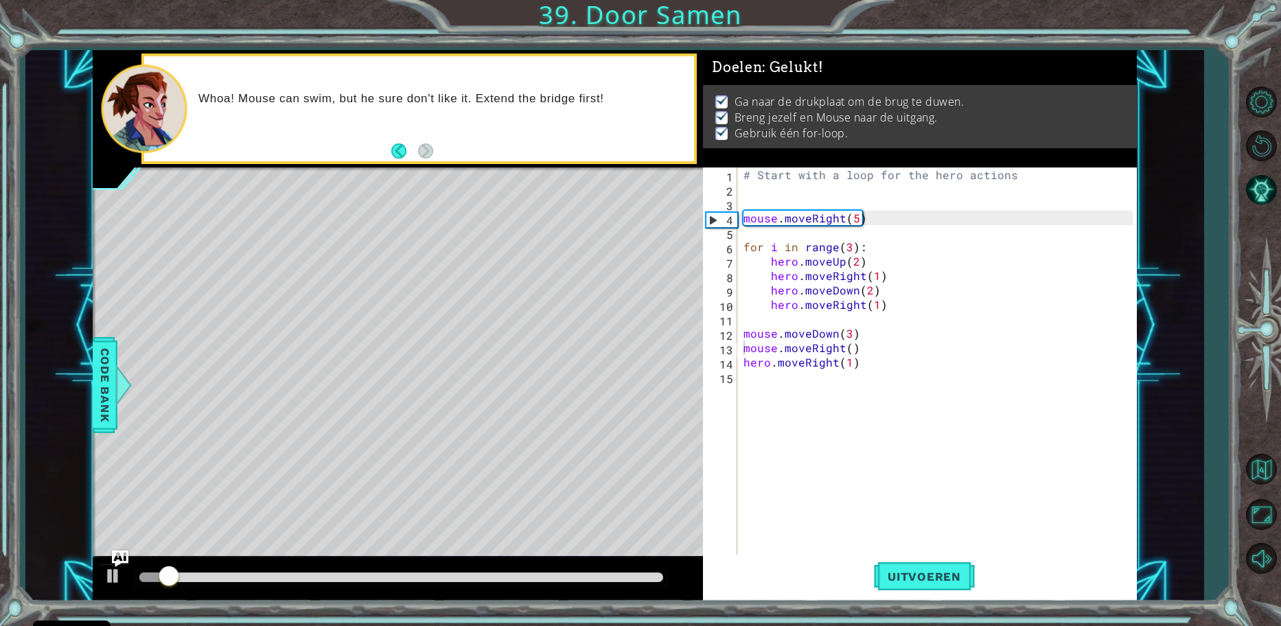
drag, startPoint x: 166, startPoint y: 562, endPoint x: 190, endPoint y: 584, distance: 33.0
click at [191, 585] on div at bounding box center [398, 580] width 610 height 44
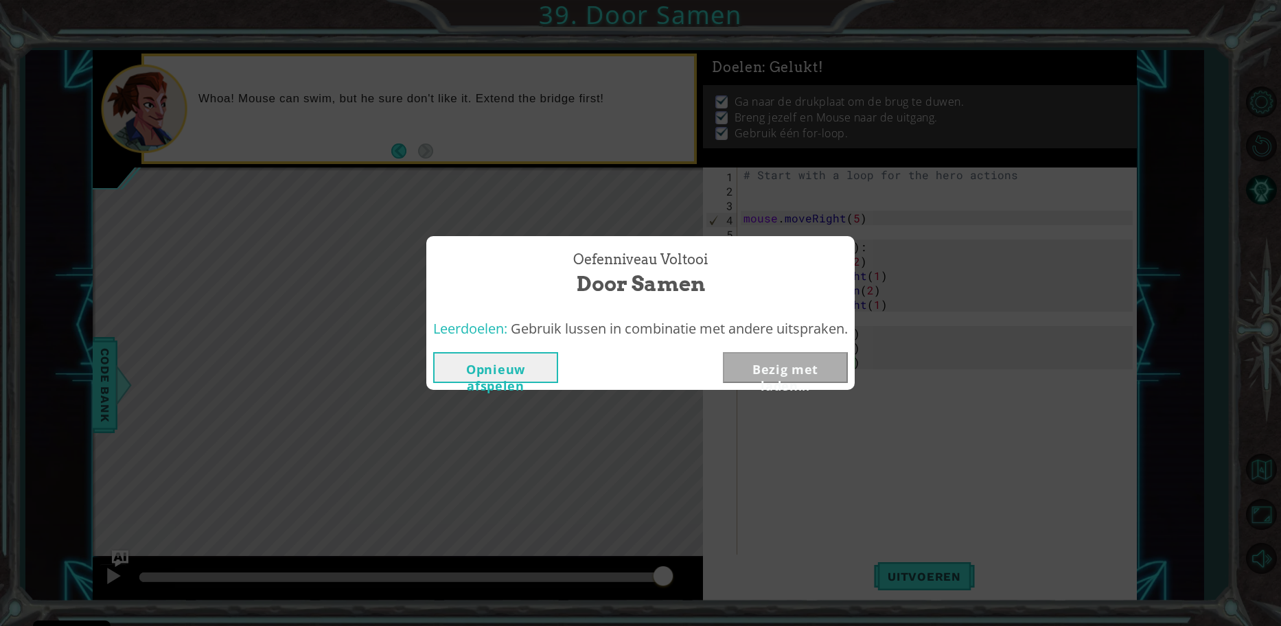
drag, startPoint x: 173, startPoint y: 576, endPoint x: 710, endPoint y: 566, distance: 537.1
click at [710, 566] on body "Cookie Policy CodeCombat gebruikt een aantal essentiële en niet-essentiële cook…" at bounding box center [640, 313] width 1281 height 626
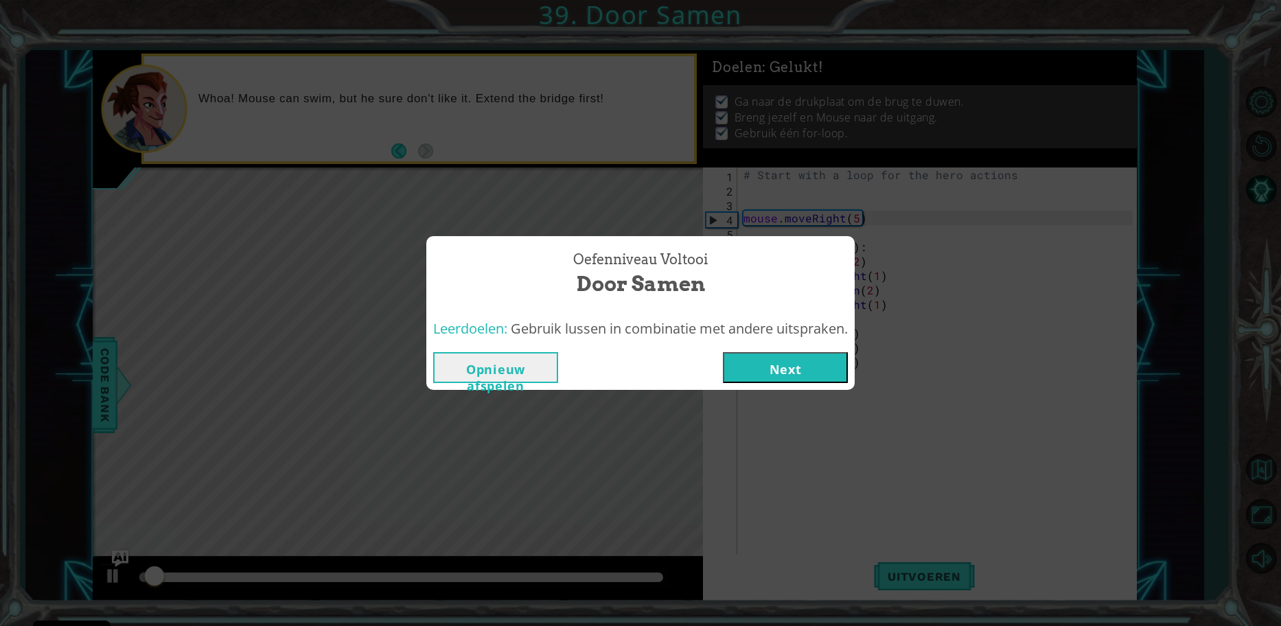
click at [745, 367] on button "Next" at bounding box center [785, 367] width 125 height 31
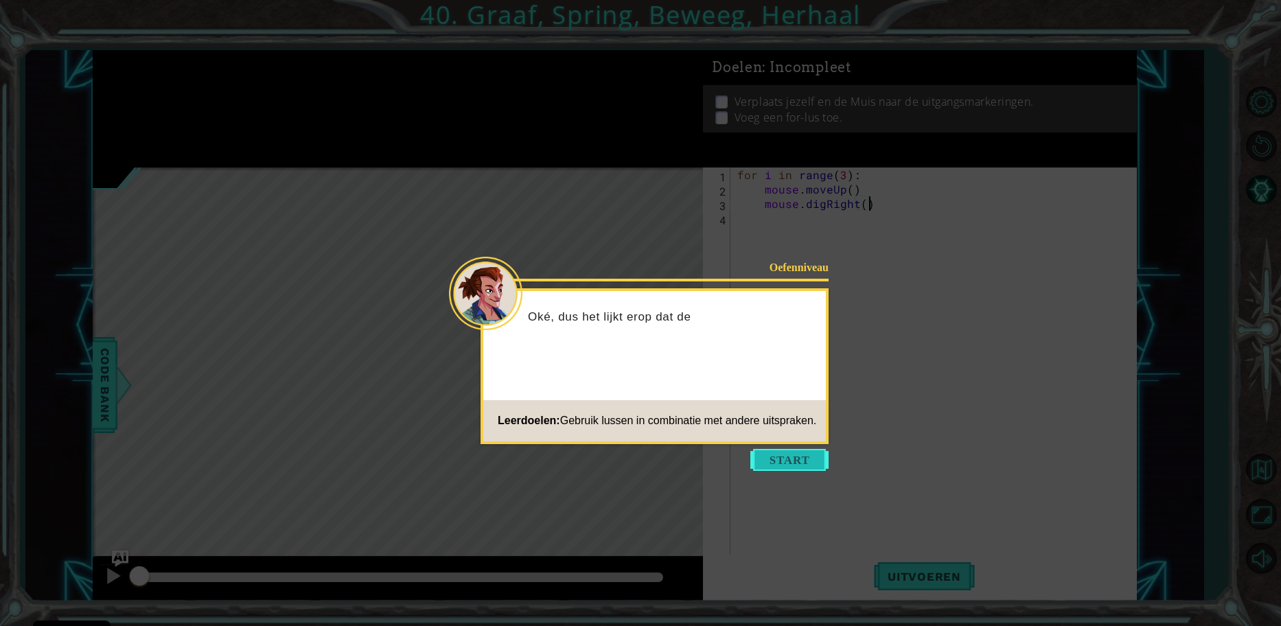
click at [804, 450] on button "Start" at bounding box center [790, 460] width 78 height 22
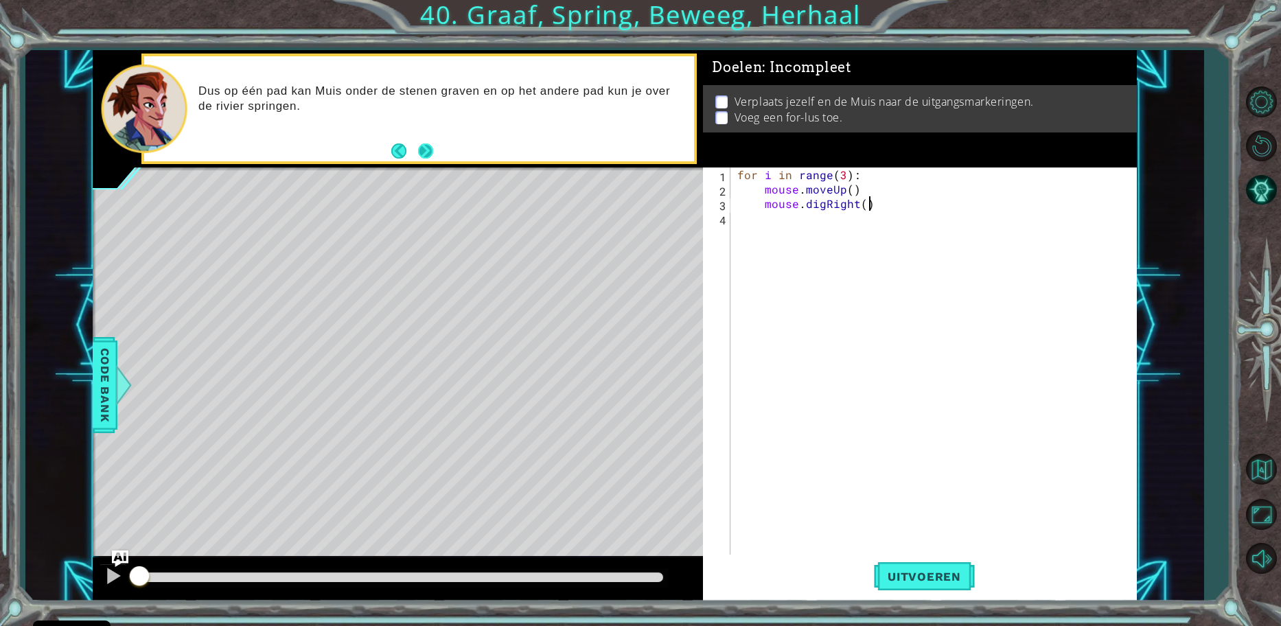
click at [424, 144] on button "Next" at bounding box center [425, 151] width 15 height 15
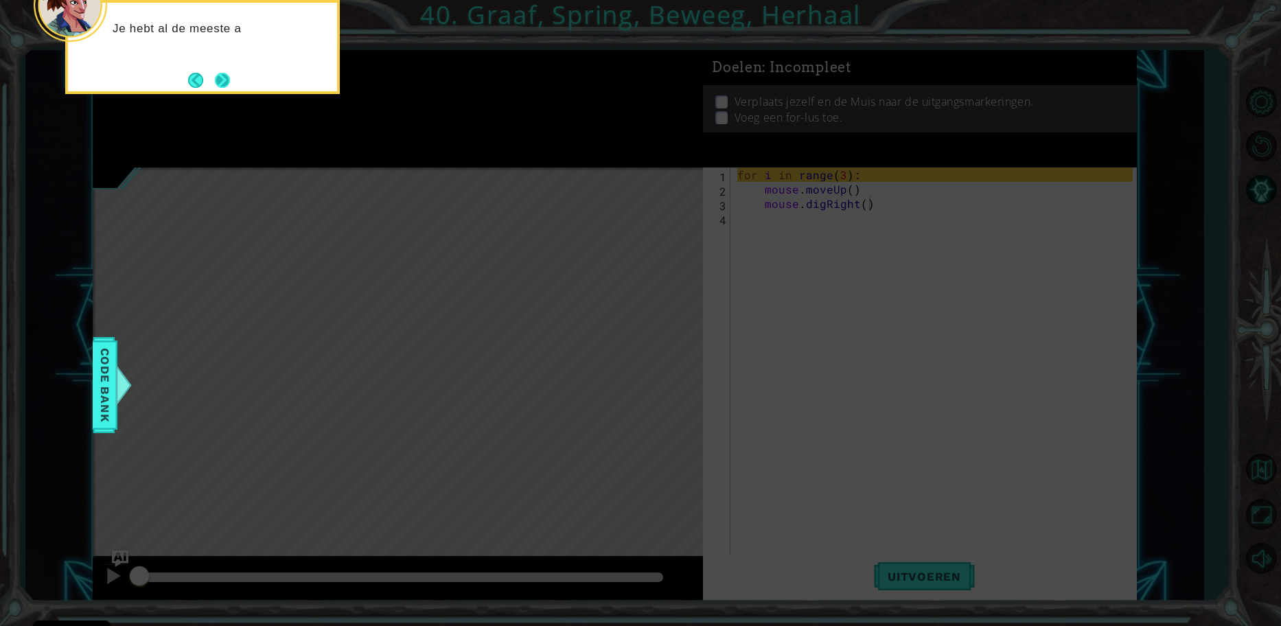
click at [215, 82] on button "Next" at bounding box center [222, 80] width 15 height 15
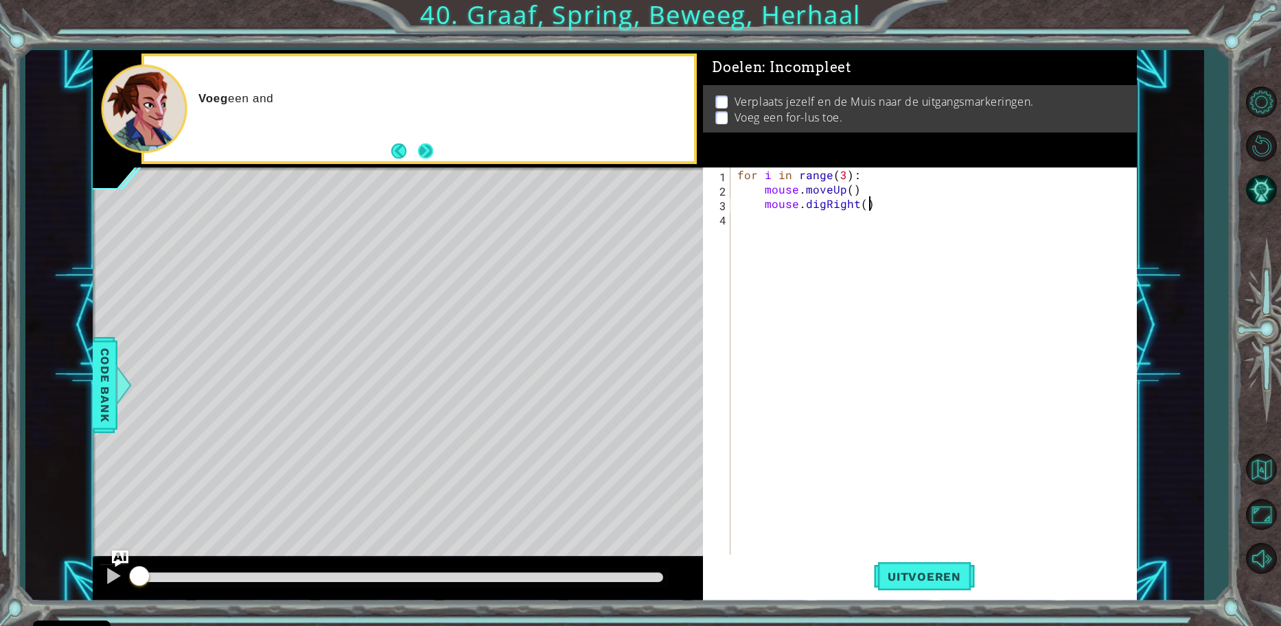
click at [420, 151] on button "Next" at bounding box center [425, 151] width 15 height 15
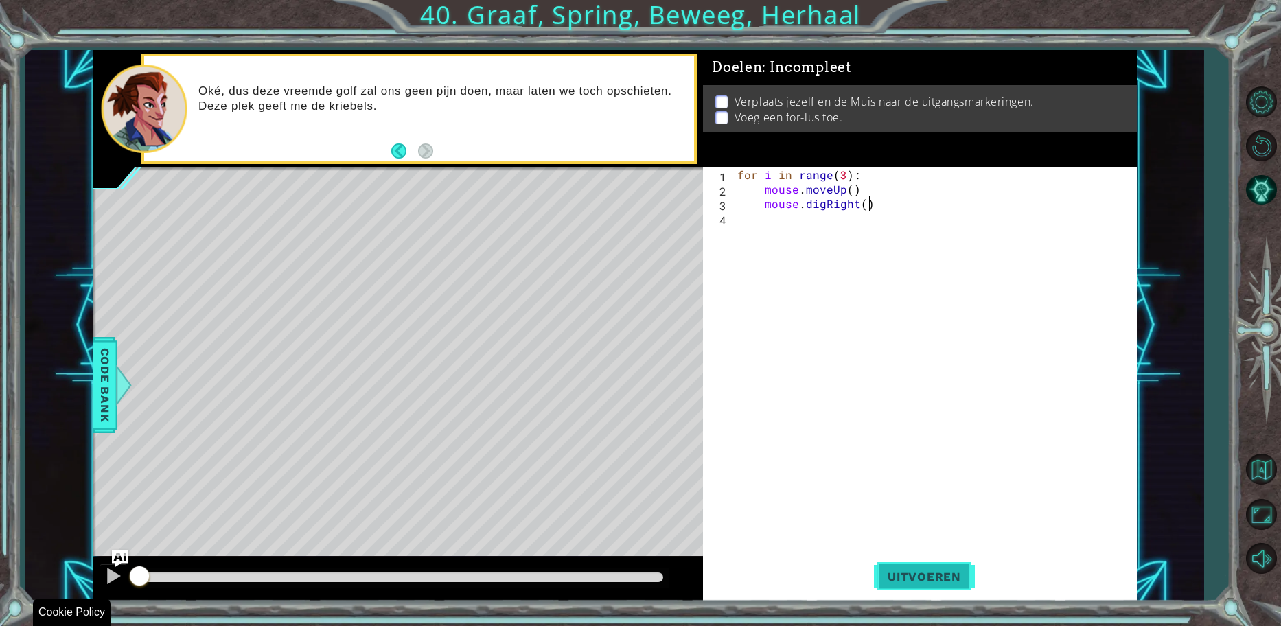
click at [932, 575] on span "Uitvoeren" at bounding box center [924, 577] width 101 height 14
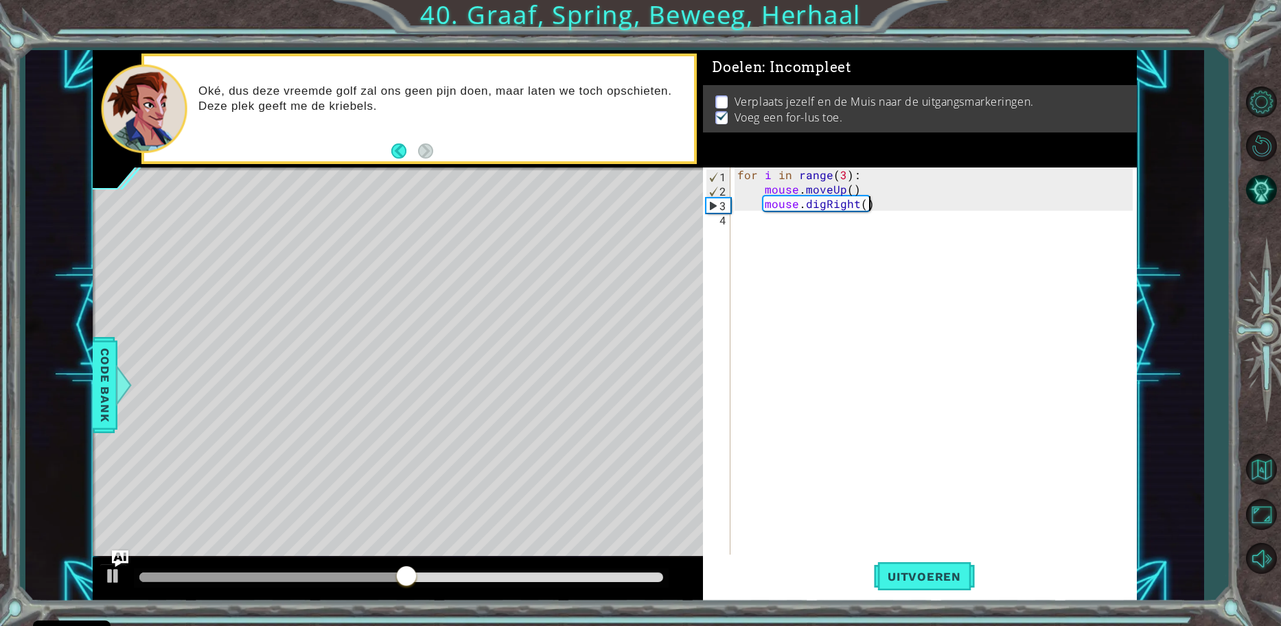
click at [891, 205] on div "for i in range ( 3 ) : mouse . moveUp ( ) mouse . digRight ( )" at bounding box center [937, 377] width 405 height 418
type textarea "for i in range(3):"
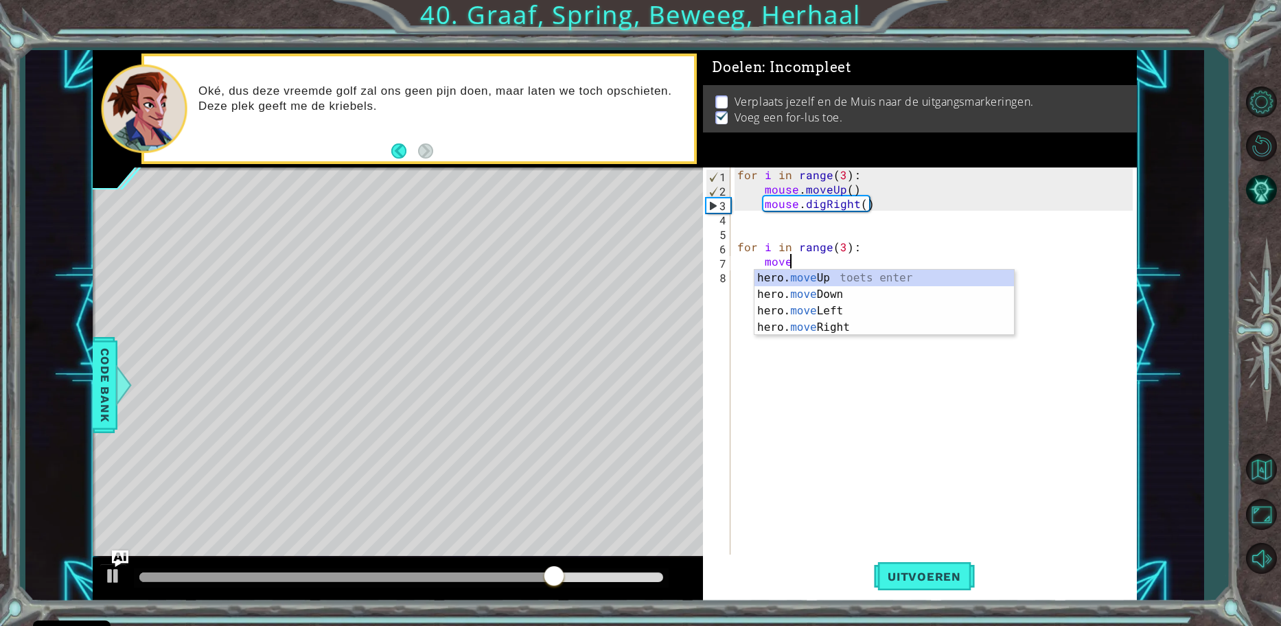
scroll to position [0, 3]
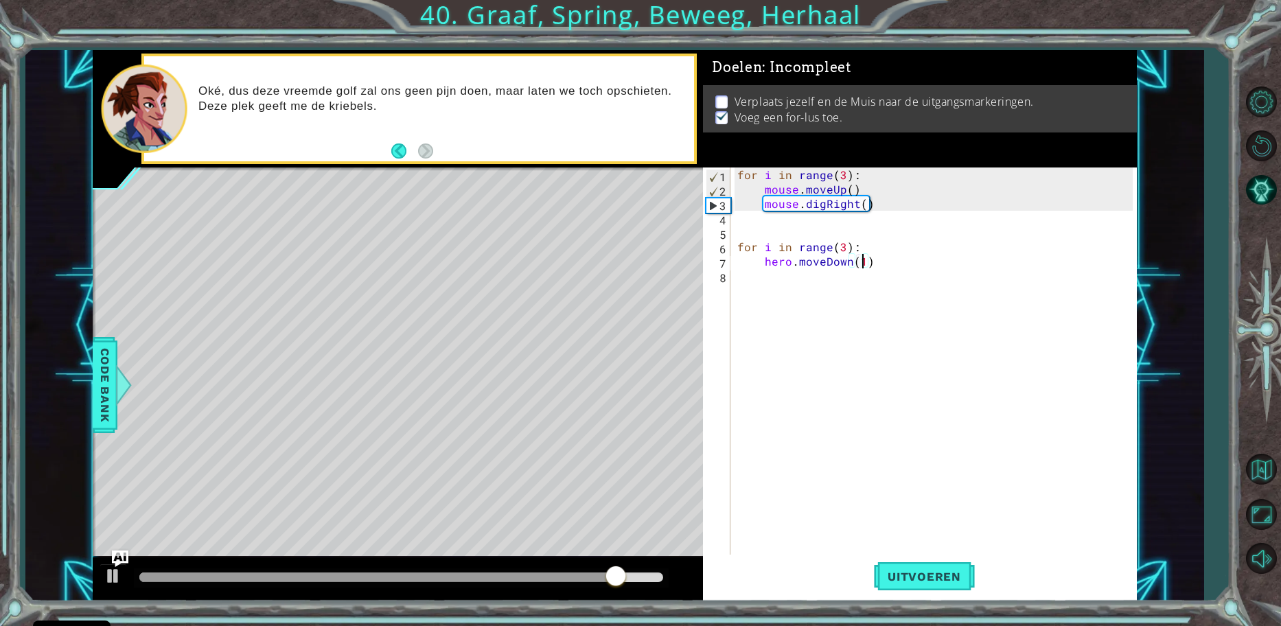
type textarea "hero.moveDown()"
click at [858, 262] on div "for i in range ( 3 ) : mouse . moveUp ( ) mouse . digRight ( ) for i in range (…" at bounding box center [937, 377] width 405 height 418
type textarea "hero.moveDown()"
click at [882, 260] on div "for i in range ( 3 ) : mouse . moveUp ( ) mouse . digRight ( ) for i in range (…" at bounding box center [937, 377] width 405 height 418
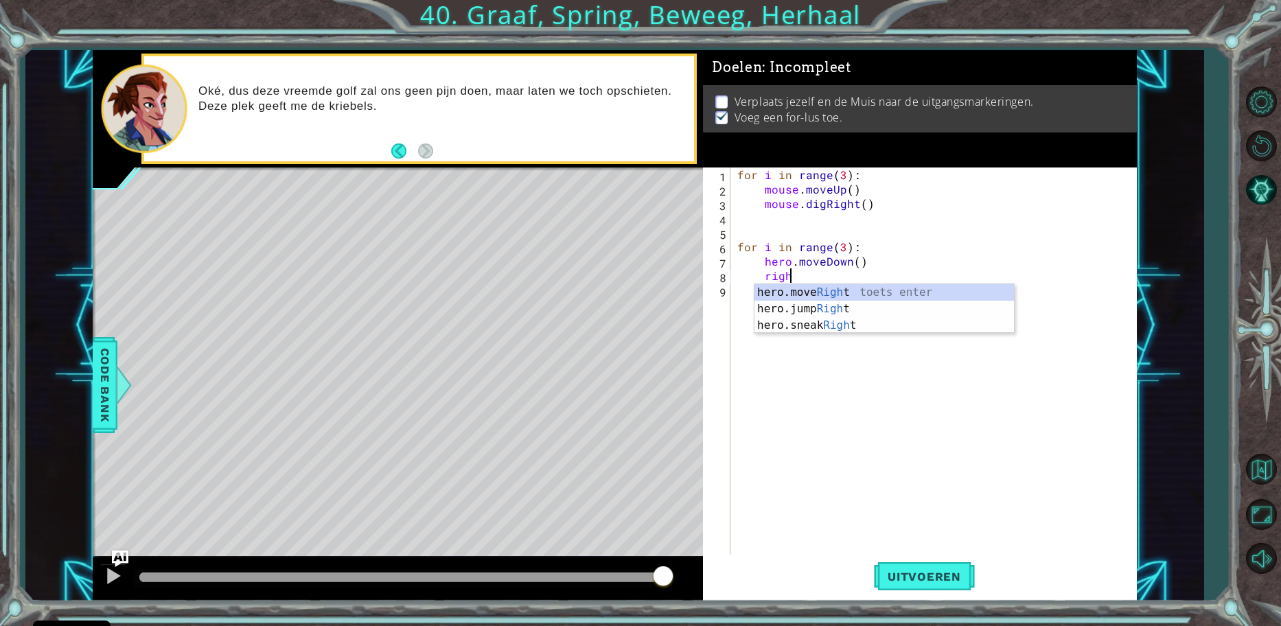
type textarea "right"
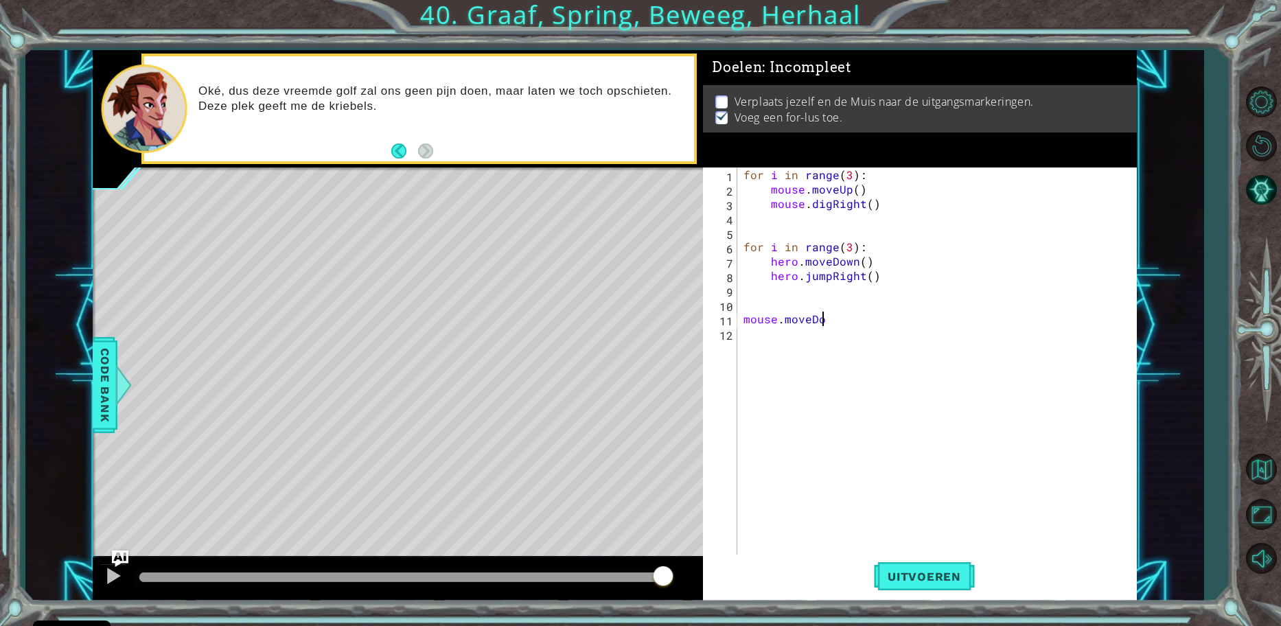
scroll to position [0, 5]
type textarea "mouse.moveDown3"
click at [874, 329] on div "for i in range ( 3 ) : mouse . moveUp ( ) mouse . digRight ( ) for i in range (…" at bounding box center [940, 377] width 399 height 418
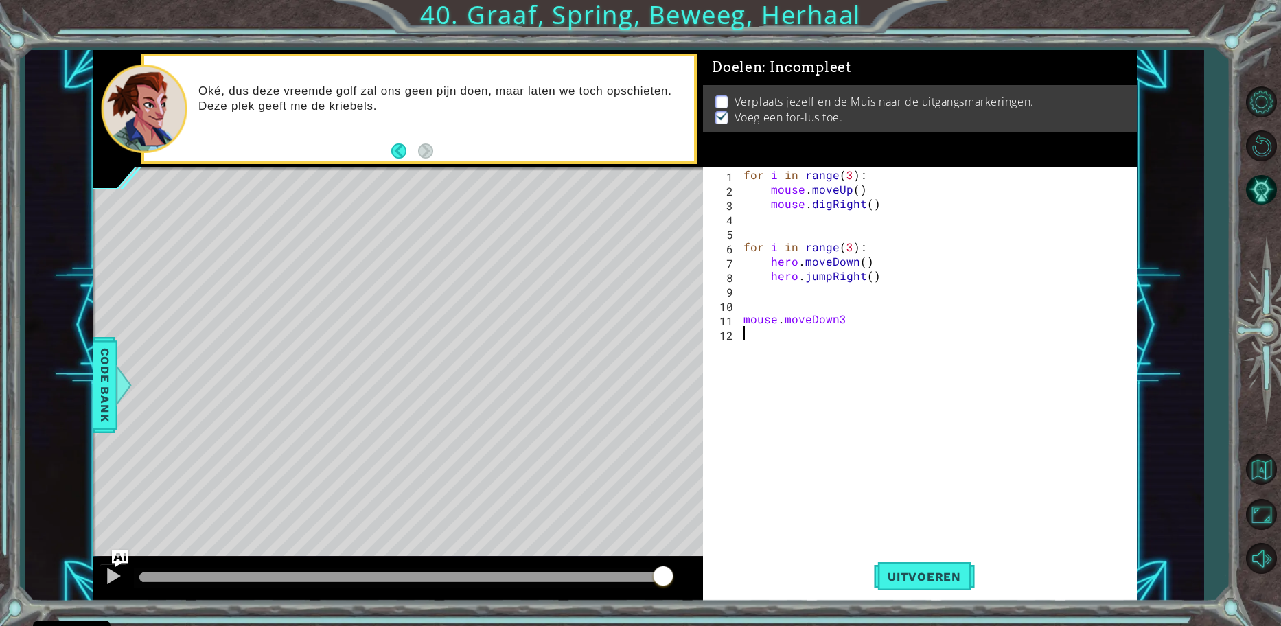
click at [839, 312] on div "for i in range ( 3 ) : mouse . moveUp ( ) mouse . digRight ( ) for i in range (…" at bounding box center [940, 377] width 399 height 418
type textarea "mouse.moveDown(3)"
drag, startPoint x: 779, startPoint y: 334, endPoint x: 757, endPoint y: 326, distance: 23.5
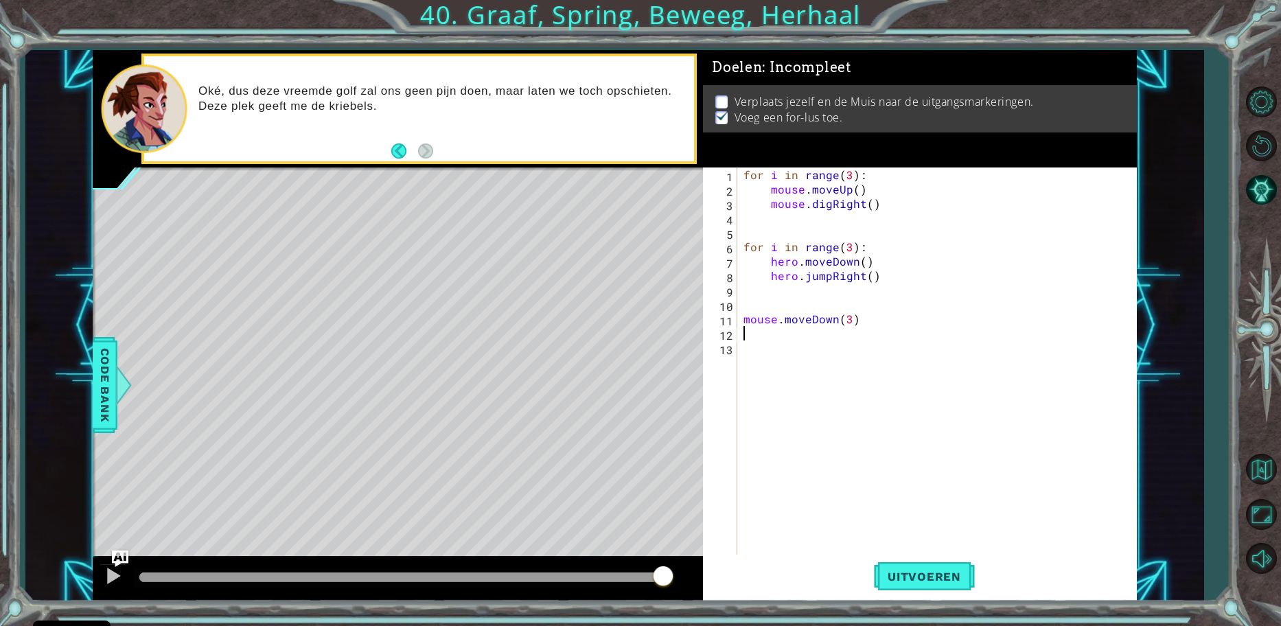
click at [757, 326] on div "for i in range ( 3 ) : mouse . moveUp ( ) mouse . digRight ( ) for i in range (…" at bounding box center [940, 377] width 399 height 418
click at [766, 344] on div "for i in range ( 3 ) : mouse . moveUp ( ) mouse . digRight ( ) for i in range (…" at bounding box center [940, 377] width 399 height 418
click at [763, 323] on div "for i in range ( 3 ) : mouse . moveUp ( ) mouse . digRight ( ) for i in range (…" at bounding box center [940, 377] width 399 height 418
type textarea "mouse.moveDown(3)"
click at [757, 331] on div "for i in range ( 3 ) : mouse . moveUp ( ) mouse . digRight ( ) for i in range (…" at bounding box center [940, 377] width 399 height 418
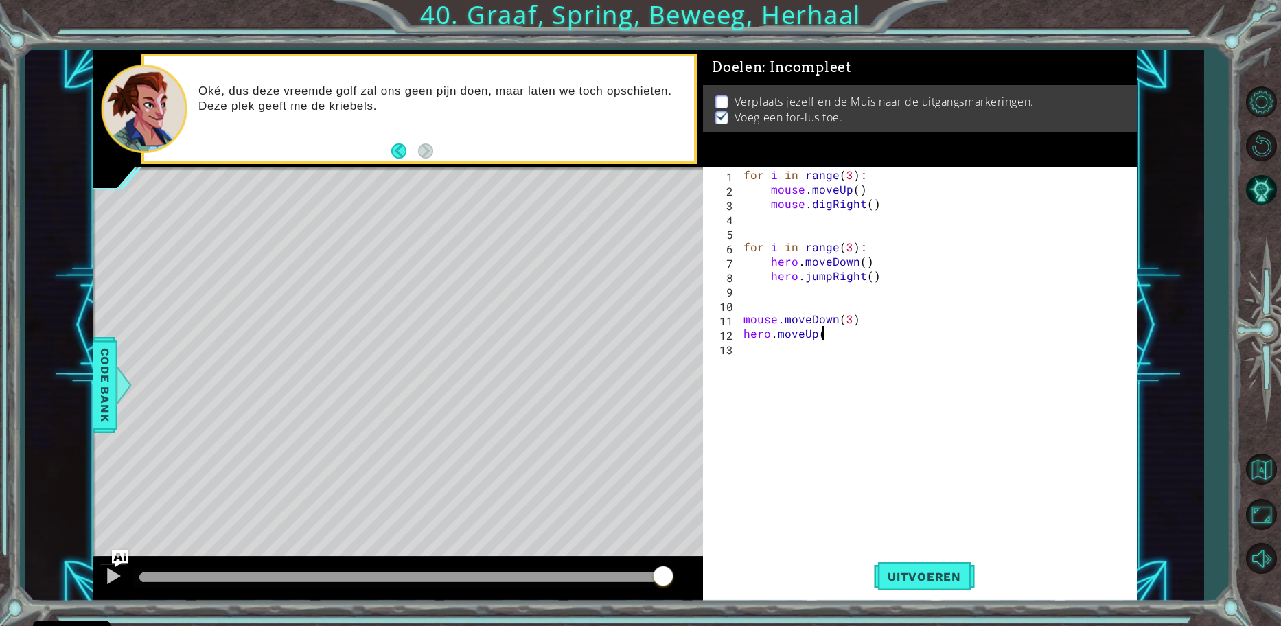
scroll to position [0, 5]
type textarea "hero.moveUp(3)"
drag, startPoint x: 941, startPoint y: 575, endPoint x: 945, endPoint y: 567, distance: 9.8
click at [941, 575] on span "Uitvoeren" at bounding box center [924, 577] width 101 height 14
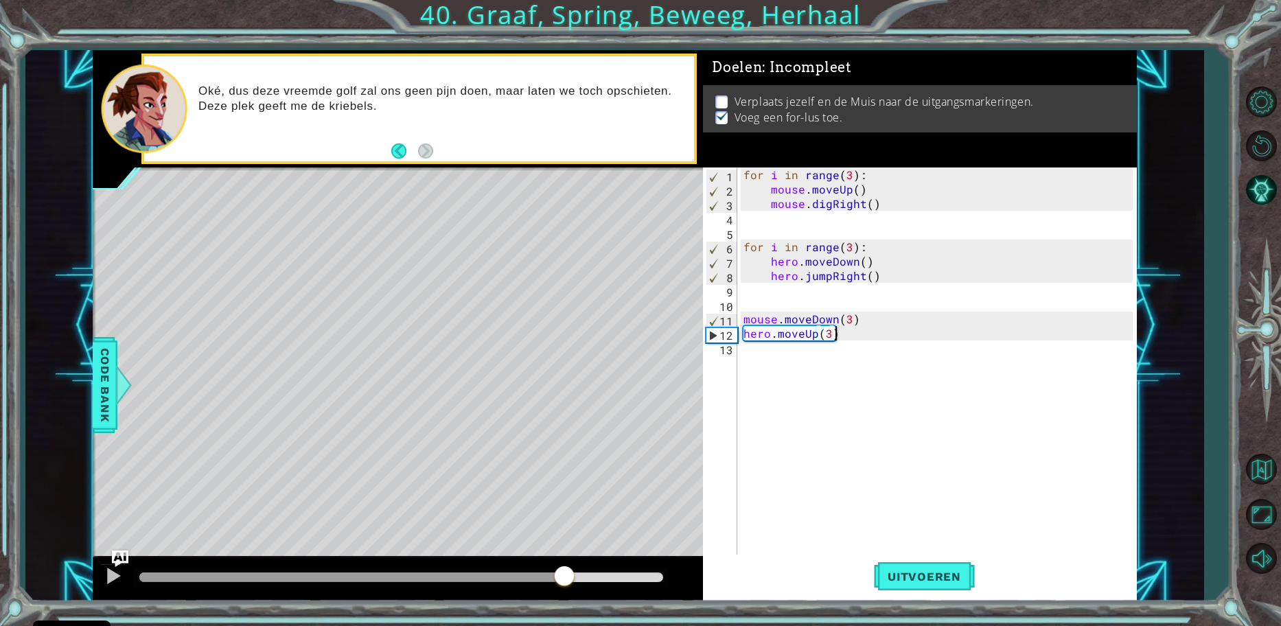
drag, startPoint x: 165, startPoint y: 583, endPoint x: 577, endPoint y: 587, distance: 412.0
click at [577, 587] on div at bounding box center [564, 577] width 25 height 25
click at [852, 310] on div "for i in range ( 3 ) : mouse . moveUp ( ) mouse . digRight ( ) for i in range (…" at bounding box center [940, 377] width 399 height 418
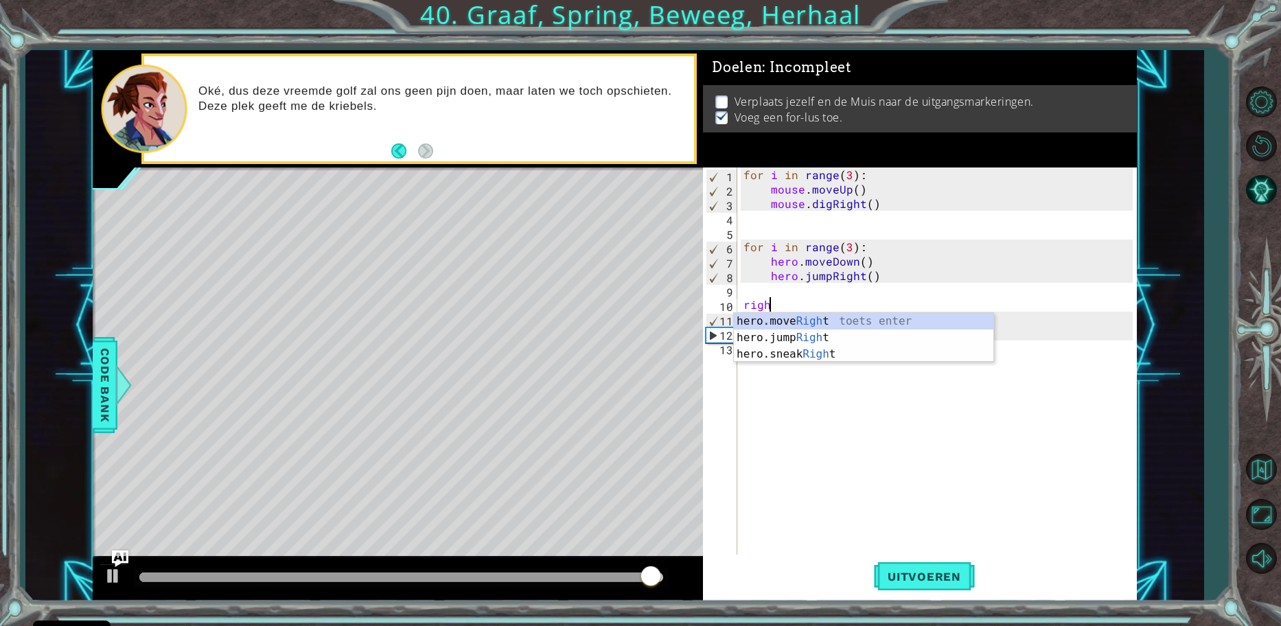
scroll to position [0, 1]
type textarea "hero.moveRight(1)"
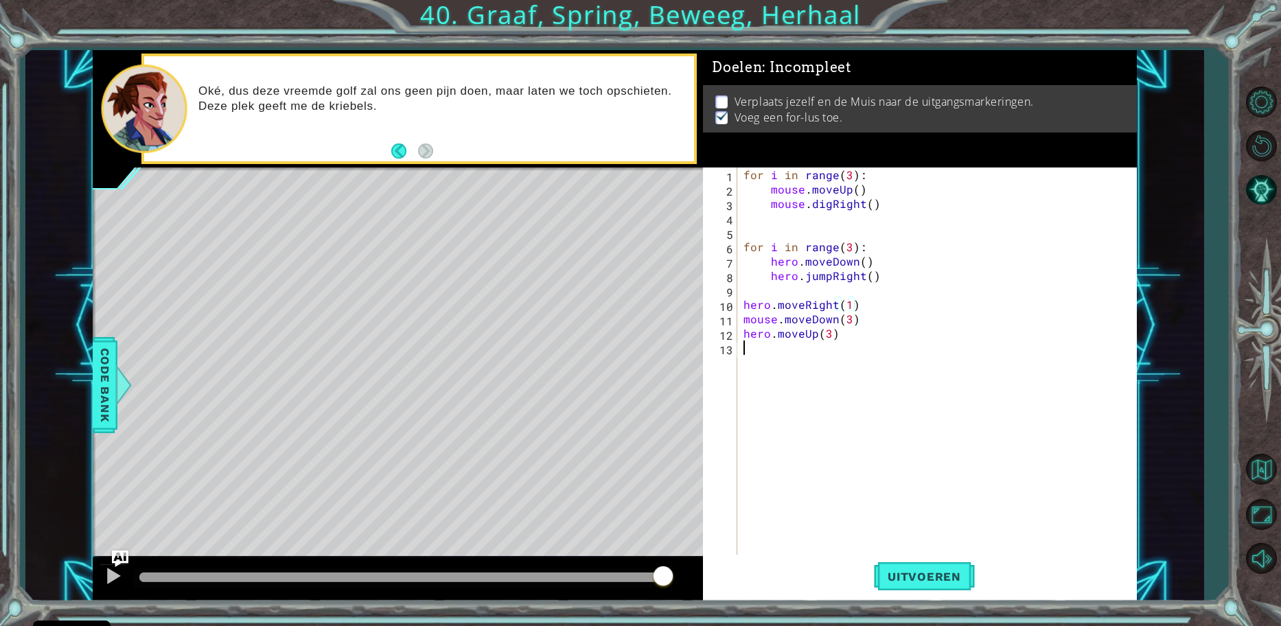
click at [854, 386] on div "for i in range ( 3 ) : mouse . moveUp ( ) mouse . digRight ( ) for i in range (…" at bounding box center [940, 377] width 399 height 418
click at [944, 563] on button "Uitvoeren" at bounding box center [924, 576] width 101 height 43
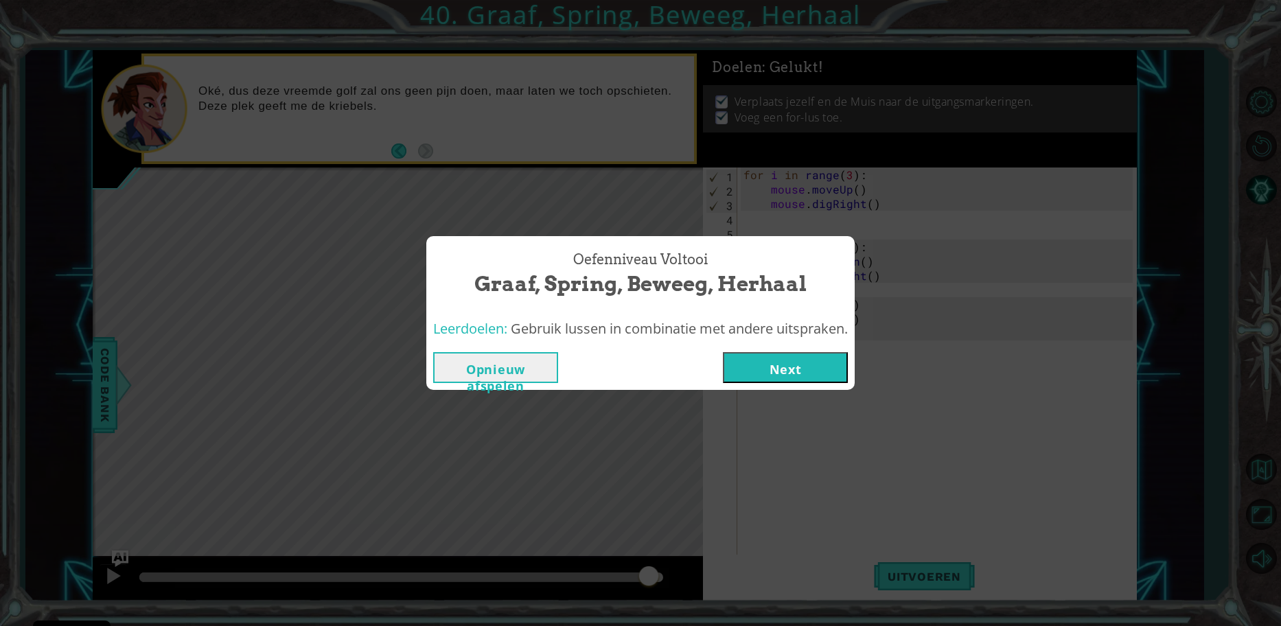
drag, startPoint x: 200, startPoint y: 580, endPoint x: 682, endPoint y: 591, distance: 482.2
click at [658, 595] on body "Cookie Policy CodeCombat gebruikt een aantal essentiële en niet-essentiële cook…" at bounding box center [640, 313] width 1281 height 626
click at [758, 342] on div "Leerdoelen: Gebruik lussen in combinatie met andere uitspraken." at bounding box center [640, 329] width 429 height 34
click at [759, 347] on div "Opnieuw afspelen Next" at bounding box center [640, 367] width 429 height 45
click at [760, 348] on div "Opnieuw afspelen Next" at bounding box center [640, 367] width 429 height 45
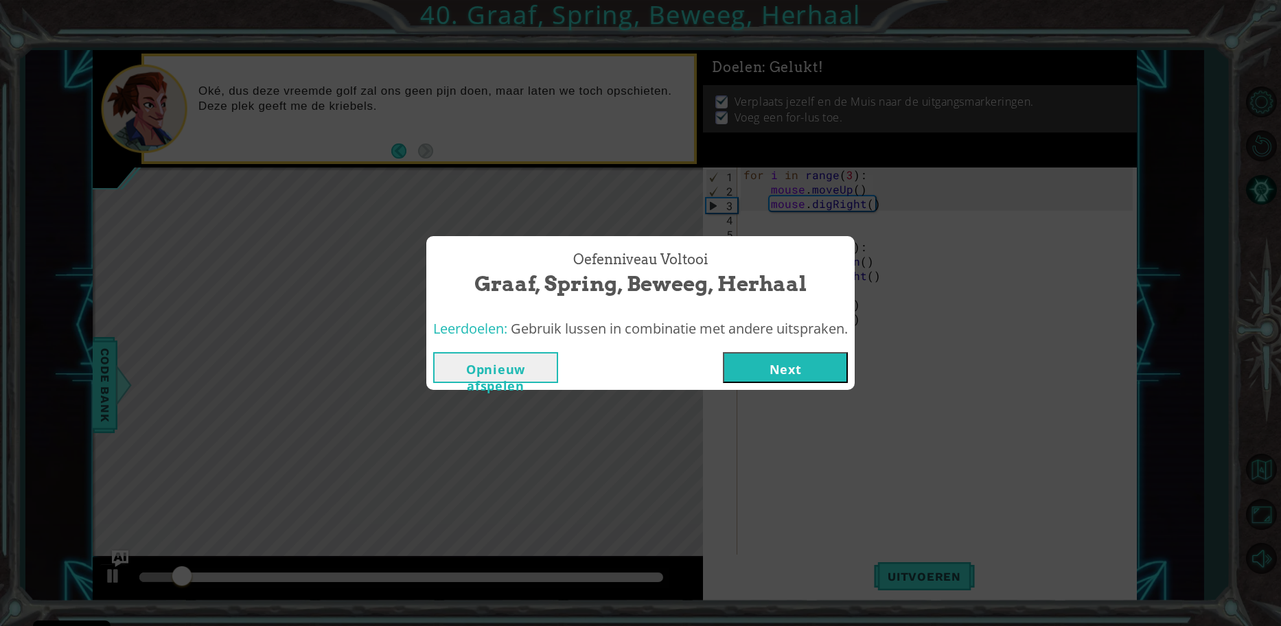
click at [749, 356] on button "Next" at bounding box center [785, 367] width 125 height 31
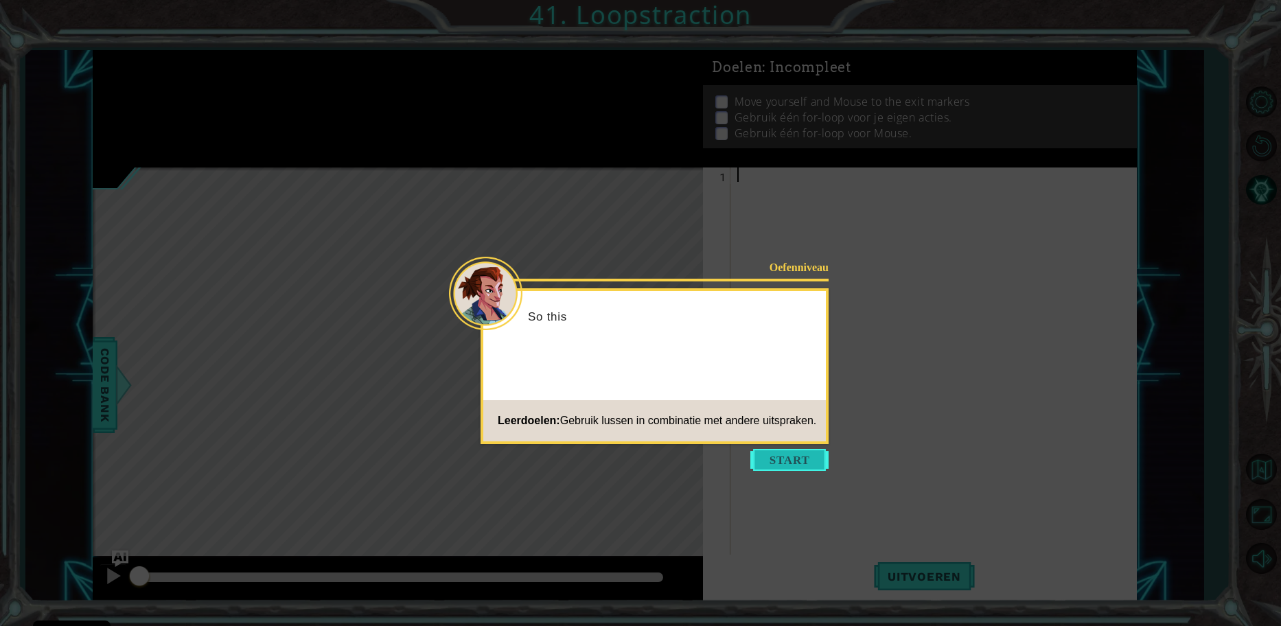
click at [775, 466] on button "Start" at bounding box center [790, 460] width 78 height 22
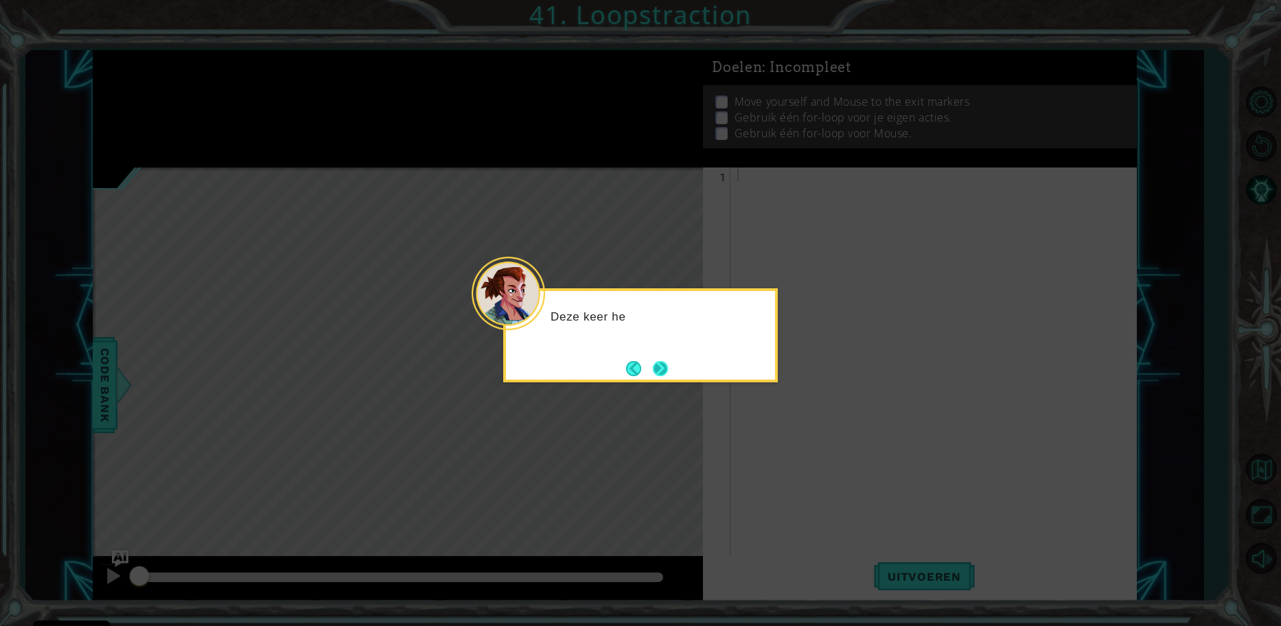
click at [659, 361] on button "Next" at bounding box center [660, 368] width 15 height 15
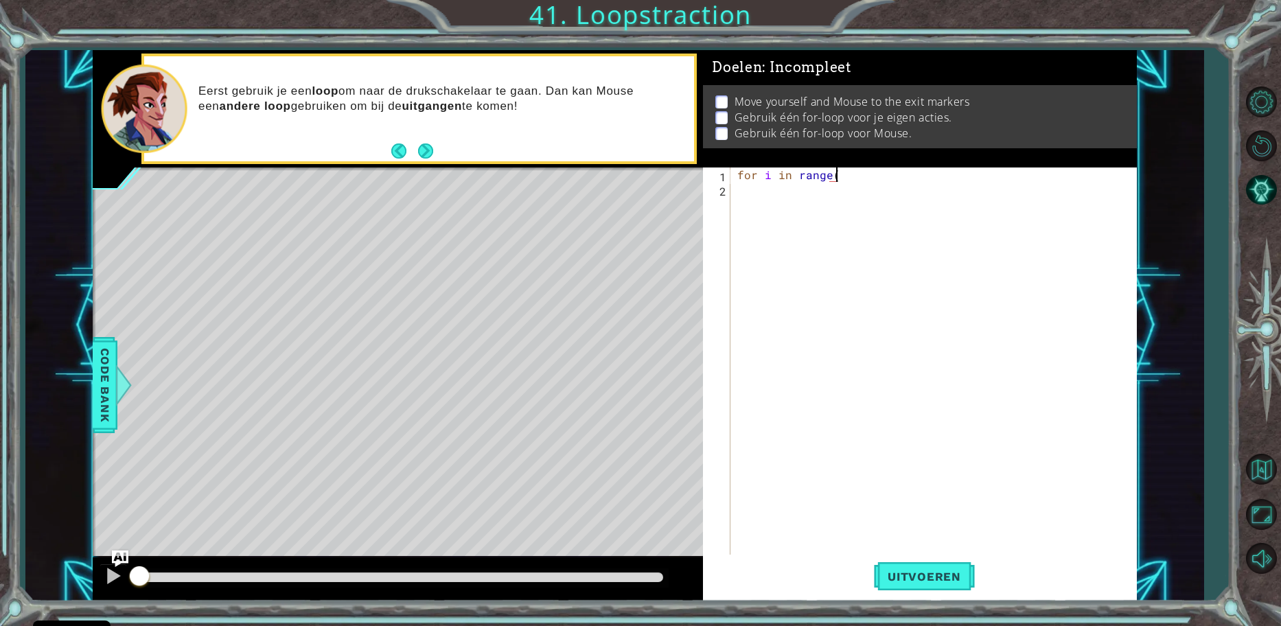
scroll to position [0, 6]
type textarea "for i in range(3)"
click at [922, 181] on div "for i in range ( 3 )" at bounding box center [937, 377] width 405 height 418
type textarea "for i in range(3):"
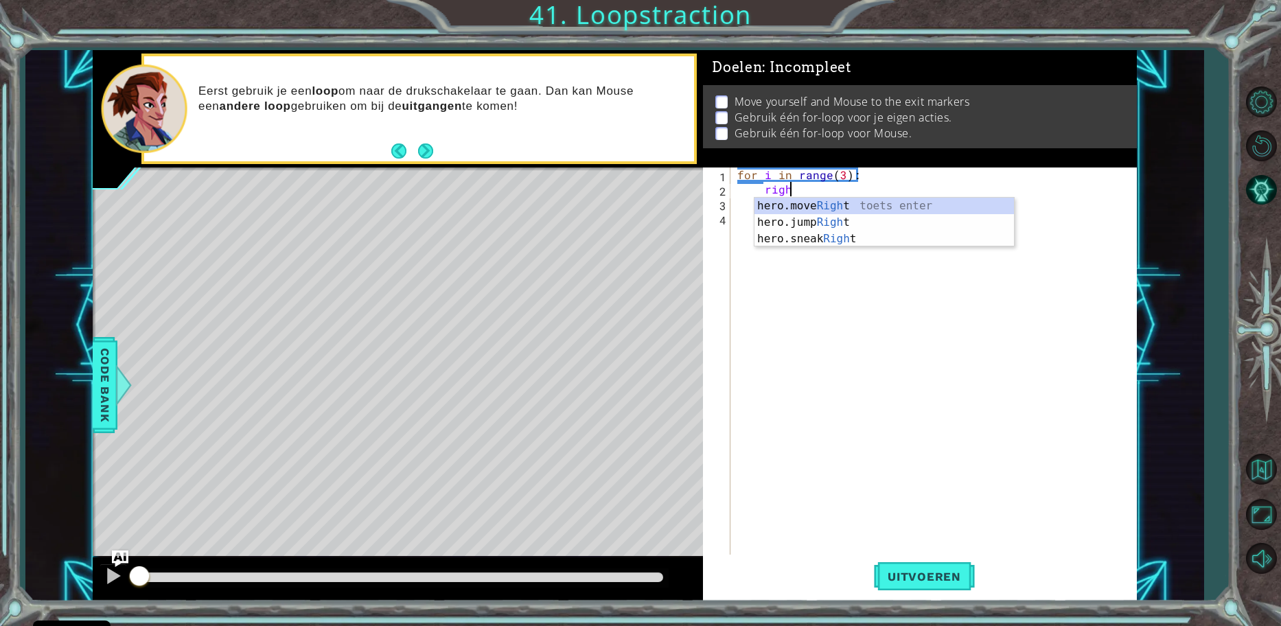
scroll to position [0, 3]
type textarea "hero.moveRight(1)"
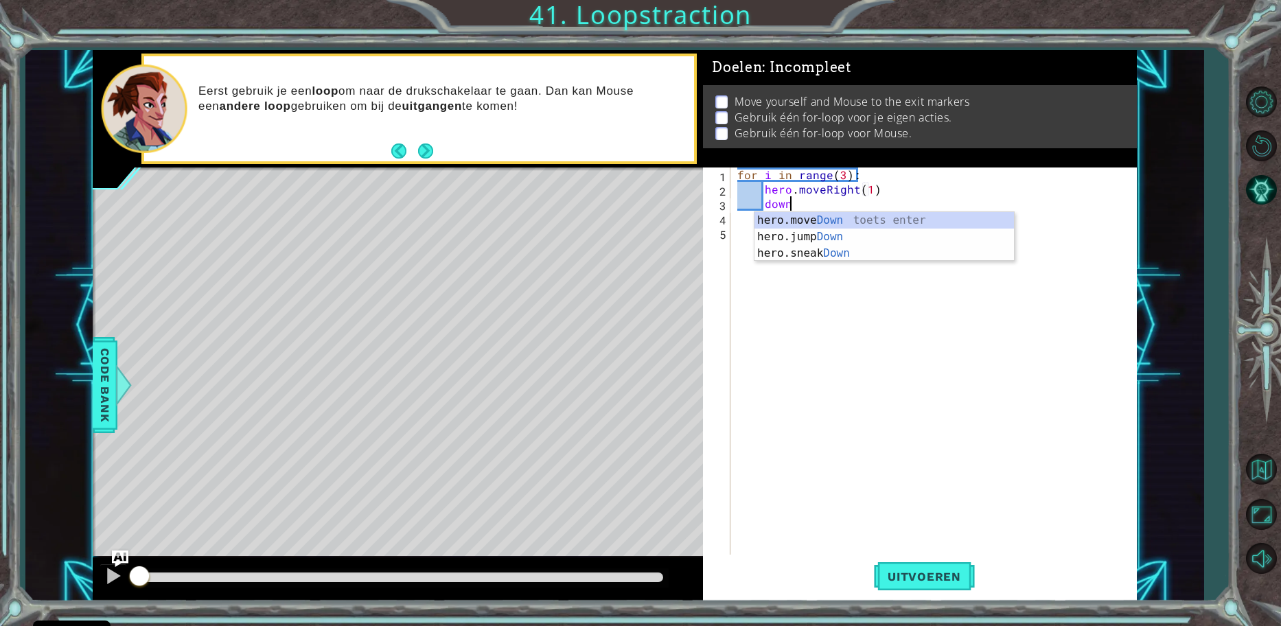
type textarea "hero.moveDown(1)"
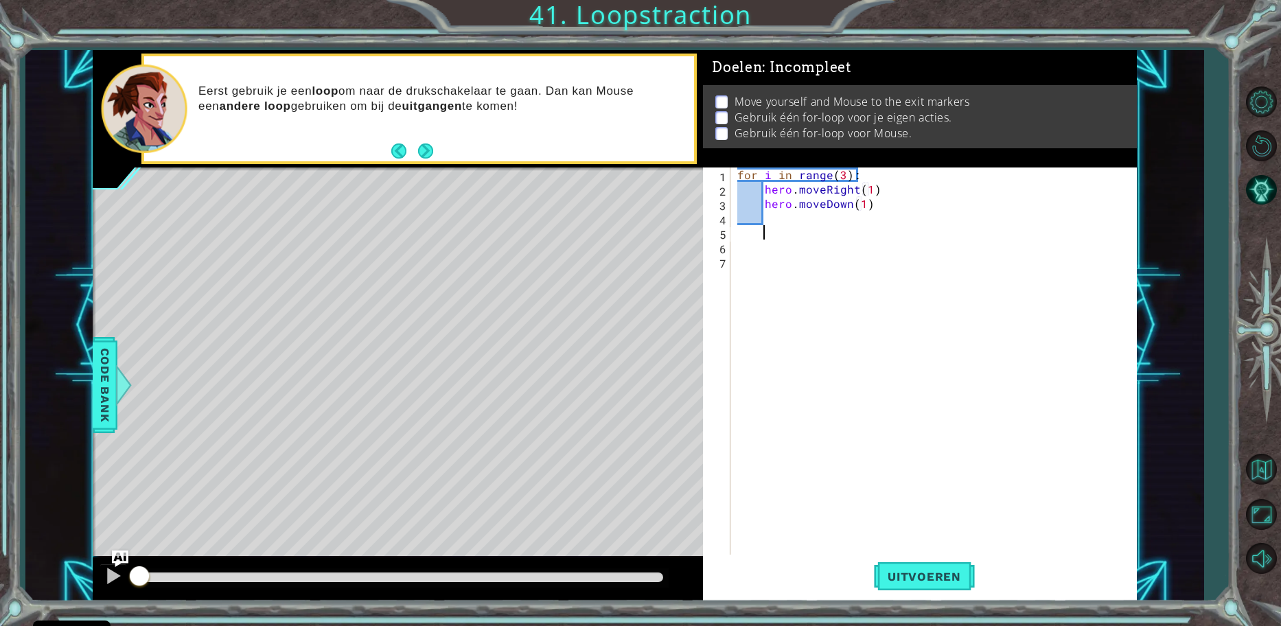
scroll to position [0, 0]
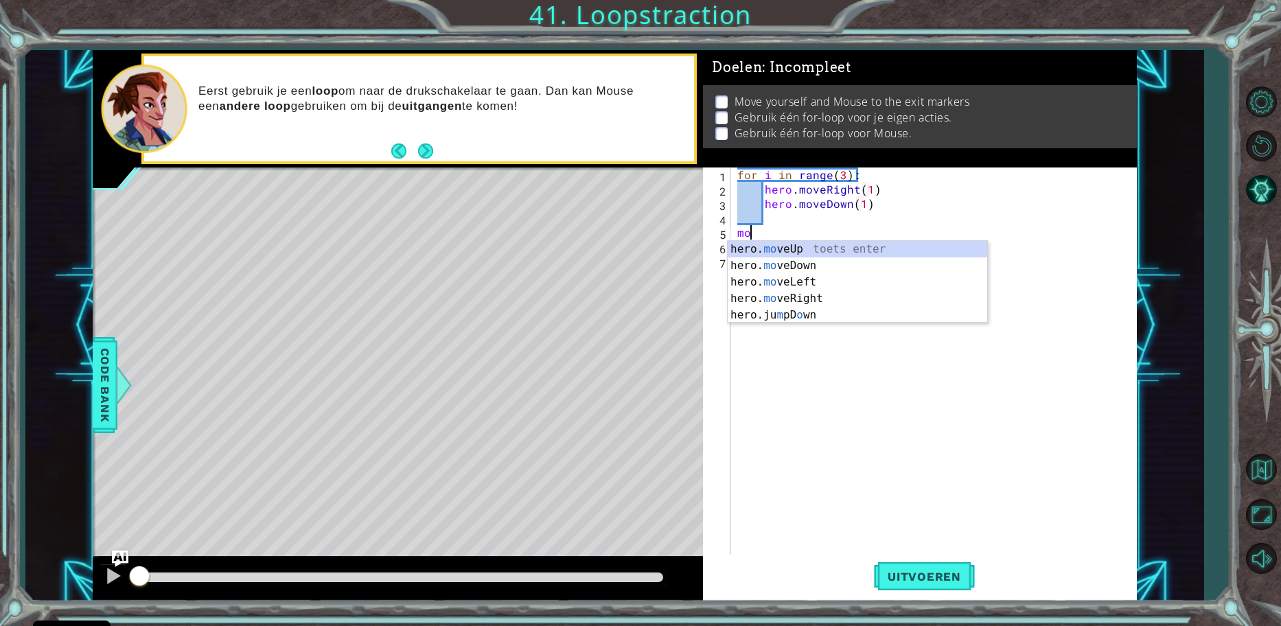
type textarea "mouse"
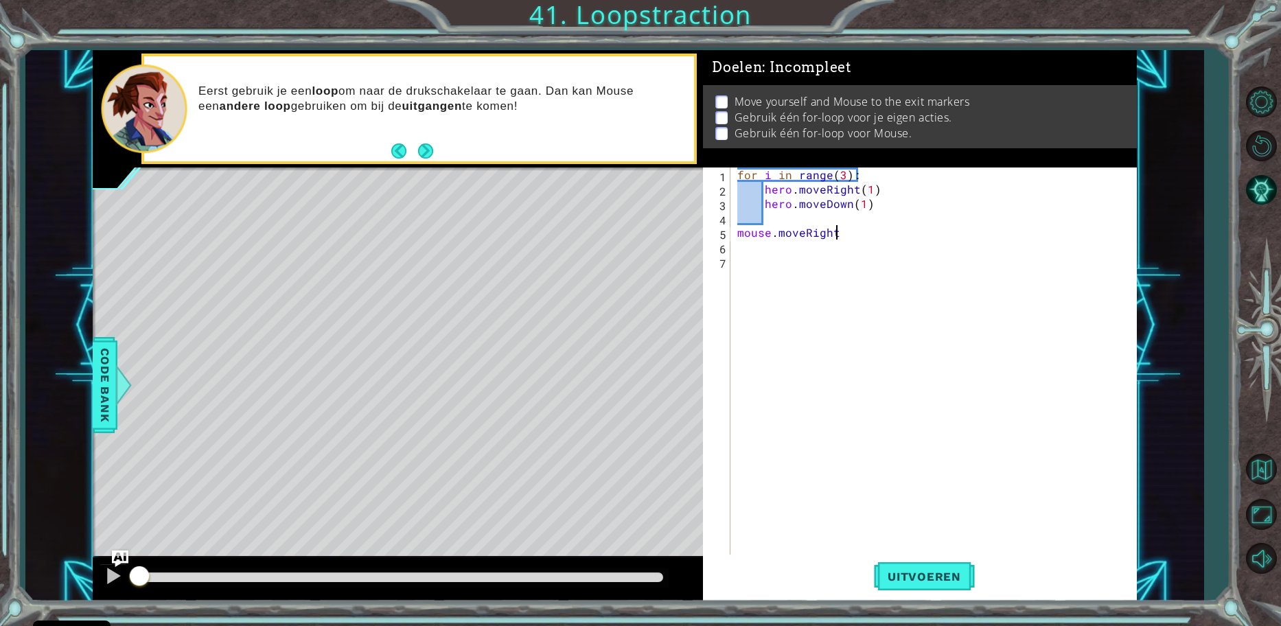
scroll to position [0, 5]
type textarea "mouse.moveRight(1)"
type textarea "for i in range(4)"
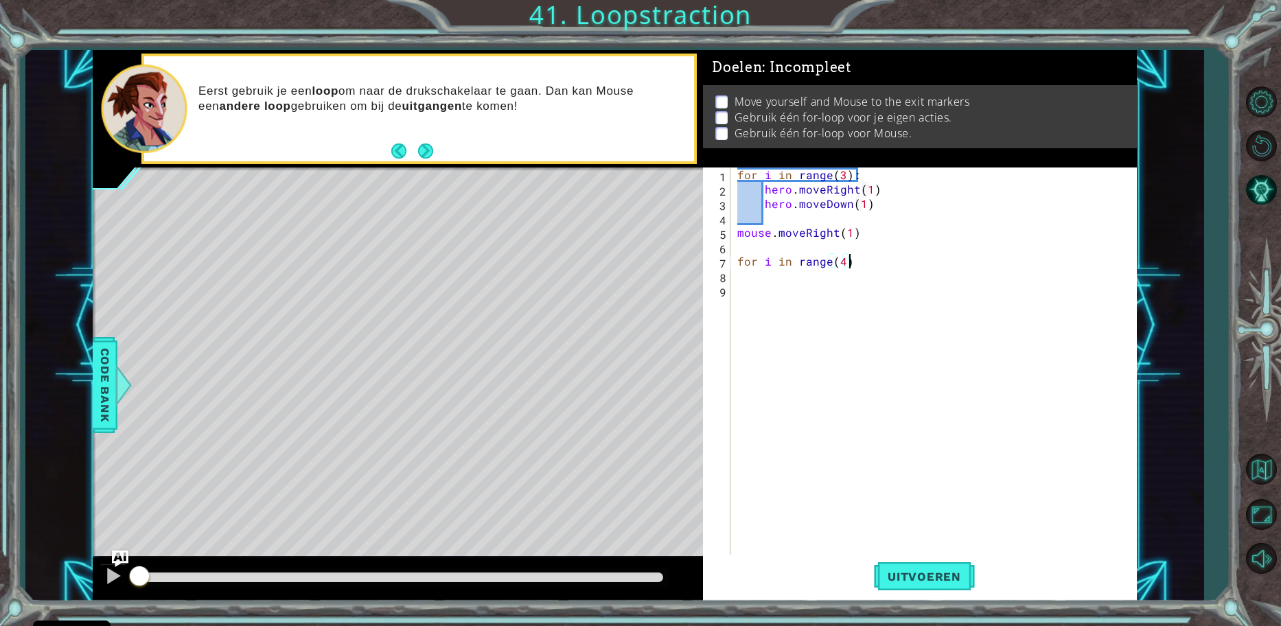
type textarea "for i in range(4):"
type textarea "mouse.moveDown"
drag, startPoint x: 867, startPoint y: 277, endPoint x: 839, endPoint y: 275, distance: 28.2
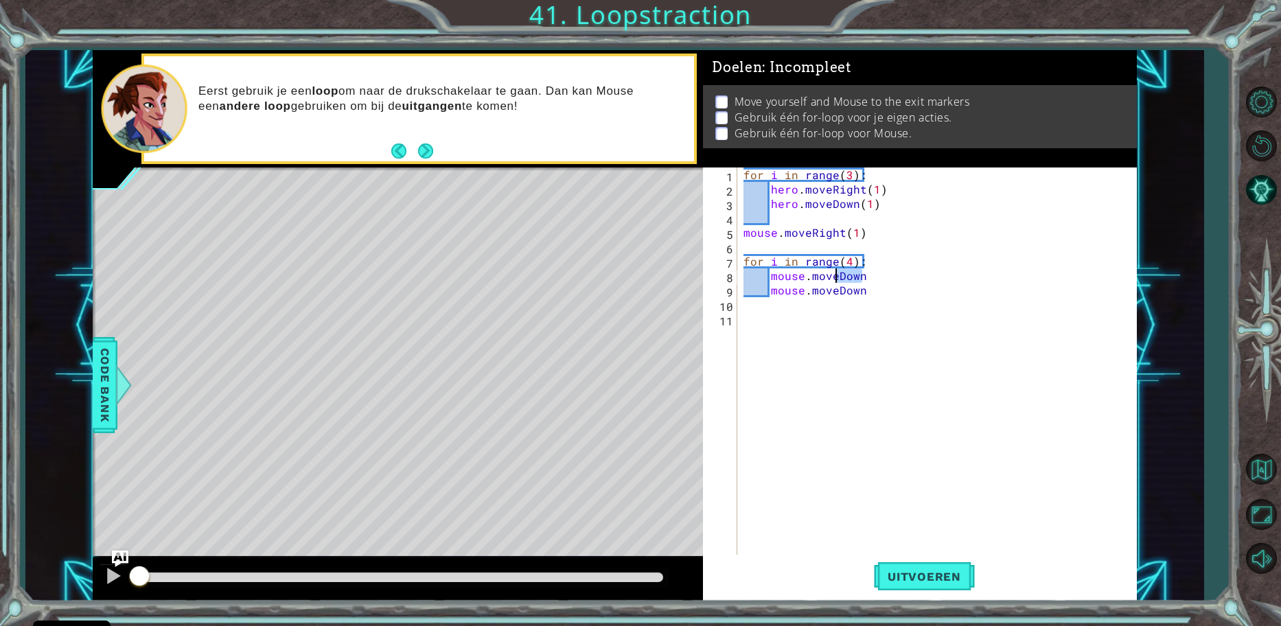
click at [839, 275] on div "for i in range ( 3 ) : hero . moveRight ( 1 ) hero . moveDown ( 1 ) mouse . mov…" at bounding box center [940, 377] width 399 height 418
drag, startPoint x: 906, startPoint y: 577, endPoint x: 916, endPoint y: 574, distance: 10.0
click at [916, 574] on span "Uitvoeren" at bounding box center [924, 577] width 101 height 14
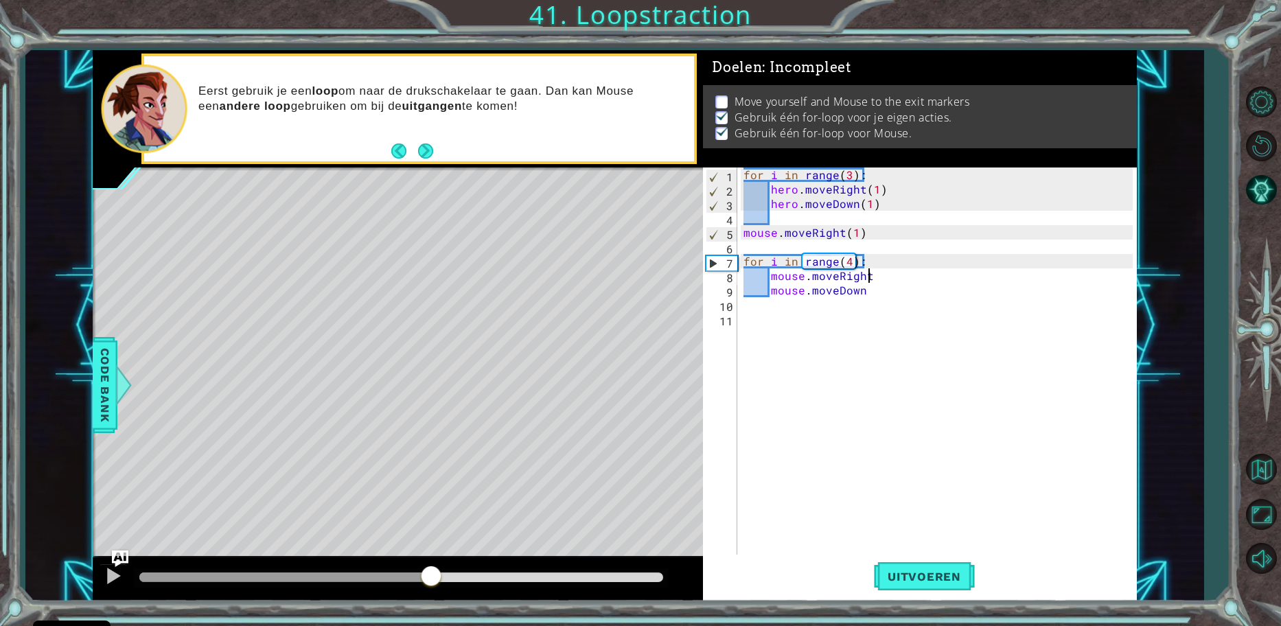
click at [415, 527] on div "methods hero findNearestTotem() findNearestEnemy() getDistanceTo(target) getKin…" at bounding box center [615, 325] width 1044 height 551
drag, startPoint x: 849, startPoint y: 254, endPoint x: 873, endPoint y: 268, distance: 27.1
click at [849, 255] on div "for i in range ( 3 ) : hero . moveRight ( 1 ) hero . moveDown ( 1 ) mouse . mov…" at bounding box center [940, 377] width 399 height 418
drag, startPoint x: 887, startPoint y: 283, endPoint x: 895, endPoint y: 280, distance: 8.7
click at [887, 283] on div "for i in range ( 3 ) : hero . moveRight ( 1 ) hero . moveDown ( 1 ) mouse . mov…" at bounding box center [940, 377] width 399 height 418
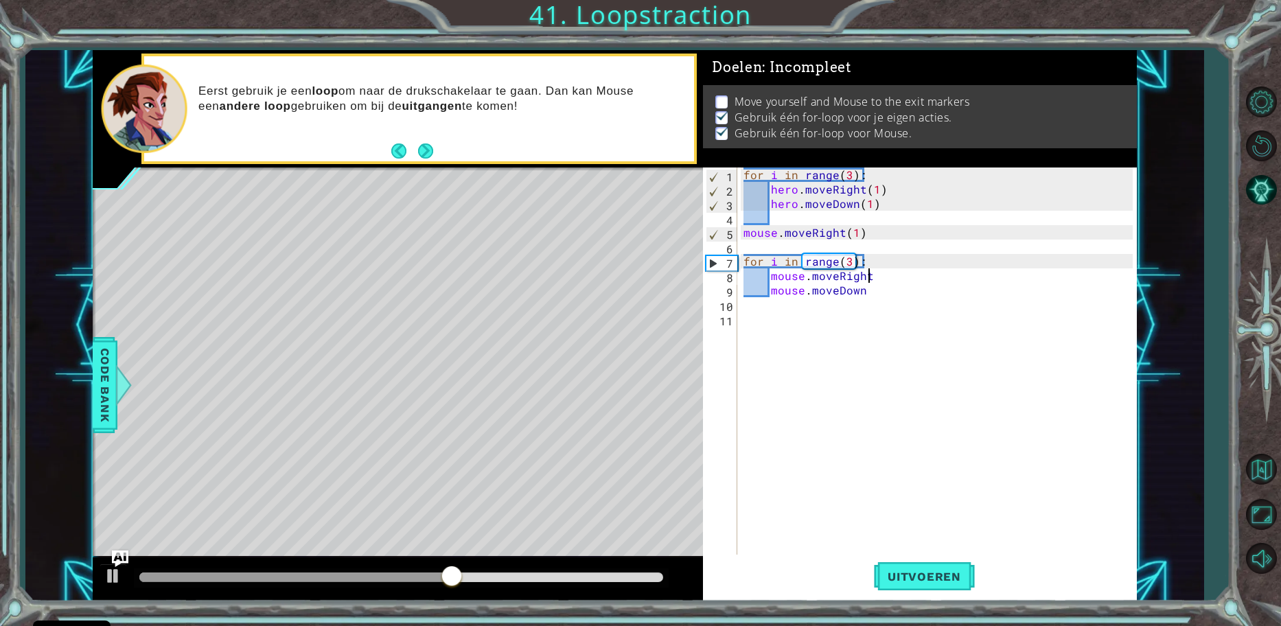
click at [895, 279] on div "for i in range ( 3 ) : hero . moveRight ( 1 ) hero . moveDown ( 1 ) mouse . mov…" at bounding box center [940, 377] width 399 height 418
click at [871, 290] on div "for i in range ( 3 ) : hero . moveRight ( 1 ) hero . moveDown ( 1 ) mouse . mov…" at bounding box center [940, 377] width 399 height 418
type textarea "mouse.moveDown()"
click at [902, 580] on span "Uitvoeren" at bounding box center [924, 577] width 101 height 14
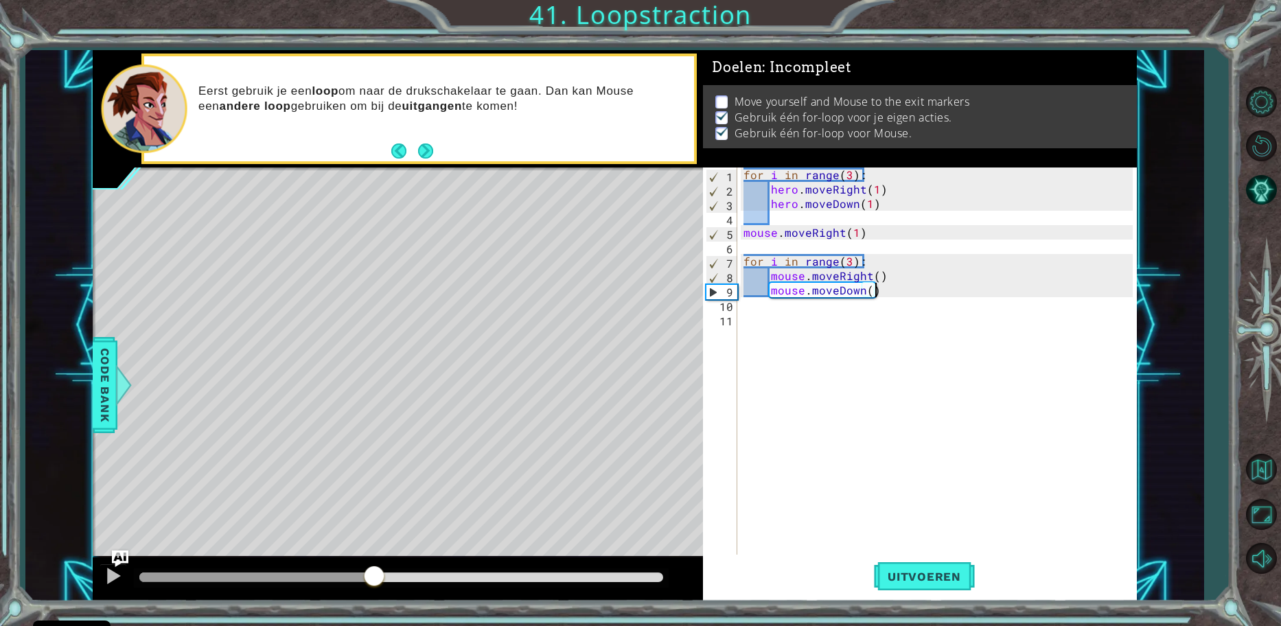
drag, startPoint x: 155, startPoint y: 572, endPoint x: 374, endPoint y: 568, distance: 219.8
click at [374, 568] on div at bounding box center [374, 577] width 25 height 25
click at [933, 286] on div "for i in range ( 3 ) : hero . moveRight ( 1 ) hero . moveDown ( 1 ) mouse . mov…" at bounding box center [940, 377] width 399 height 418
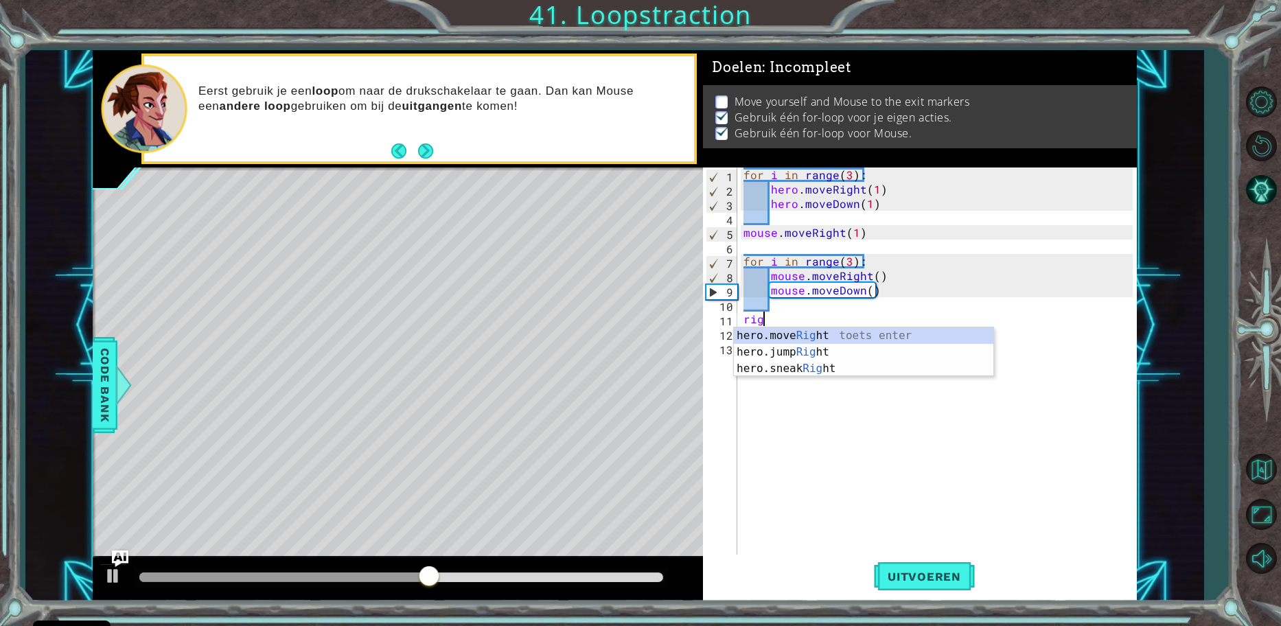
scroll to position [0, 0]
type textarea "r"
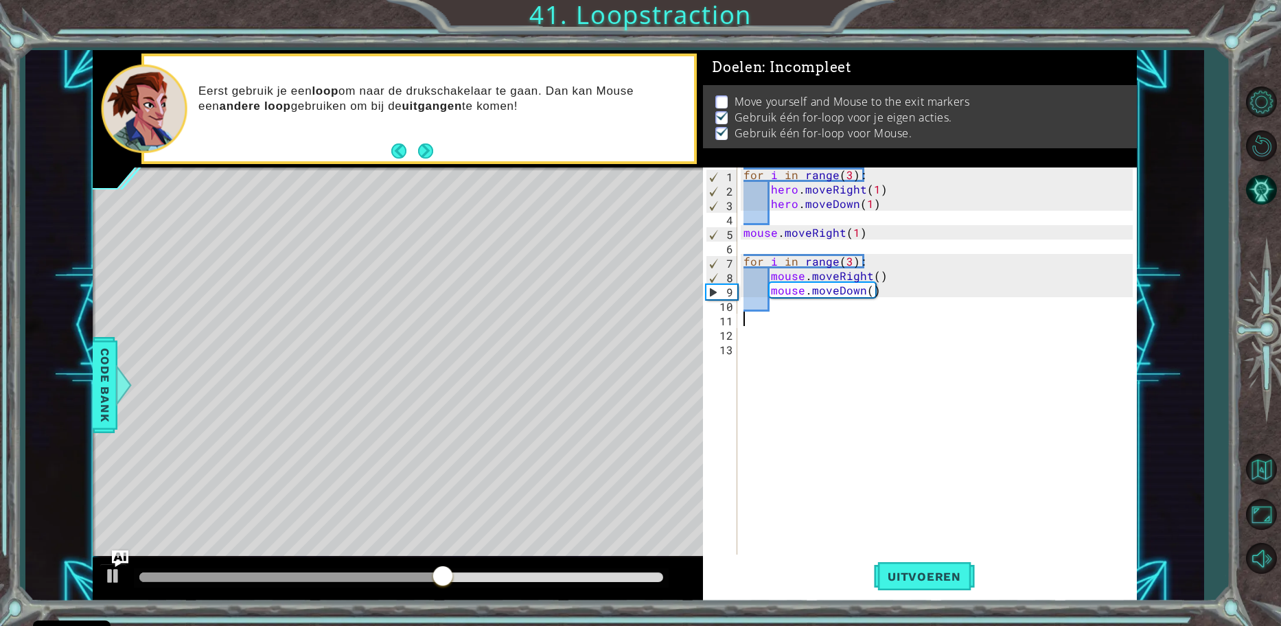
click at [852, 258] on div "for i in range ( 3 ) : hero . moveRight ( 1 ) hero . moveDown ( 1 ) mouse . mov…" at bounding box center [940, 377] width 399 height 418
type textarea "for i in range(4):"
click at [917, 585] on button "Uitvoeren" at bounding box center [924, 576] width 101 height 43
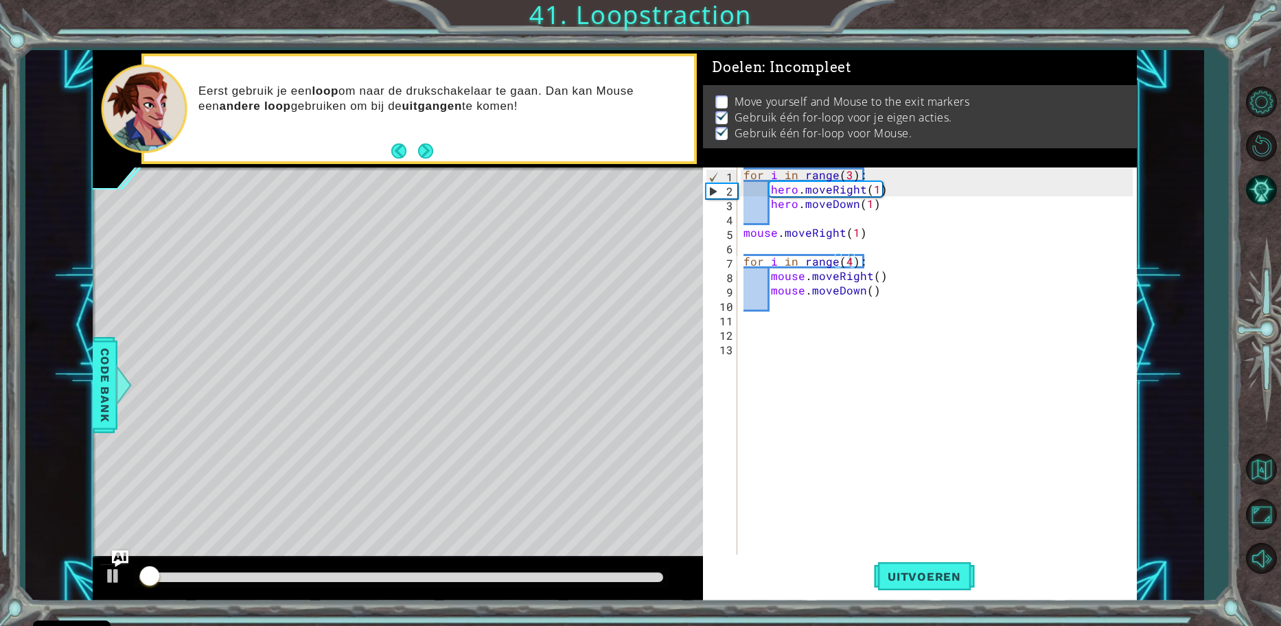
drag, startPoint x: 163, startPoint y: 587, endPoint x: 156, endPoint y: 584, distance: 7.4
click at [156, 584] on div at bounding box center [401, 578] width 535 height 19
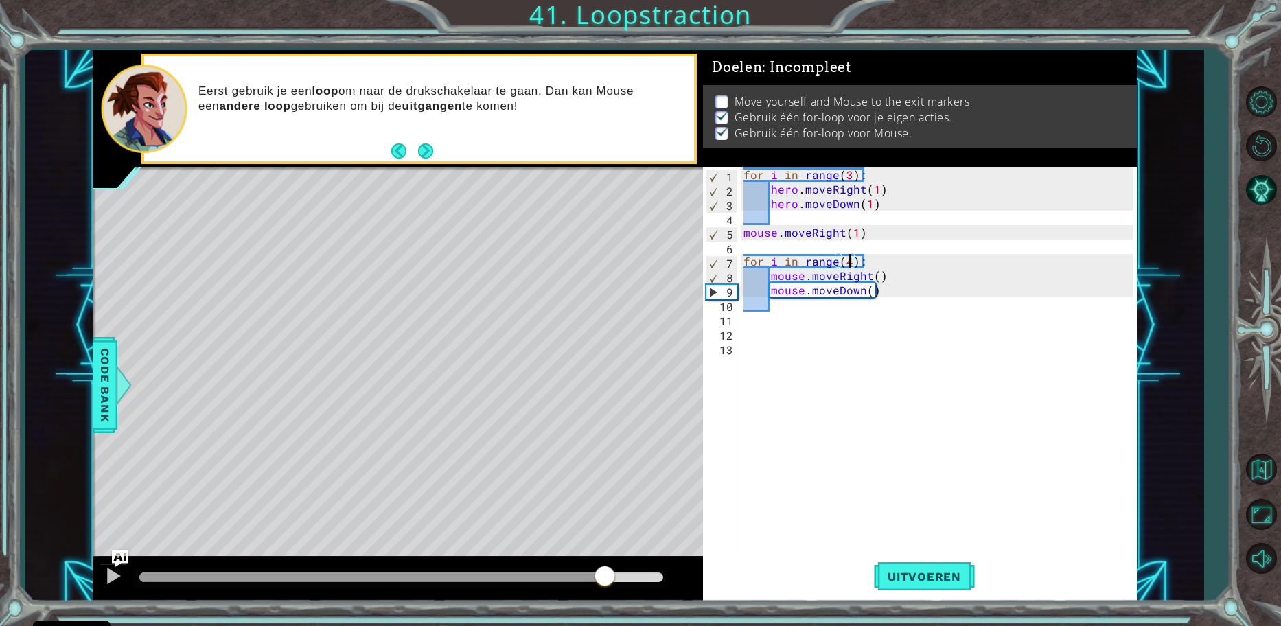
drag, startPoint x: 142, startPoint y: 578, endPoint x: 604, endPoint y: 564, distance: 462.4
click at [604, 565] on div at bounding box center [605, 577] width 25 height 25
click at [898, 301] on div "for i in range ( 3 ) : hero . moveRight ( 1 ) hero . moveDown ( 1 ) mouse . mov…" at bounding box center [940, 377] width 399 height 418
type textarea "mouse.moveRight"
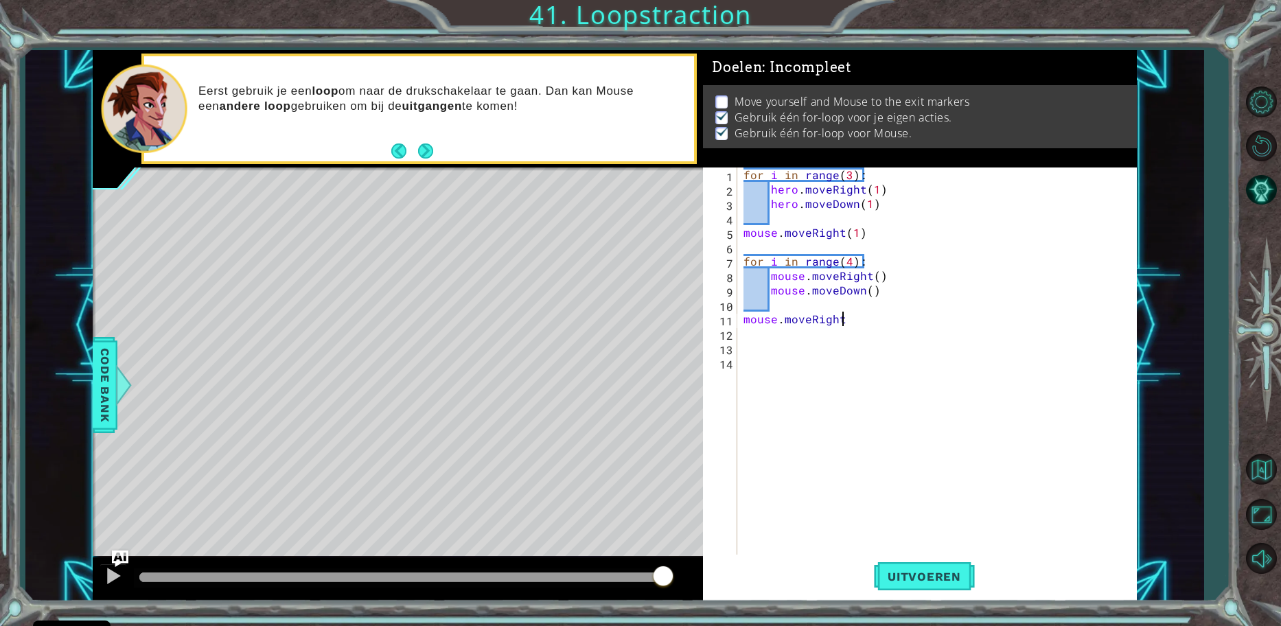
scroll to position [0, 6]
type textarea "mouse.moveRight()"
type textarea "hero.moveRight(3)"
click at [922, 590] on button "Uitvoeren" at bounding box center [924, 576] width 101 height 43
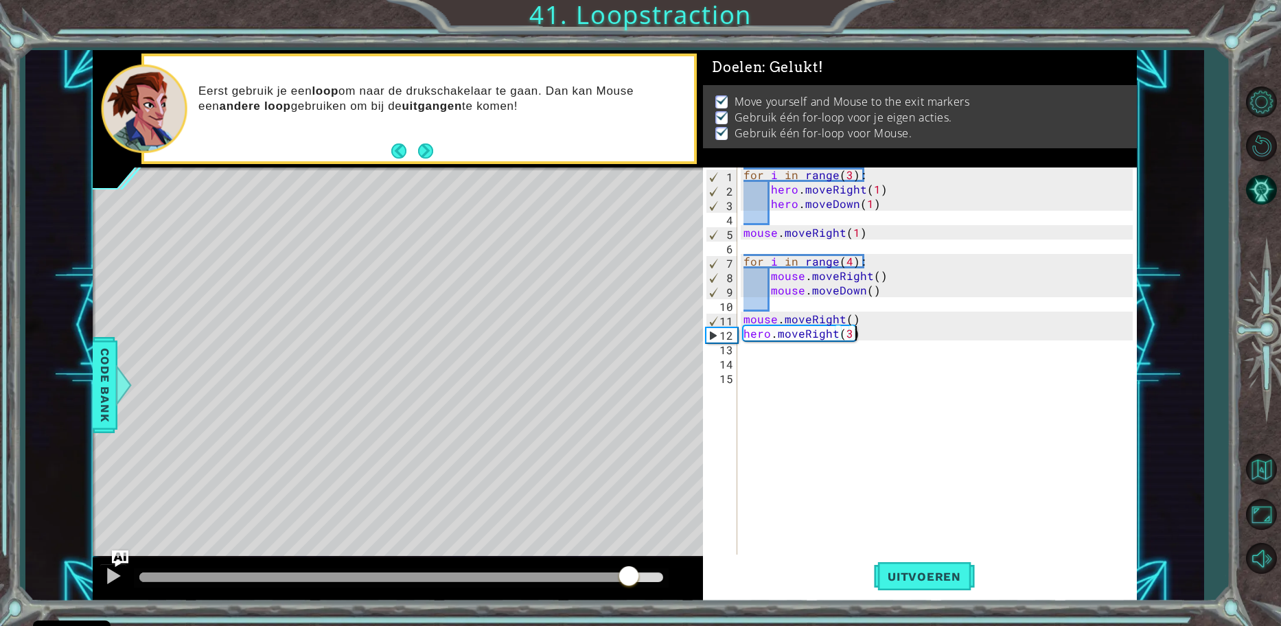
drag, startPoint x: 176, startPoint y: 585, endPoint x: 661, endPoint y: 582, distance: 485.5
click at [641, 582] on div at bounding box center [629, 577] width 25 height 25
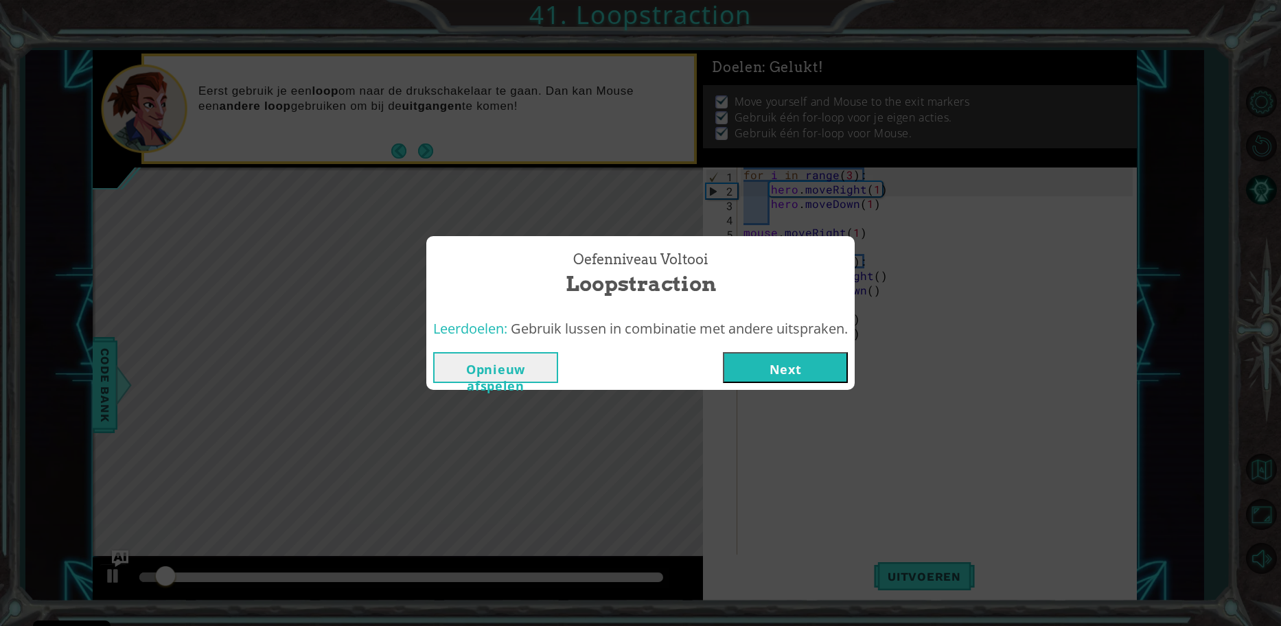
click at [826, 364] on button "Next" at bounding box center [785, 367] width 125 height 31
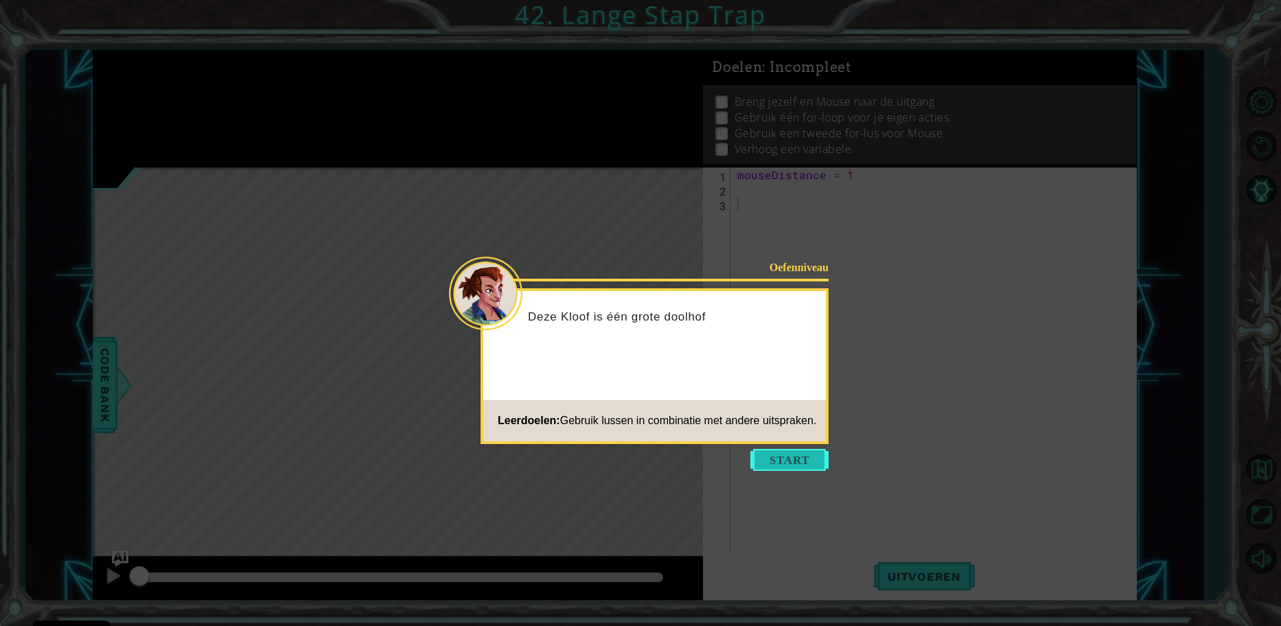
click at [768, 461] on button "Start" at bounding box center [790, 460] width 78 height 22
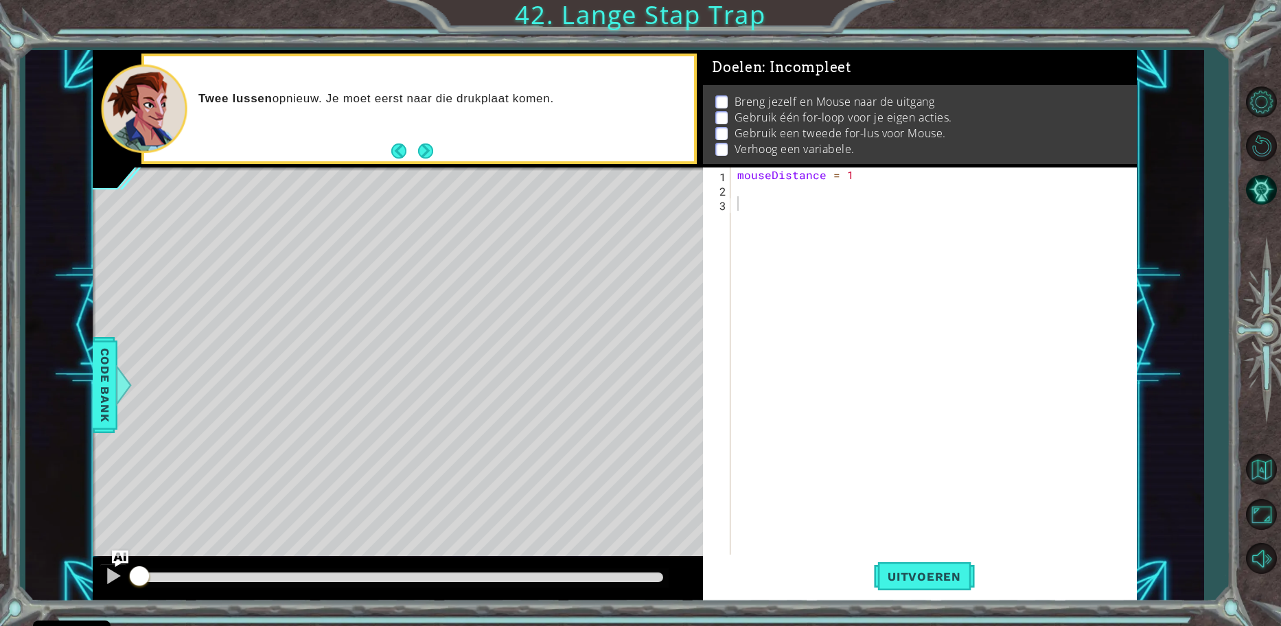
click at [1075, 483] on div "mouseDistance = 1" at bounding box center [937, 377] width 405 height 418
